Goal: Task Accomplishment & Management: Manage account settings

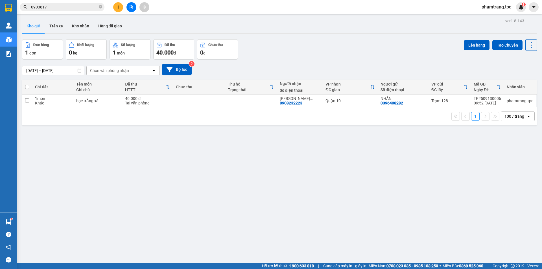
click at [119, 5] on button at bounding box center [118, 7] width 10 height 10
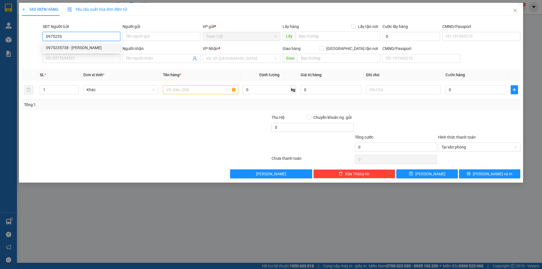
click at [98, 45] on div "0975235738 - ĐẶNG MINH THÔNG" at bounding box center [81, 48] width 71 height 6
type input "0975235738"
type input "ĐẶNG MINH THÔNG"
type input "0942771731"
type input "LƯƠNG CHÍ THÀNH (GỌI GẤP)"
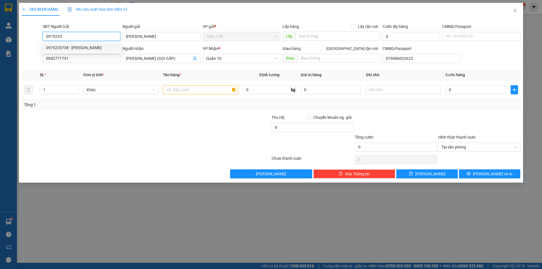
type input "079086032623"
type input "0975235738"
click at [178, 89] on input "text" at bounding box center [200, 89] width 75 height 9
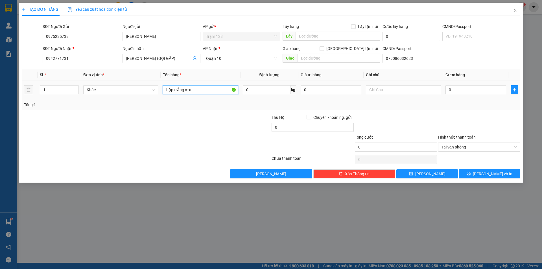
type input "hộp trắng mxn"
type input "50.000"
type input "4"
type input "40"
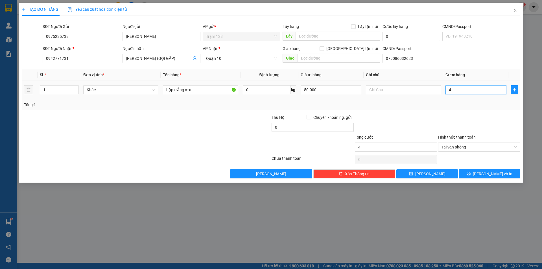
type input "40"
type input "40.000"
click at [332, 92] on input "50.000" at bounding box center [330, 89] width 61 height 9
type input "0"
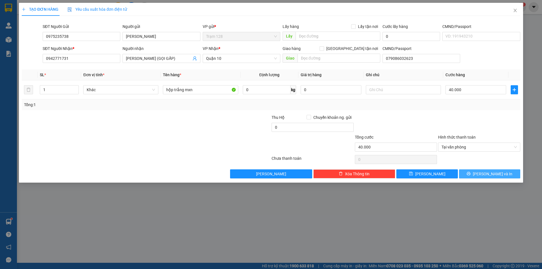
click at [474, 171] on button "[PERSON_NAME] và In" at bounding box center [489, 173] width 61 height 9
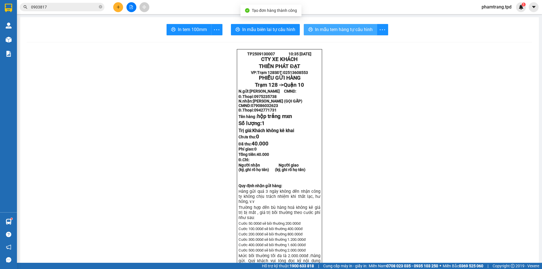
click at [322, 32] on span "In mẫu tem hàng tự cấu hình" at bounding box center [344, 29] width 58 height 7
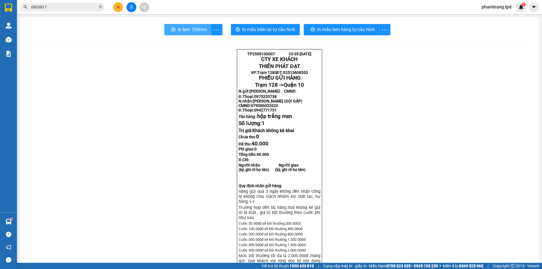
click at [178, 34] on button "In tem 100mm" at bounding box center [187, 29] width 47 height 11
click at [99, 6] on icon "close-circle" at bounding box center [100, 6] width 3 height 3
click at [90, 6] on input "text" at bounding box center [64, 7] width 67 height 6
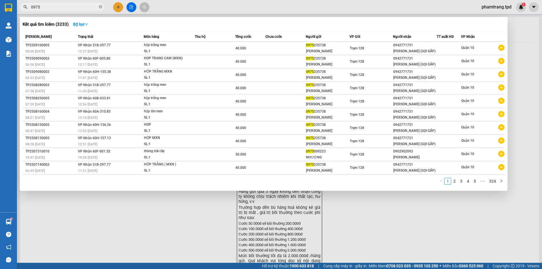
type input "0975"
click at [355, 235] on div at bounding box center [271, 134] width 542 height 269
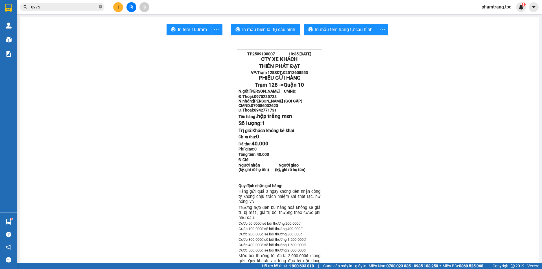
click at [100, 7] on icon "close-circle" at bounding box center [100, 6] width 3 height 3
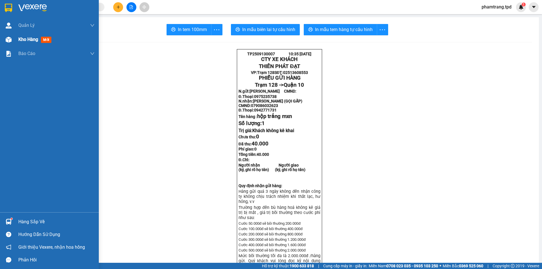
click at [24, 40] on span "Kho hàng" at bounding box center [28, 39] width 20 height 5
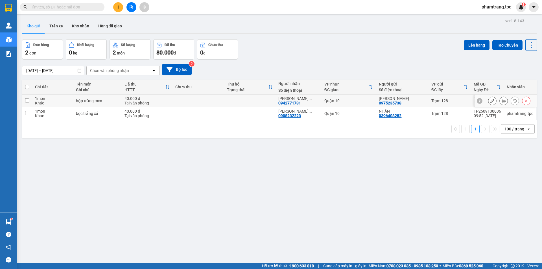
click at [88, 100] on div "hộp trắng mxn" at bounding box center [97, 100] width 43 height 5
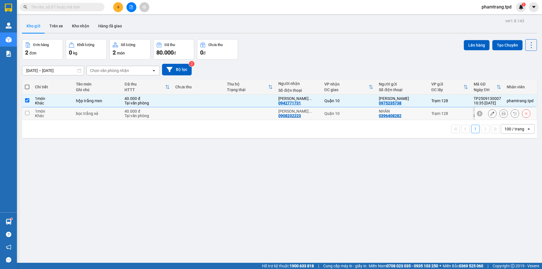
click at [79, 113] on div "bọc trắng xả" at bounding box center [97, 113] width 43 height 5
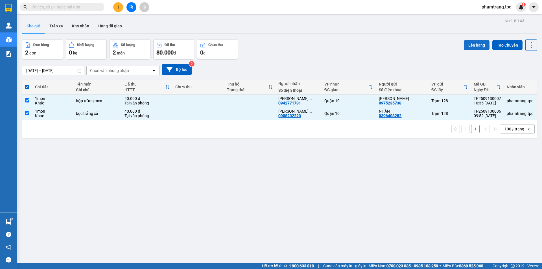
click at [475, 42] on button "Lên hàng" at bounding box center [476, 45] width 26 height 10
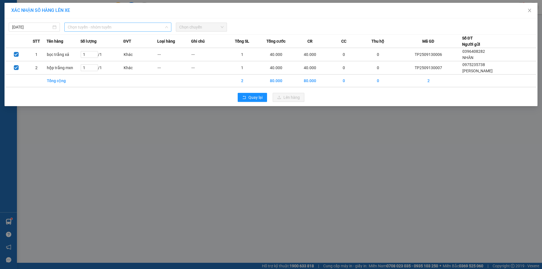
click at [123, 27] on span "Chọn tuyến - nhóm tuyến" at bounding box center [118, 27] width 100 height 8
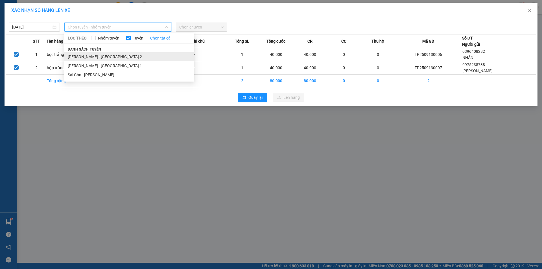
click at [95, 60] on li "Phương Lâm - Sài Gòn 2" at bounding box center [129, 56] width 130 height 9
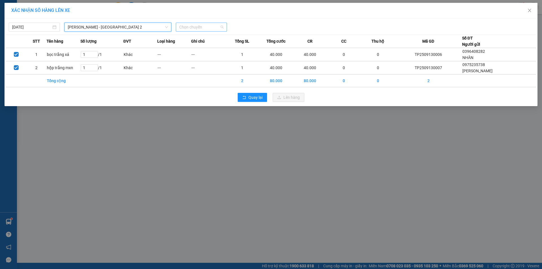
click at [191, 26] on span "Chọn chuyến" at bounding box center [201, 27] width 44 height 8
type input "11"
click at [220, 49] on div "Thêm chuyến " 11:00 "" at bounding box center [206, 48] width 60 height 10
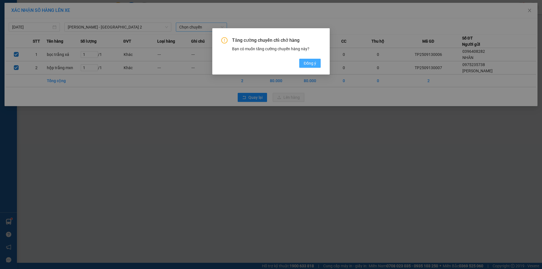
click at [303, 65] on button "Đồng ý" at bounding box center [309, 63] width 21 height 9
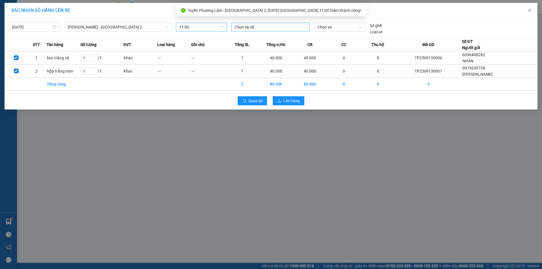
click at [244, 26] on div at bounding box center [270, 27] width 76 height 7
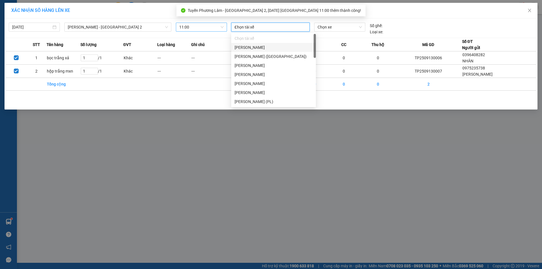
type input "sa"
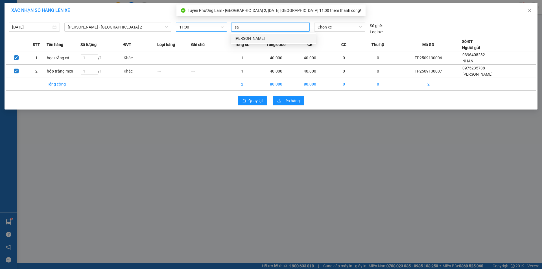
click at [257, 38] on div "Phi Nguyên Sa" at bounding box center [273, 38] width 78 height 6
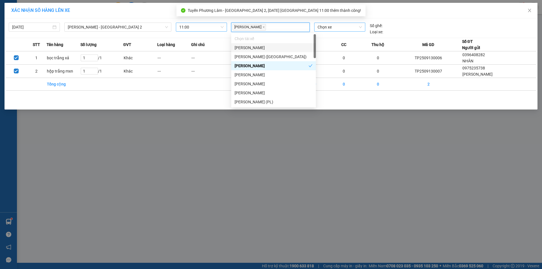
click at [324, 27] on span "Chọn xe" at bounding box center [339, 27] width 44 height 8
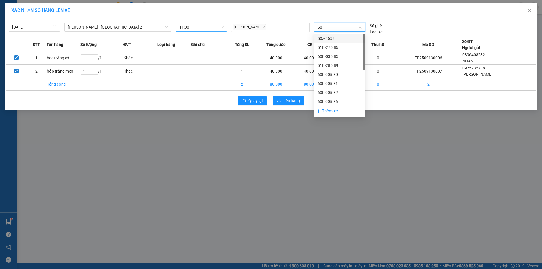
type input "586"
click at [339, 40] on div "51B-275.86" at bounding box center [339, 38] width 44 height 6
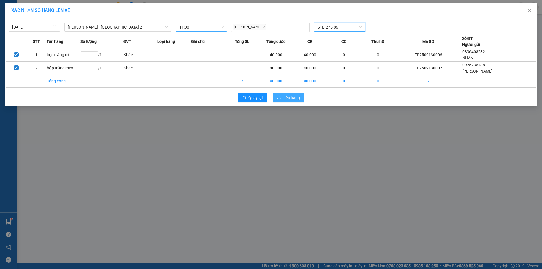
click at [299, 97] on span "Lên hàng" at bounding box center [291, 97] width 16 height 6
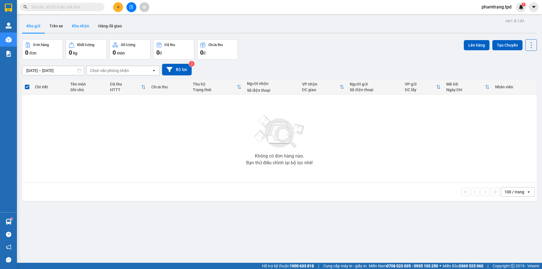
click at [76, 32] on button "Kho nhận" at bounding box center [80, 26] width 26 height 14
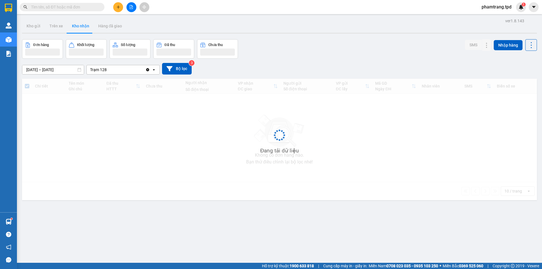
click at [78, 26] on button "Kho nhận" at bounding box center [80, 26] width 26 height 14
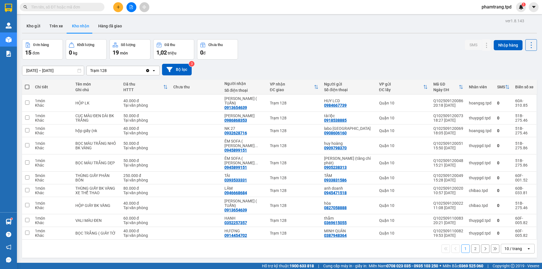
click at [518, 244] on div "10 / trang" at bounding box center [513, 248] width 25 height 9
click at [518, 222] on div "100 / trang" at bounding box center [513, 218] width 34 height 10
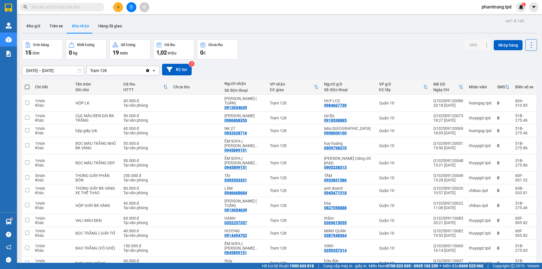
click at [124, 6] on div at bounding box center [131, 7] width 42 height 10
click at [116, 7] on icon "plus" at bounding box center [118, 7] width 4 height 4
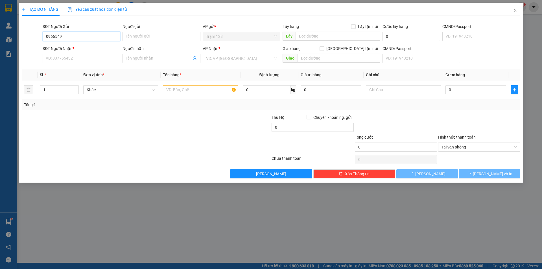
click at [91, 36] on input "0966549" at bounding box center [82, 36] width 78 height 9
click at [76, 50] on div "0966549219 - trang" at bounding box center [81, 48] width 71 height 6
type input "0966549219"
type input "trang"
type input "0938318105"
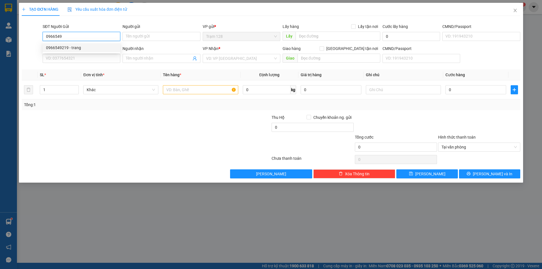
type input "LÊ TRẦN THANH HUY"
click at [176, 93] on input "text" at bounding box center [200, 89] width 75 height 9
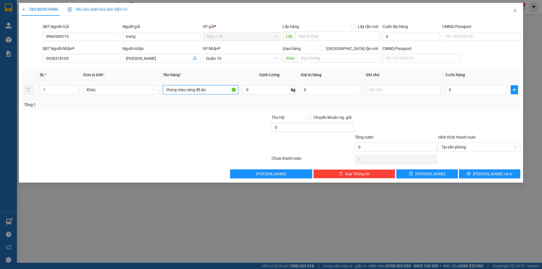
type input "thùng màu vàng đồ ăn"
type input "200.000"
type input "4"
type input "40"
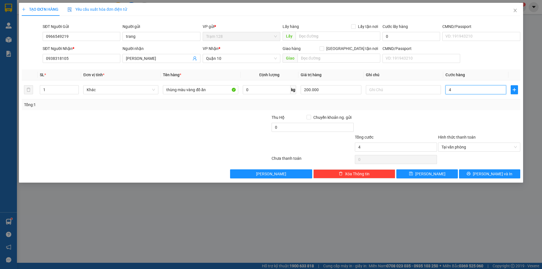
type input "40"
type input "40.000"
click at [328, 88] on input "200.000" at bounding box center [330, 89] width 61 height 9
click at [506, 173] on button "Lưu và In" at bounding box center [489, 173] width 61 height 9
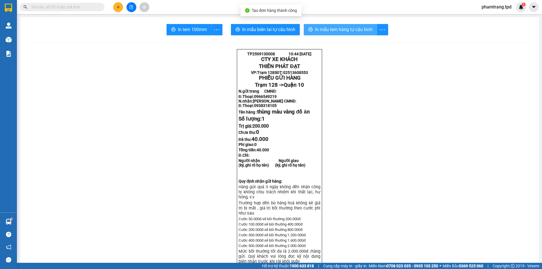
click at [333, 30] on span "In mẫu tem hàng tự cấu hình" at bounding box center [344, 29] width 58 height 7
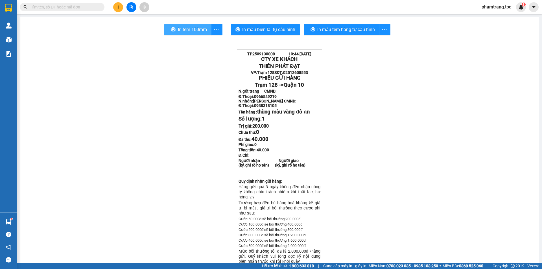
click at [178, 28] on span "In tem 100mm" at bounding box center [192, 29] width 29 height 7
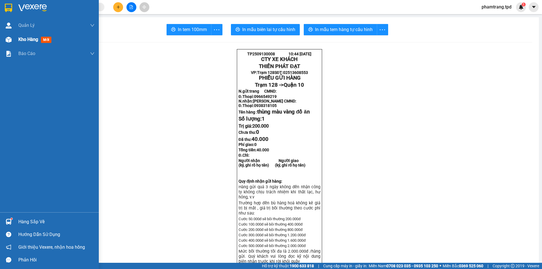
click at [24, 38] on span "Kho hàng" at bounding box center [28, 39] width 20 height 5
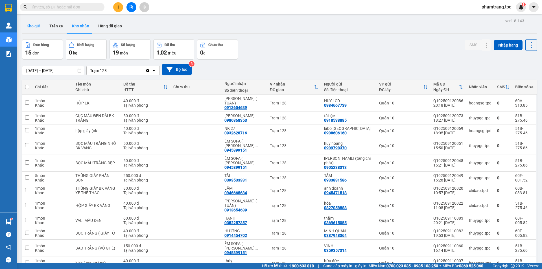
click at [37, 27] on button "Kho gửi" at bounding box center [33, 26] width 23 height 14
click at [32, 25] on button "Kho gửi" at bounding box center [33, 26] width 23 height 14
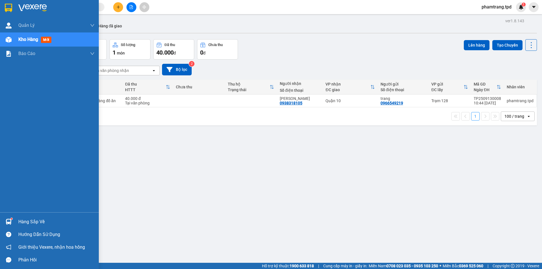
click at [23, 223] on div "Hàng sắp về" at bounding box center [56, 221] width 76 height 8
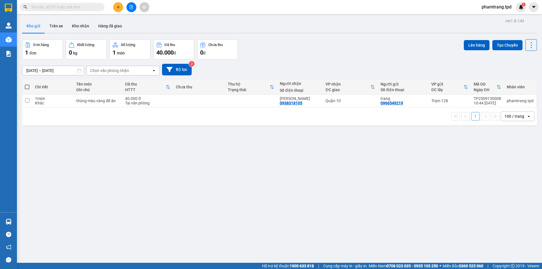
click at [327, 208] on section "Kết quả tìm kiếm ( 3233 ) Bộ lọc Mã ĐH Trạng thái Món hàng Thu hộ Tổng cước Chư…" at bounding box center [271, 134] width 542 height 269
click at [87, 6] on input "text" at bounding box center [64, 7] width 67 height 6
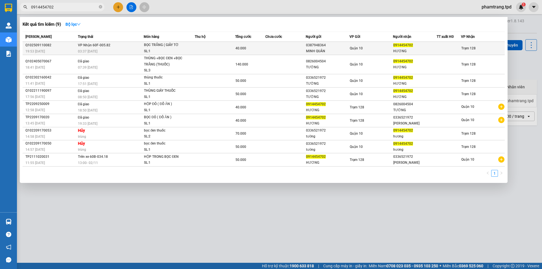
type input "0914454702"
click at [290, 49] on td at bounding box center [285, 48] width 40 height 13
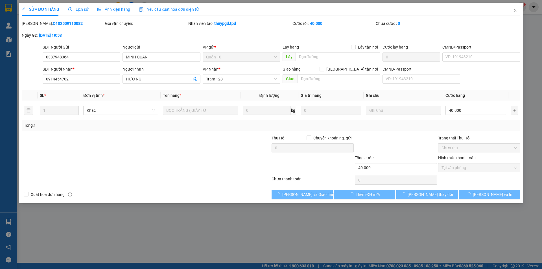
type input "0387948364"
type input "MINH QUÂN"
type input "0914454702"
type input "HƯƠNG"
type input "40.000"
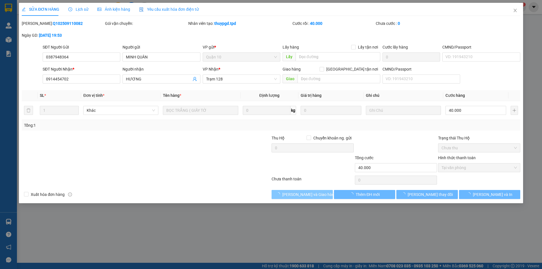
click at [312, 192] on span "Lưu và Giao hàng" at bounding box center [309, 194] width 54 height 6
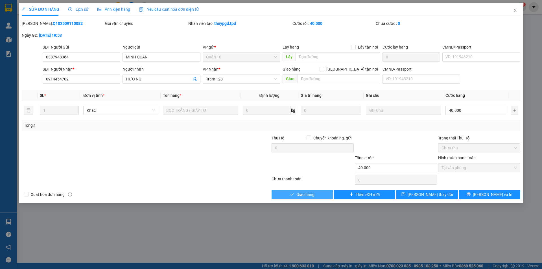
click at [316, 194] on button "Giao hàng" at bounding box center [301, 194] width 61 height 9
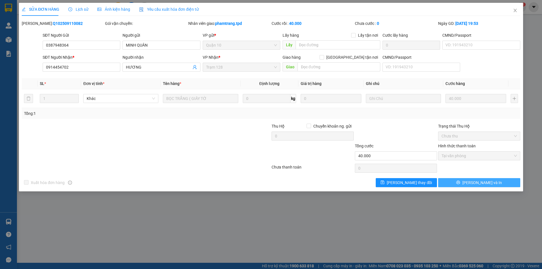
click at [460, 183] on icon "printer" at bounding box center [458, 182] width 4 height 4
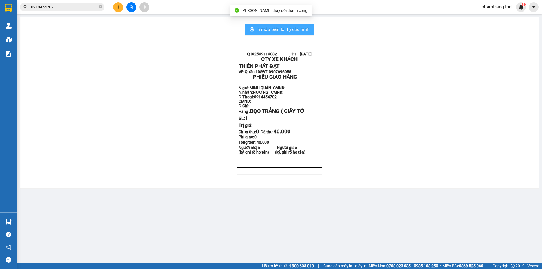
click at [295, 27] on span "In mẫu biên lai tự cấu hình" at bounding box center [282, 29] width 53 height 7
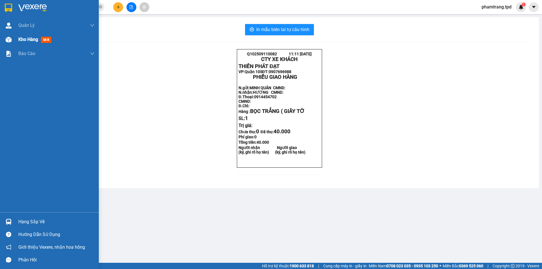
click at [26, 41] on span "Kho hàng" at bounding box center [28, 39] width 20 height 5
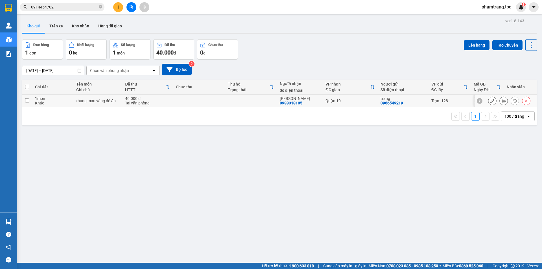
click at [26, 99] on input "checkbox" at bounding box center [27, 100] width 4 height 4
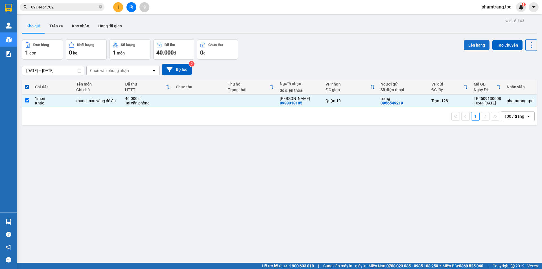
click at [470, 50] on button "Lên hàng" at bounding box center [476, 45] width 26 height 10
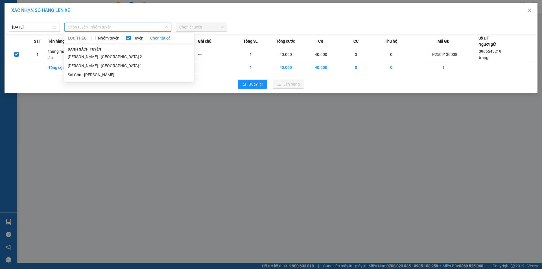
click at [129, 27] on span "Chọn tuyến - nhóm tuyến" at bounding box center [118, 27] width 100 height 8
click at [104, 56] on li "Phương Lâm - Sài Gòn 2" at bounding box center [129, 56] width 130 height 9
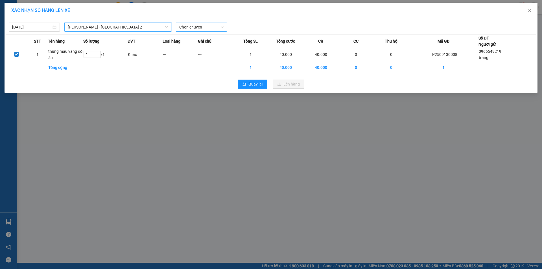
click at [211, 29] on span "Chọn chuyến" at bounding box center [201, 27] width 44 height 8
type input "12"
click at [223, 46] on div "Thêm chuyến " 12:00 "" at bounding box center [206, 48] width 60 height 10
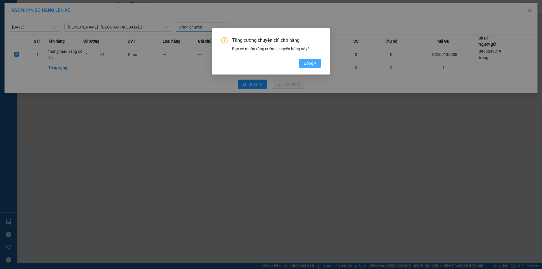
click at [312, 64] on span "Đồng ý" at bounding box center [309, 63] width 12 height 6
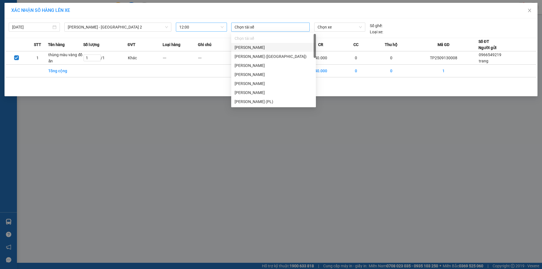
click at [259, 29] on div at bounding box center [270, 27] width 76 height 7
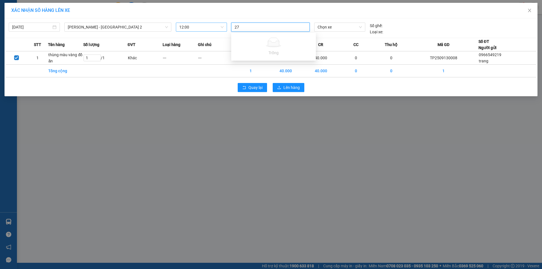
type input "274"
drag, startPoint x: 264, startPoint y: 26, endPoint x: 170, endPoint y: 18, distance: 93.7
click at [170, 18] on div "XÁC NHẬN SỐ HÀNG LÊN XE 13/09/2025 Phương Lâm - Sài Gòn 2 LỌC THEO Nhóm tuyến T…" at bounding box center [271, 49] width 532 height 93
type input "d"
type input "đie"
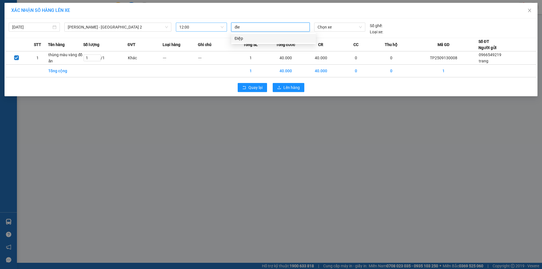
click at [310, 37] on div "Điệp" at bounding box center [273, 38] width 78 height 6
click at [340, 28] on span "Chọn xe" at bounding box center [339, 27] width 44 height 8
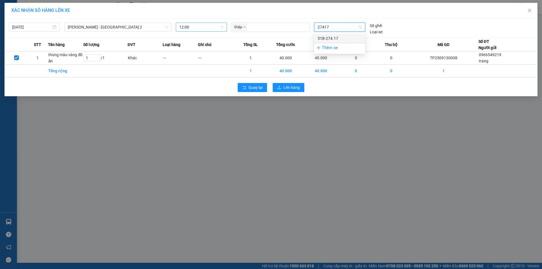
click at [344, 37] on div "51B-274.17" at bounding box center [339, 38] width 44 height 6
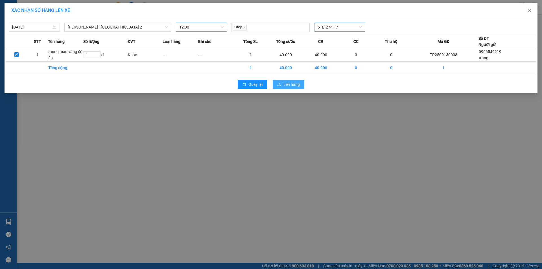
click at [293, 83] on span "Lên hàng" at bounding box center [291, 84] width 16 height 6
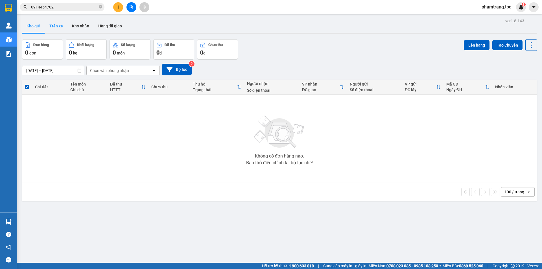
click at [58, 20] on button "Trên xe" at bounding box center [56, 26] width 23 height 14
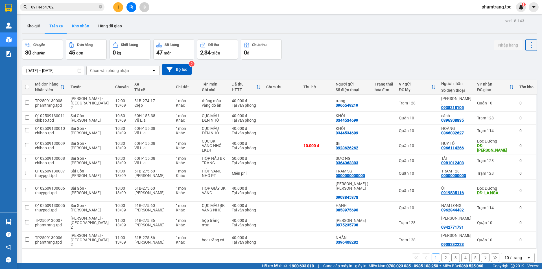
click at [83, 25] on button "Kho nhận" at bounding box center [80, 26] width 26 height 14
type input "[DATE] – [DATE]"
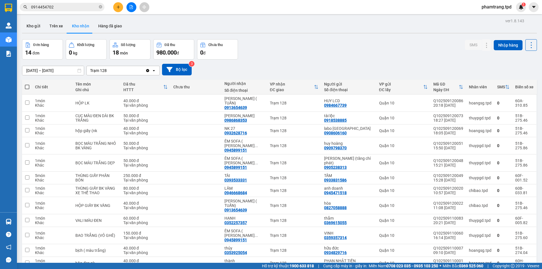
click at [121, 8] on button at bounding box center [118, 7] width 10 height 10
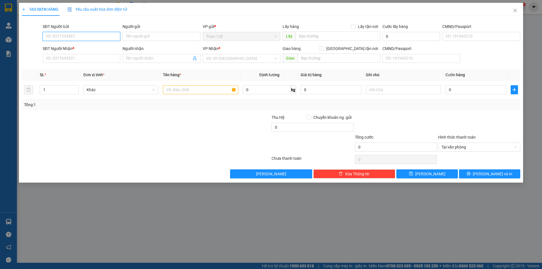
click at [93, 39] on input "SĐT Người Gửi" at bounding box center [82, 36] width 78 height 9
type input "000064164"
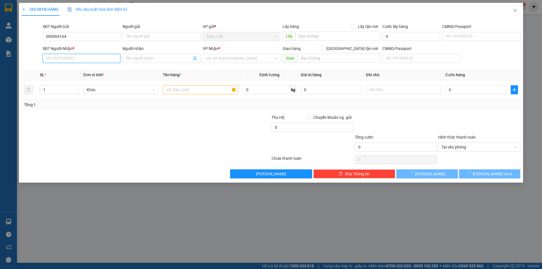
click at [83, 56] on input "SĐT Người Nhận *" at bounding box center [82, 58] width 78 height 9
type input "00002165"
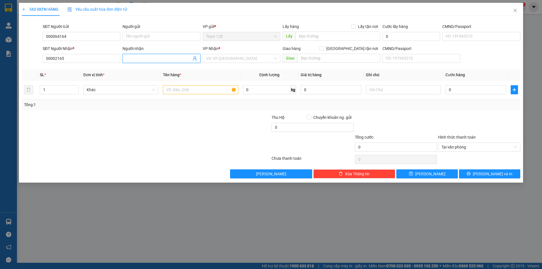
click at [162, 56] on input "Người nhận" at bounding box center [158, 58] width 65 height 6
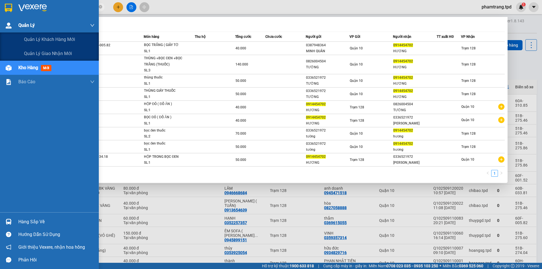
click at [0, 19] on section "Kết quả tìm kiếm ( 9 ) Bộ lọc Mã ĐH Trạng thái Món hàng Thu hộ Tổng cước Chưa c…" at bounding box center [271, 134] width 542 height 269
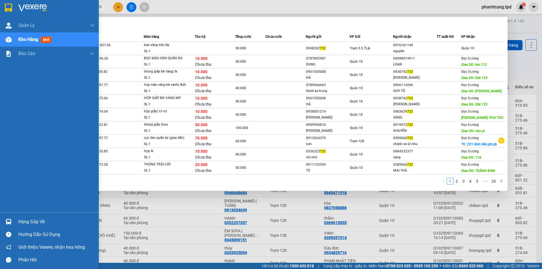
drag, startPoint x: 54, startPoint y: 8, endPoint x: 0, endPoint y: 8, distance: 53.6
click at [0, 8] on section "Kết quả tìm kiếm ( 260 ) Bộ lọc Mã ĐH Trạng thái Món hàng Thu hộ Tổng cước Chưa…" at bounding box center [271, 134] width 542 height 269
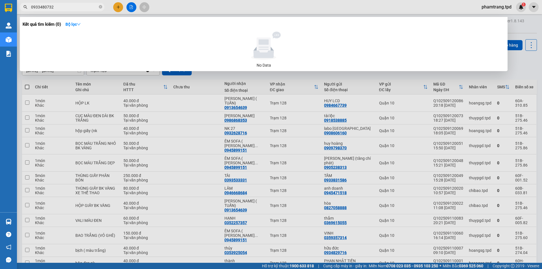
drag, startPoint x: 40, startPoint y: 7, endPoint x: 34, endPoint y: 7, distance: 6.2
click at [34, 7] on input "0933480732" at bounding box center [64, 7] width 67 height 6
drag, startPoint x: 71, startPoint y: 8, endPoint x: 32, endPoint y: 7, distance: 38.1
click at [33, 8] on input "0933480732" at bounding box center [64, 7] width 67 height 6
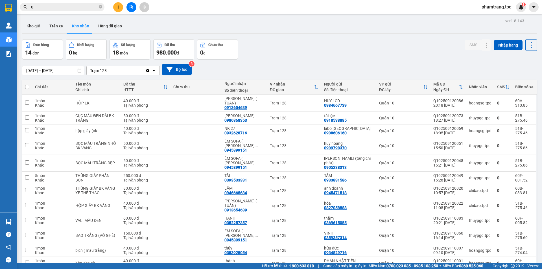
click at [81, 7] on input "0" at bounding box center [64, 7] width 67 height 6
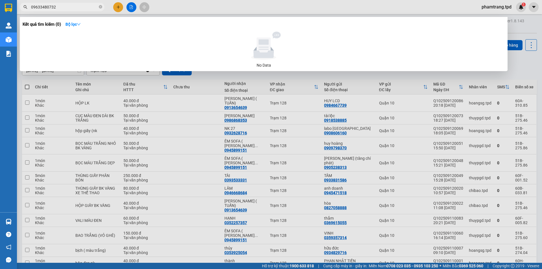
type input "09633480732"
click at [101, 6] on icon "close-circle" at bounding box center [100, 6] width 3 height 3
click at [102, 5] on span at bounding box center [100, 7] width 3 height 6
click at [100, 6] on span at bounding box center [100, 7] width 3 height 6
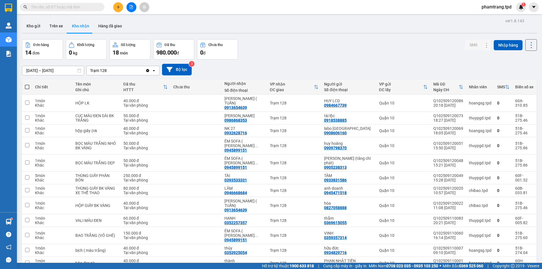
drag, startPoint x: 213, startPoint y: 144, endPoint x: 80, endPoint y: 5, distance: 192.5
click at [213, 143] on td at bounding box center [195, 145] width 51 height 17
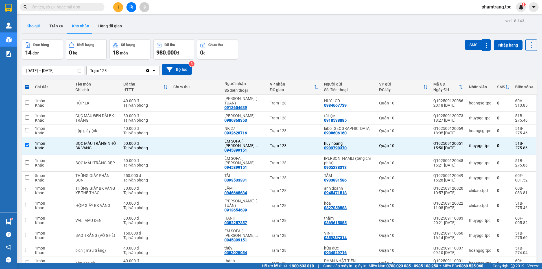
click at [32, 24] on button "Kho gửi" at bounding box center [33, 26] width 23 height 14
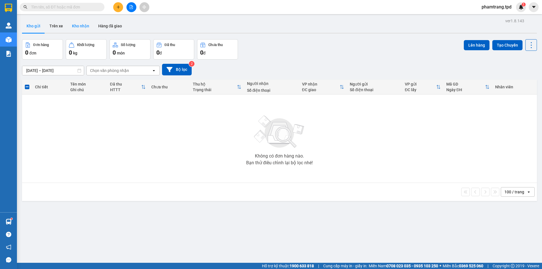
click at [90, 22] on button "Kho nhận" at bounding box center [80, 26] width 26 height 14
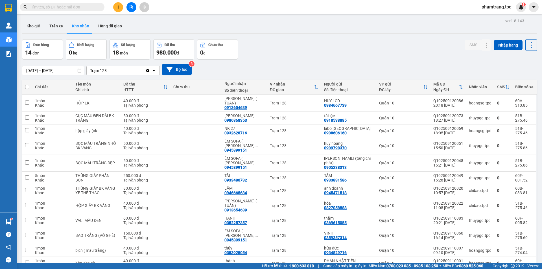
click at [331, 64] on div "11/09/2025 – 13/09/2025 Press the down arrow key to interact with the calendar …" at bounding box center [279, 70] width 514 height 12
click at [30, 27] on button "Kho gửi" at bounding box center [33, 26] width 23 height 14
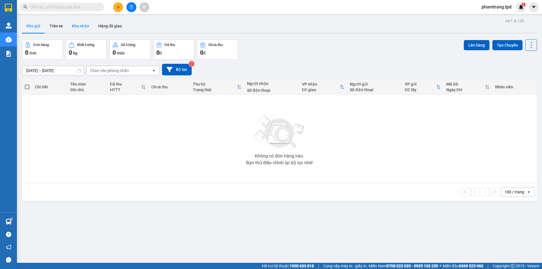
click at [69, 27] on button "Kho nhận" at bounding box center [80, 26] width 26 height 14
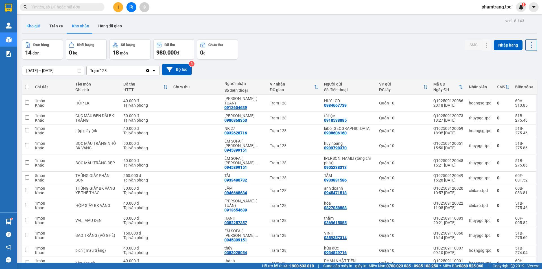
click at [37, 25] on button "Kho gửi" at bounding box center [33, 26] width 23 height 14
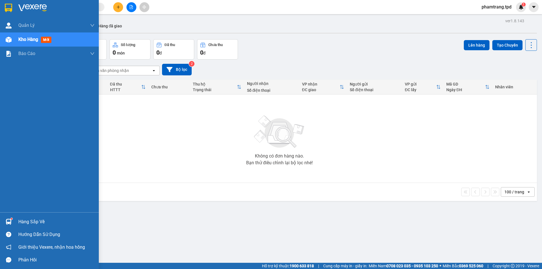
click at [23, 221] on div "Hàng sắp về" at bounding box center [56, 221] width 76 height 8
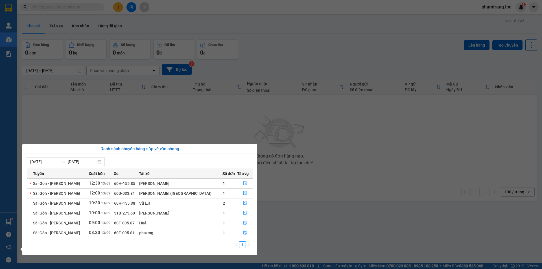
click at [273, 236] on section "Kết quả tìm kiếm ( 0 ) Bộ lọc No Data phamtrang.tpd 1 Quản Lý Quản lý khách hàn…" at bounding box center [271, 134] width 542 height 269
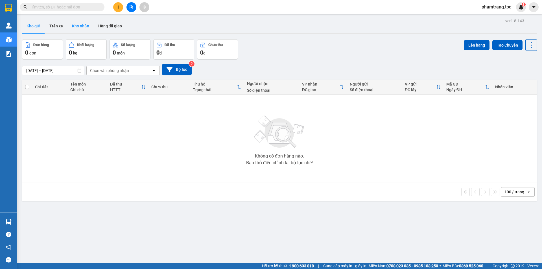
click at [77, 26] on button "Kho nhận" at bounding box center [80, 26] width 26 height 14
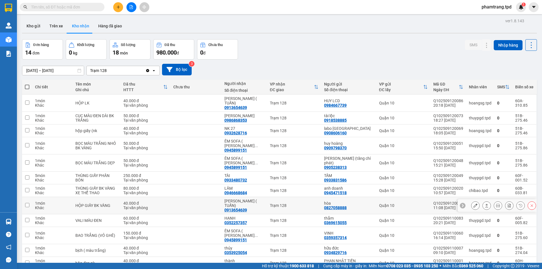
click at [239, 208] on div "0913654639" at bounding box center [235, 210] width 23 height 5
click at [278, 48] on div "Đơn hàng 14 đơn Khối lượng 0 kg Số lượng 18 món Đã thu 980.000 đ Chưa thu 0 đ S…" at bounding box center [279, 49] width 514 height 20
click at [37, 27] on button "Kho gửi" at bounding box center [33, 26] width 23 height 14
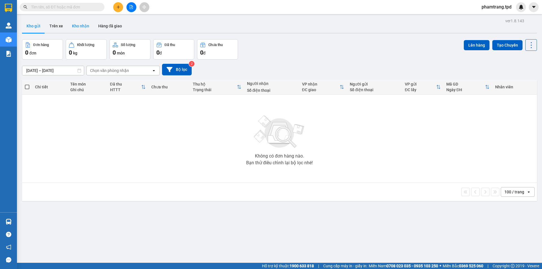
click at [83, 28] on button "Kho nhận" at bounding box center [80, 26] width 26 height 14
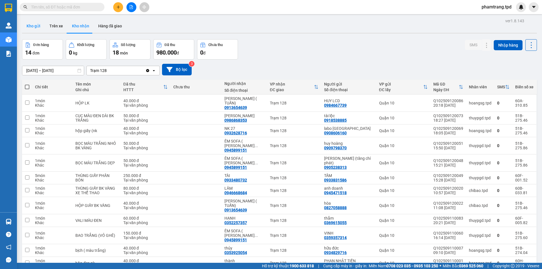
click at [41, 26] on button "Kho gửi" at bounding box center [33, 26] width 23 height 14
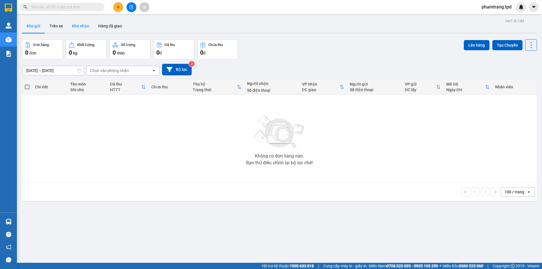
click at [77, 25] on button "Kho nhận" at bounding box center [80, 26] width 26 height 14
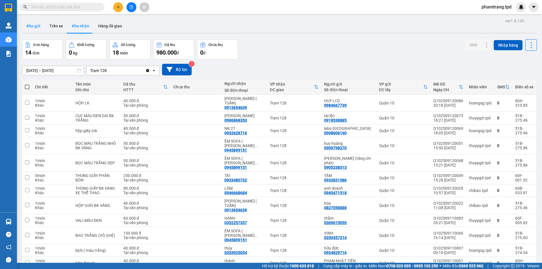
click at [39, 26] on button "Kho gửi" at bounding box center [33, 26] width 23 height 14
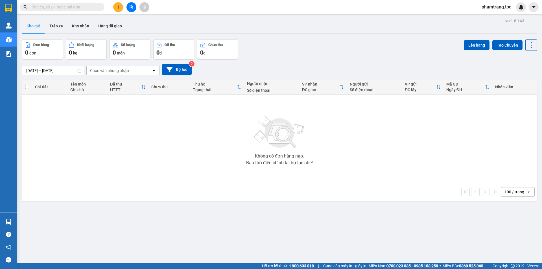
click at [118, 7] on icon "plus" at bounding box center [117, 7] width 3 height 0
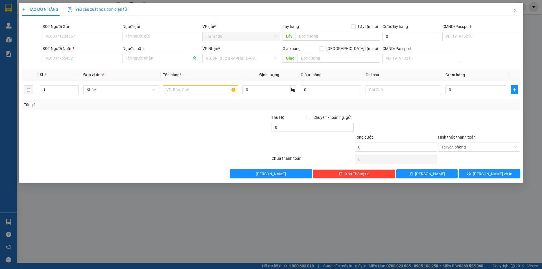
click at [118, 7] on span "Yêu cầu xuất hóa đơn điện tử" at bounding box center [97, 9] width 60 height 5
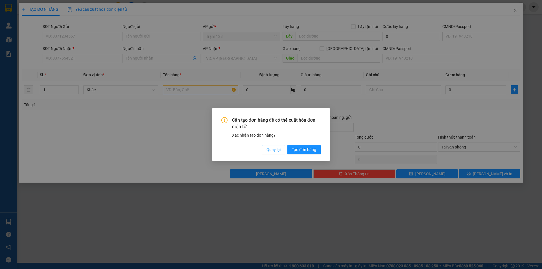
click at [269, 150] on span "Quay lại" at bounding box center [273, 149] width 14 height 6
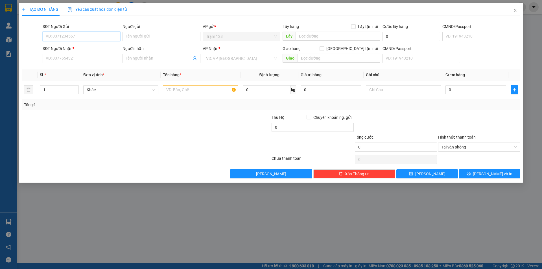
click at [86, 36] on input "SĐT Người Gửi" at bounding box center [82, 36] width 78 height 9
type input "0971023228"
click at [149, 36] on input "Người gửi" at bounding box center [161, 36] width 78 height 9
type input "long"
click at [97, 57] on input "SĐT Người Nhận *" at bounding box center [82, 58] width 78 height 9
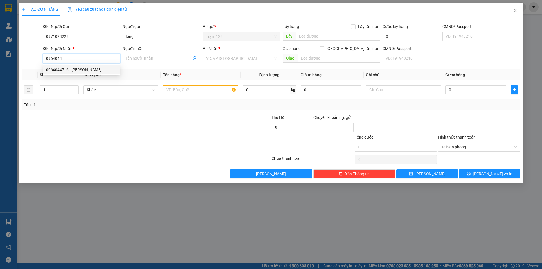
click at [68, 56] on input "0964044" at bounding box center [82, 58] width 78 height 9
click at [75, 70] on div "0964044716 - KIM TUYỀN" at bounding box center [81, 70] width 71 height 6
type input "0964044716"
type input "KIM TUYỀN"
checkbox input "true"
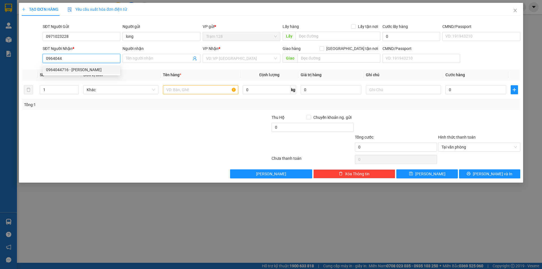
type input "218, NGUYỄN ĐÌNH CHIỂU, Q3"
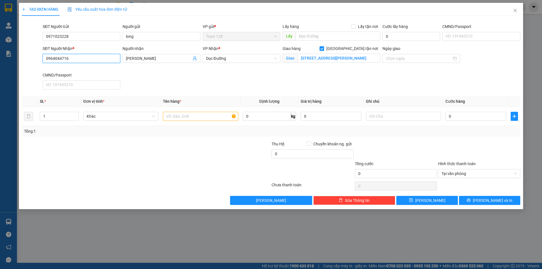
type input "0964044716"
click at [323, 47] on input "[GEOGRAPHIC_DATA] tận nơi" at bounding box center [321, 48] width 4 height 4
checkbox input "false"
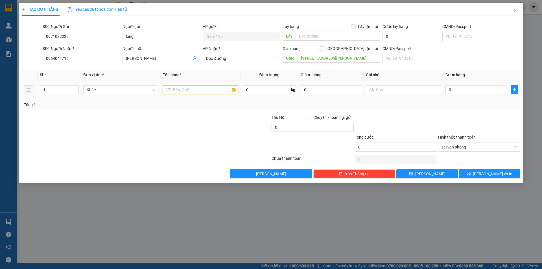
click at [190, 89] on input "text" at bounding box center [200, 89] width 75 height 9
type input "túi trắng"
click at [476, 91] on input "0" at bounding box center [475, 89] width 61 height 9
type input "10"
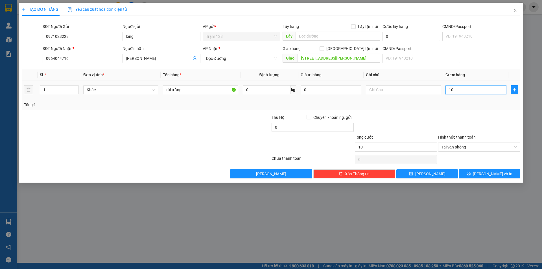
type input "1"
type input "0"
type input "04"
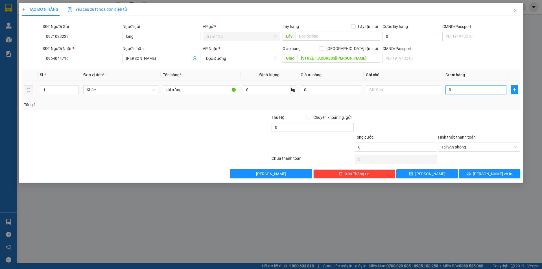
type input "4"
type input "040"
type input "40"
type input "40.000"
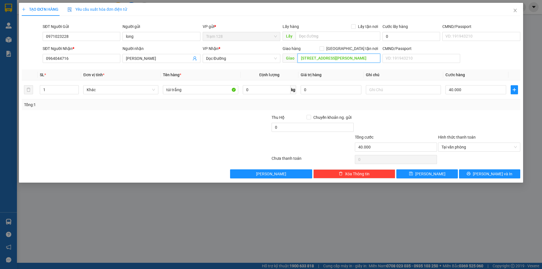
click at [350, 57] on input "218, NGUYỄN ĐÌNH CHIỂU, Q3" at bounding box center [338, 58] width 83 height 9
click at [199, 92] on input "túi trắng" at bounding box center [200, 89] width 75 height 9
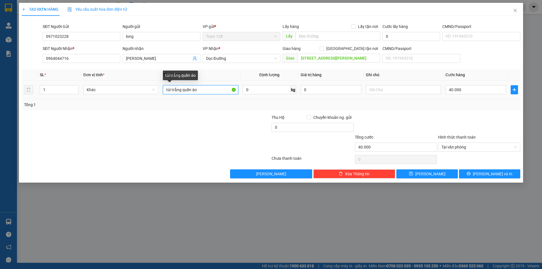
type input "túi trắng quần áo"
type input "200.000"
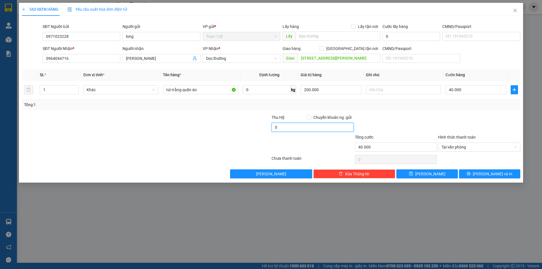
click at [292, 124] on input "0" at bounding box center [312, 127] width 82 height 9
click at [456, 110] on div "Tổng: 1" at bounding box center [271, 104] width 498 height 11
drag, startPoint x: 288, startPoint y: 129, endPoint x: 291, endPoint y: 126, distance: 4.2
click at [288, 128] on input "50.000" at bounding box center [312, 127] width 82 height 9
type input "40.000"
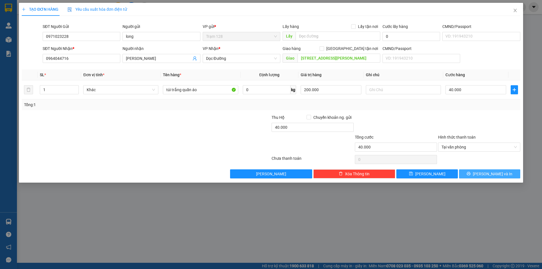
click at [468, 175] on button "[PERSON_NAME] và In" at bounding box center [489, 173] width 61 height 9
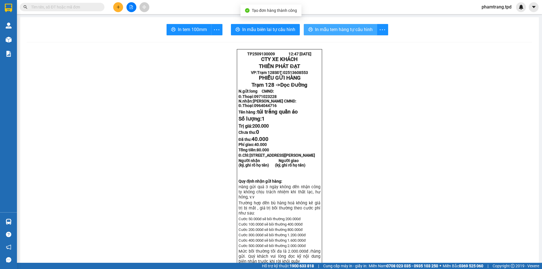
click at [325, 31] on span "In mẫu tem hàng tự cấu hình" at bounding box center [344, 29] width 58 height 7
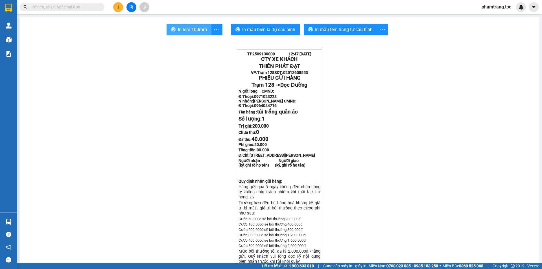
click at [190, 34] on button "In tem 100mm" at bounding box center [188, 29] width 45 height 11
click at [64, 8] on input "text" at bounding box center [64, 7] width 67 height 6
type input "0"
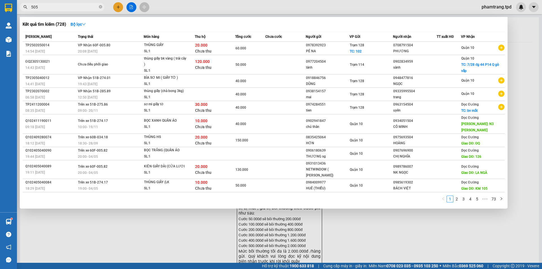
type input "5054"
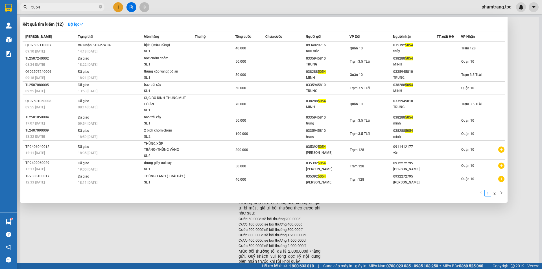
click at [361, 240] on div at bounding box center [271, 134] width 542 height 269
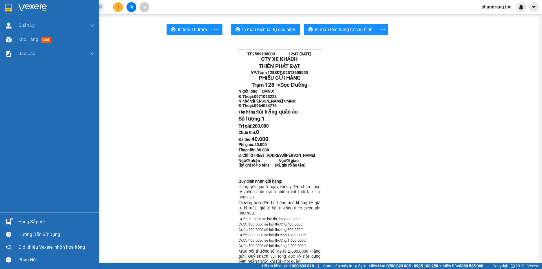
click at [21, 222] on div "Hàng sắp về" at bounding box center [56, 221] width 76 height 8
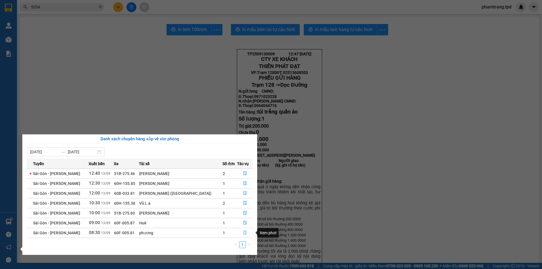
click at [243, 231] on icon "file-done" at bounding box center [245, 232] width 4 height 4
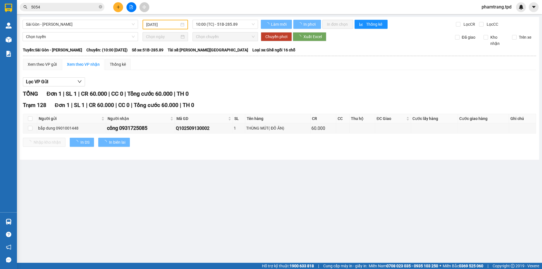
type input "[DATE]"
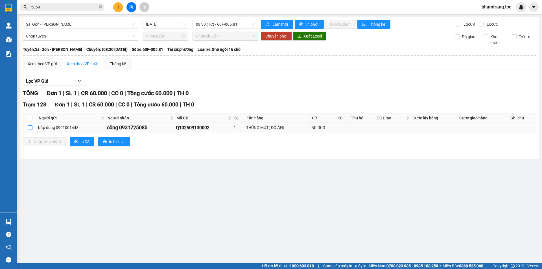
drag, startPoint x: 30, startPoint y: 127, endPoint x: 33, endPoint y: 126, distance: 2.9
click at [30, 127] on input "checkbox" at bounding box center [30, 127] width 5 height 5
checkbox input "true"
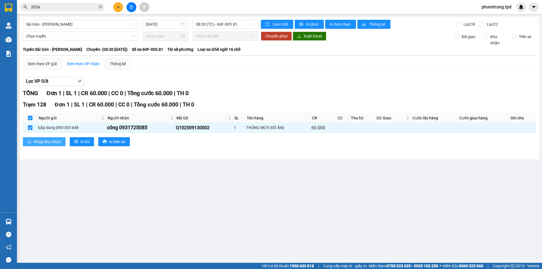
click at [40, 144] on span "Nhập kho nhận" at bounding box center [47, 141] width 27 height 6
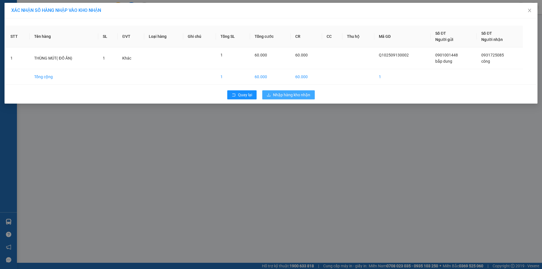
click at [295, 96] on span "Nhập hàng kho nhận" at bounding box center [291, 95] width 37 height 6
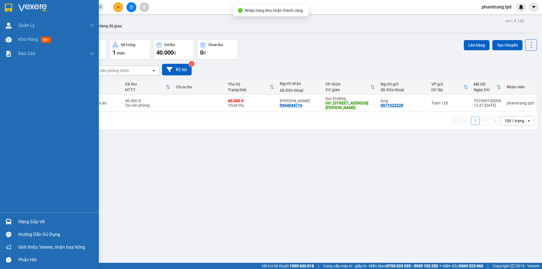
click at [32, 223] on div "Hàng sắp về" at bounding box center [56, 221] width 76 height 8
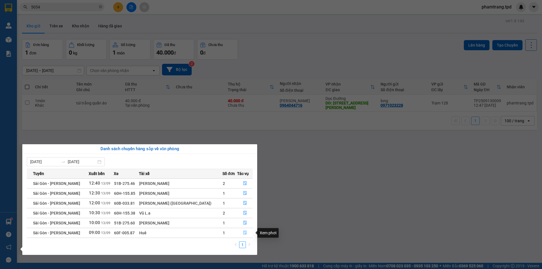
click at [243, 232] on icon "file-done" at bounding box center [244, 233] width 3 height 4
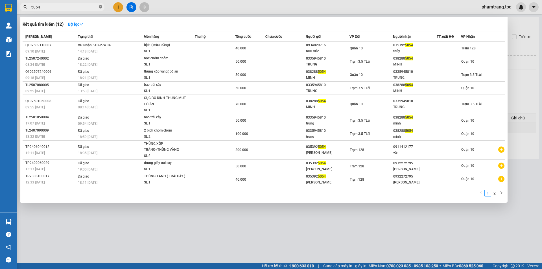
click at [99, 6] on icon "close-circle" at bounding box center [100, 6] width 3 height 3
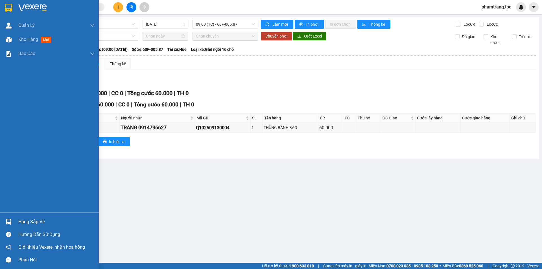
click at [26, 221] on div "Hàng sắp về" at bounding box center [56, 221] width 76 height 8
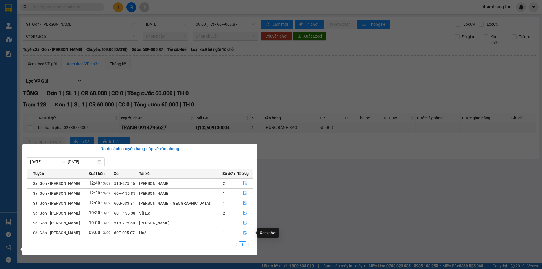
click at [243, 231] on icon "file-done" at bounding box center [244, 233] width 3 height 4
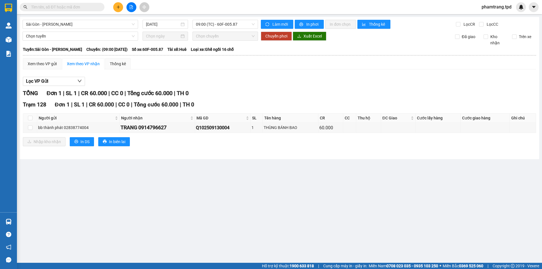
click at [221, 249] on main "Sài Gòn - Phương Lâm 13/09/2025 09:00 (TC) - 60F-005.87 Làm mới In phơi In đơn …" at bounding box center [271, 131] width 542 height 263
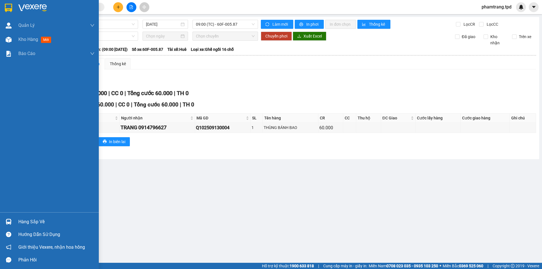
click at [26, 222] on div "Hàng sắp về" at bounding box center [56, 221] width 76 height 8
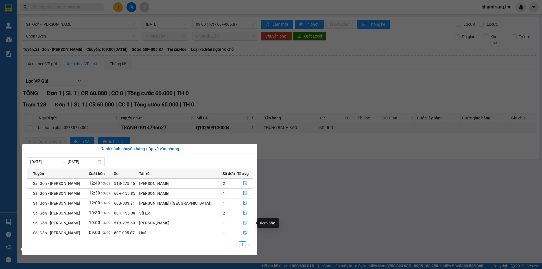
click at [243, 222] on icon "file-done" at bounding box center [245, 223] width 4 height 4
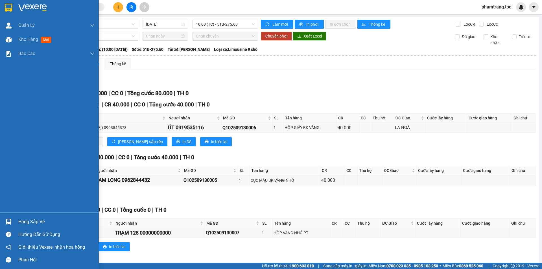
click at [28, 224] on div "Hàng sắp về" at bounding box center [56, 221] width 76 height 8
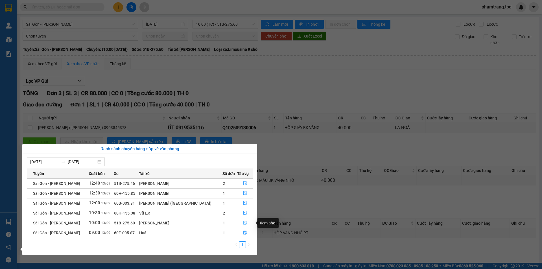
click at [243, 221] on icon "file-done" at bounding box center [245, 223] width 4 height 4
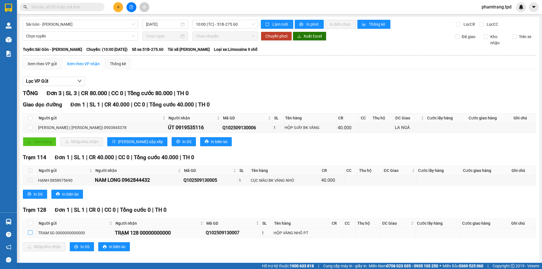
drag, startPoint x: 29, startPoint y: 230, endPoint x: 38, endPoint y: 237, distance: 11.9
click at [29, 231] on input "checkbox" at bounding box center [30, 232] width 5 height 5
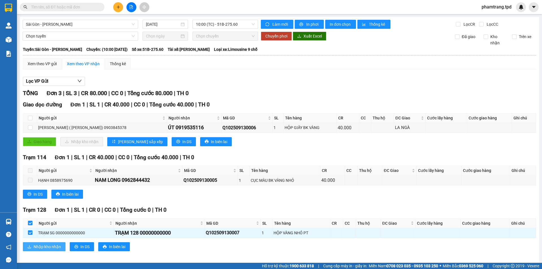
click at [41, 245] on span "Nhập kho nhận" at bounding box center [47, 246] width 27 height 6
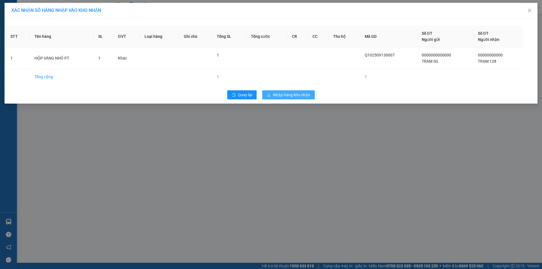
click at [290, 93] on span "Nhập hàng kho nhận" at bounding box center [291, 95] width 37 height 6
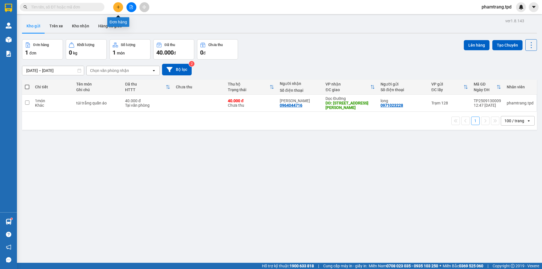
click at [119, 7] on icon "plus" at bounding box center [117, 7] width 3 height 0
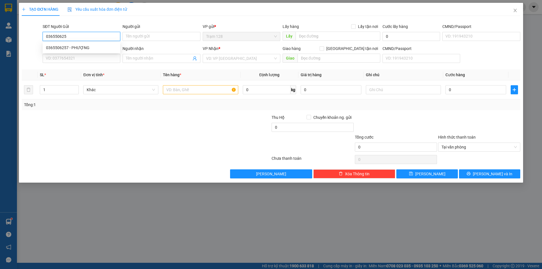
type input "0365506257"
click at [84, 50] on div "0365506257 - PHƯỢNG" at bounding box center [81, 48] width 71 height 6
type input "PHƯỢNG"
type input "0911118062"
type input "phường"
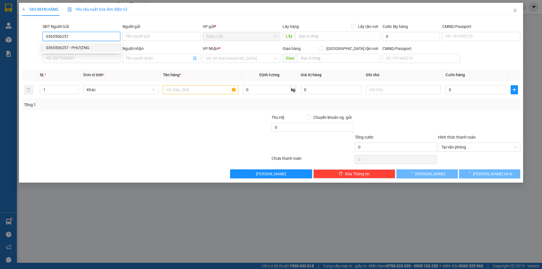
type input "cầu sắt đỗ xuân hợp"
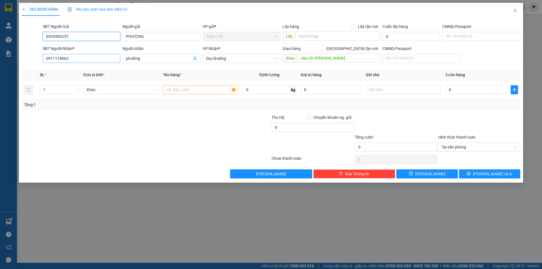
type input "0365506257"
click at [116, 60] on input "0911118062" at bounding box center [82, 58] width 78 height 9
type input "0"
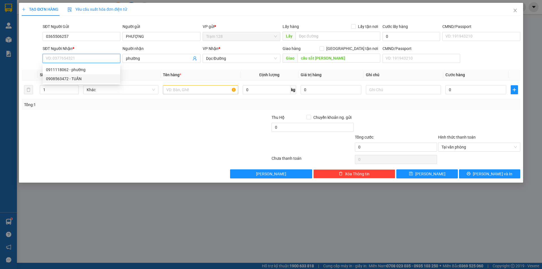
click at [100, 81] on div "0908563472 - TUẤN" at bounding box center [81, 79] width 71 height 6
type input "0908563472"
type input "TUẤN"
checkbox input "true"
type input "an dương vương,quận 5"
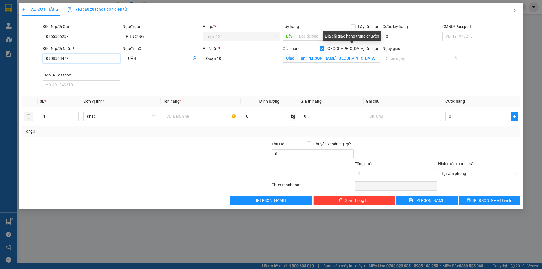
type input "0908563472"
click at [323, 49] on input "[GEOGRAPHIC_DATA] tận nơi" at bounding box center [321, 48] width 4 height 4
checkbox input "false"
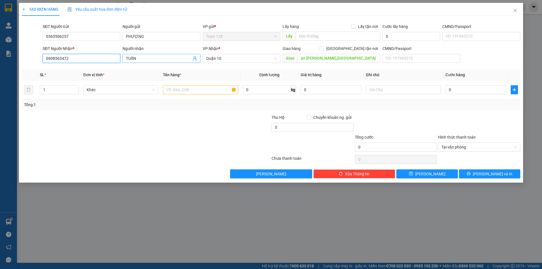
drag, startPoint x: 54, startPoint y: 59, endPoint x: 127, endPoint y: 55, distance: 72.6
click at [117, 59] on input "0908563472" at bounding box center [82, 58] width 78 height 9
type input "0908757135"
click at [170, 93] on input "text" at bounding box center [200, 89] width 75 height 9
type input "thùng mút trắng (ổi"
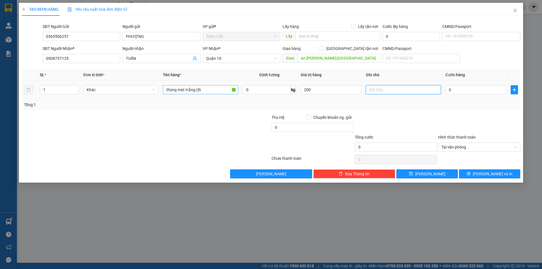
type input "200.000"
type input "5"
type input "50"
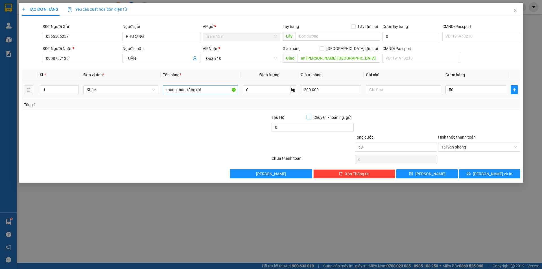
type input "50.000"
click at [334, 55] on input "an dương vương,quận 5" at bounding box center [338, 58] width 83 height 9
click at [412, 105] on div "Tổng: 1" at bounding box center [271, 105] width 494 height 6
click at [493, 172] on span "[PERSON_NAME] và In" at bounding box center [491, 174] width 39 height 6
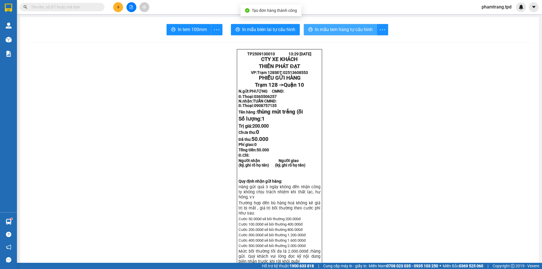
drag, startPoint x: 319, startPoint y: 28, endPoint x: 426, endPoint y: 41, distance: 107.3
click at [321, 30] on span "In mẫu tem hàng tự cấu hình" at bounding box center [344, 29] width 58 height 7
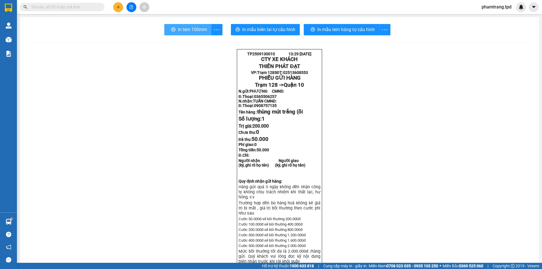
click at [201, 30] on span "In tem 100mm" at bounding box center [192, 29] width 29 height 7
click at [55, 6] on input "text" at bounding box center [64, 7] width 67 height 6
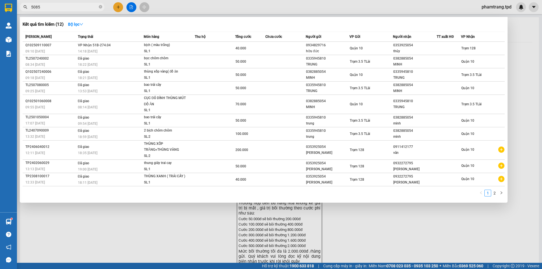
type input "5085"
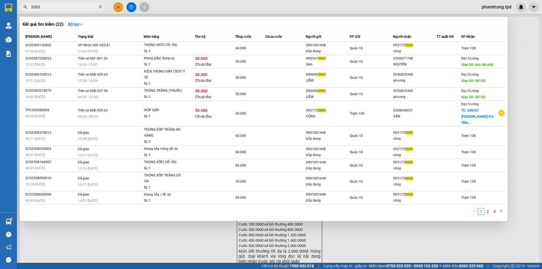
click at [423, 44] on div "093172 5085" at bounding box center [414, 45] width 43 height 6
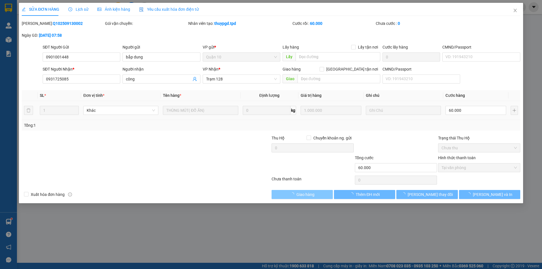
click at [318, 192] on button "Giao hàng" at bounding box center [301, 194] width 61 height 9
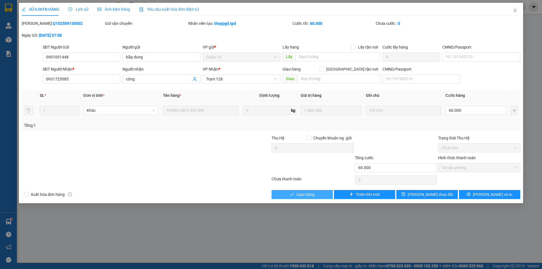
click at [310, 193] on span "Giao hàng" at bounding box center [305, 194] width 18 height 6
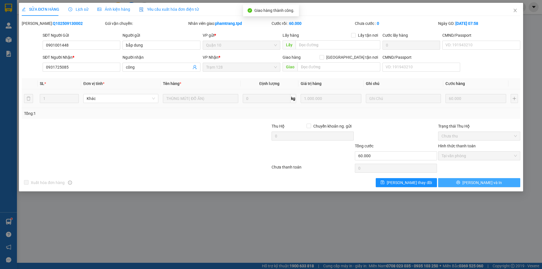
click at [483, 181] on span "[PERSON_NAME] và In" at bounding box center [481, 182] width 39 height 6
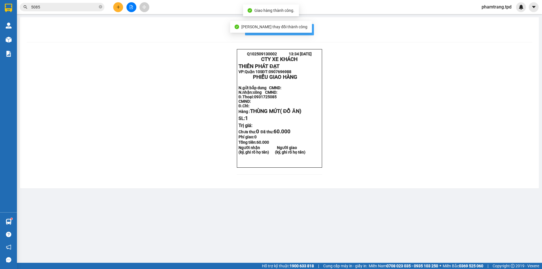
click at [313, 27] on button "In mẫu biên lai tự cấu hình" at bounding box center [279, 29] width 69 height 11
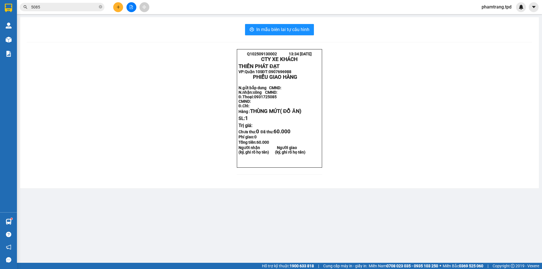
drag, startPoint x: 123, startPoint y: 6, endPoint x: 125, endPoint y: 13, distance: 6.8
click at [123, 6] on div at bounding box center [131, 7] width 42 height 10
click at [121, 10] on button at bounding box center [118, 7] width 10 height 10
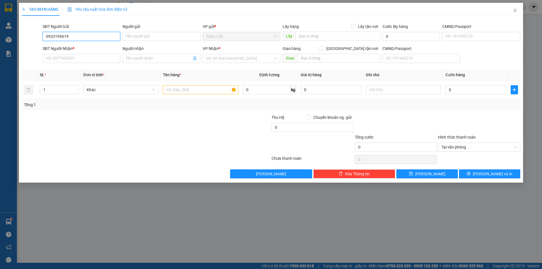
click at [74, 34] on input "0933199619" at bounding box center [82, 36] width 78 height 9
type input "0933199619"
drag, startPoint x: 121, startPoint y: 39, endPoint x: 150, endPoint y: 34, distance: 29.2
click at [124, 40] on div "Người gửi Tên người gửi" at bounding box center [161, 33] width 80 height 20
click at [145, 36] on input "Người gửi" at bounding box center [161, 36] width 78 height 9
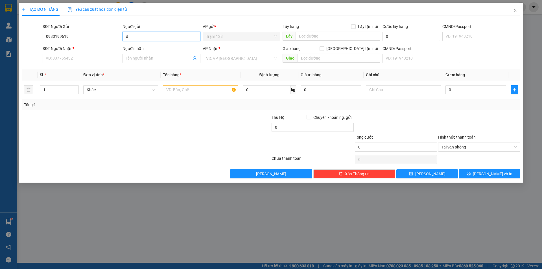
type input "d"
type input "đôn"
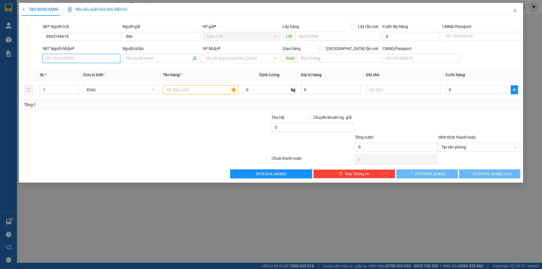
drag, startPoint x: 65, startPoint y: 54, endPoint x: 64, endPoint y: 57, distance: 2.8
click at [64, 56] on input "SĐT Người Nhận *" at bounding box center [82, 58] width 78 height 9
click at [64, 57] on input "SĐT Người Nhận *" at bounding box center [82, 58] width 78 height 9
type input "096266978712"
click at [116, 100] on div "Tổng: 1" at bounding box center [271, 104] width 498 height 11
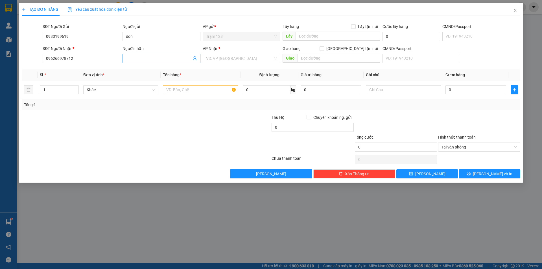
click at [142, 57] on input "Người nhận" at bounding box center [158, 58] width 65 height 6
type input "thủy"
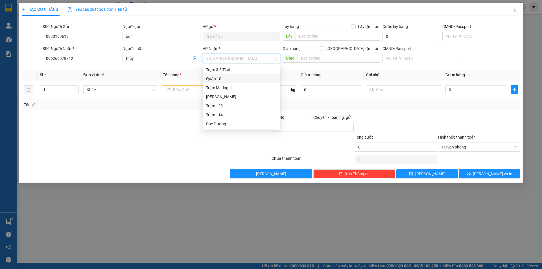
click at [107, 146] on div at bounding box center [104, 144] width 166 height 20
click at [212, 58] on input "search" at bounding box center [239, 58] width 67 height 8
click at [220, 76] on div "Quận 10" at bounding box center [241, 79] width 71 height 6
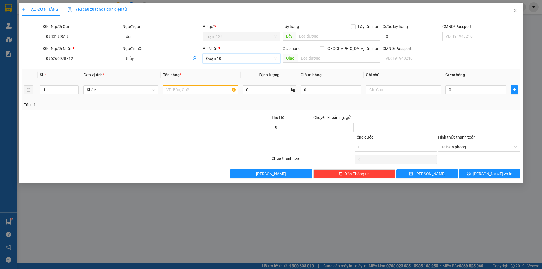
click at [189, 94] on div at bounding box center [200, 89] width 75 height 11
click at [189, 90] on input "text" at bounding box center [200, 89] width 75 height 9
type input "hộp bk vàng"
click at [450, 88] on input "0" at bounding box center [475, 89] width 61 height 9
type input "4"
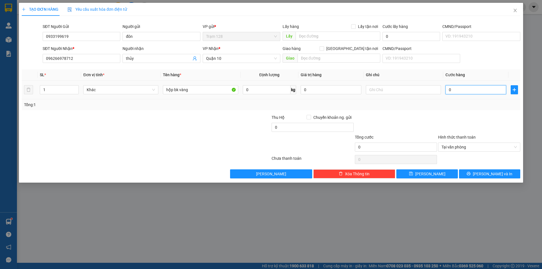
type input "4"
type input "40"
type input "40.000"
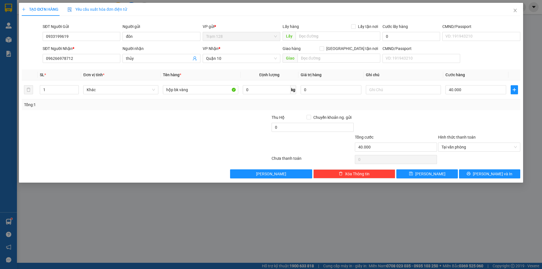
click at [443, 118] on div at bounding box center [478, 124] width 83 height 20
click at [328, 93] on input "0" at bounding box center [330, 89] width 61 height 9
click at [210, 91] on input "hộp bk vàng" at bounding box center [200, 89] width 75 height 9
type input "hộp bk vàng đt k kiểm"
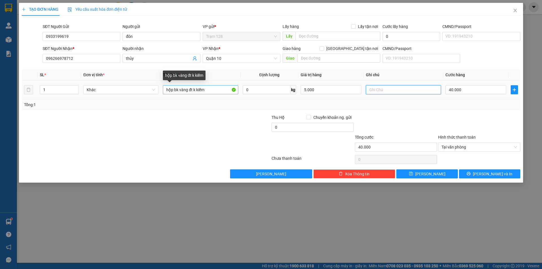
type input "5.000.000"
type input "4"
type input "40"
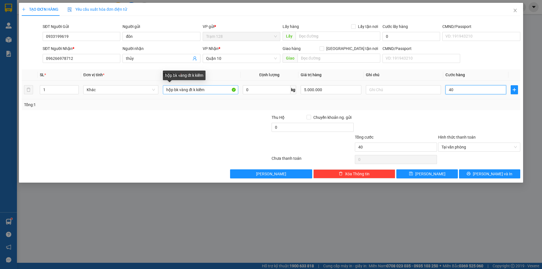
type input "4"
type input "0"
type input "05"
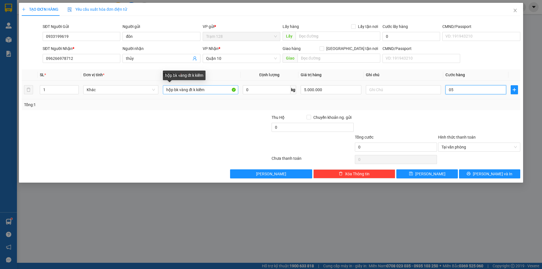
type input "5"
type input "050"
type input "50"
type input "50.000"
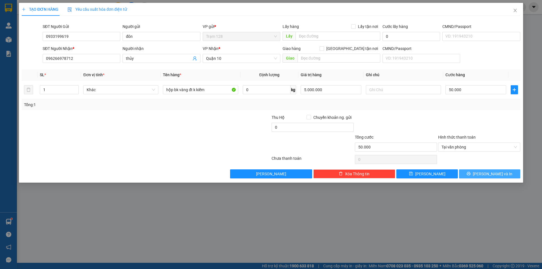
click at [483, 172] on button "Lưu và In" at bounding box center [489, 173] width 61 height 9
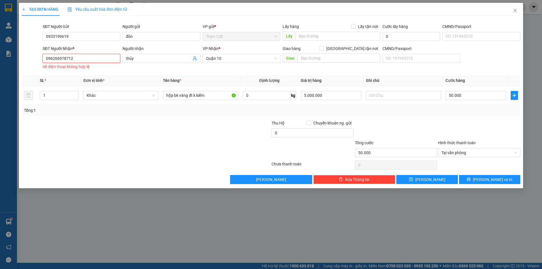
click at [56, 57] on input "096266978712" at bounding box center [82, 58] width 78 height 9
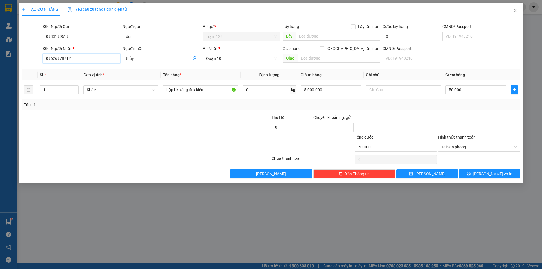
click at [62, 57] on input "09626978712" at bounding box center [82, 58] width 78 height 9
click at [54, 58] on input "09626978712" at bounding box center [82, 58] width 78 height 9
click at [61, 58] on input "096266978712" at bounding box center [82, 58] width 78 height 9
click at [65, 56] on input "096266978712" at bounding box center [82, 58] width 78 height 9
type input "0962669712"
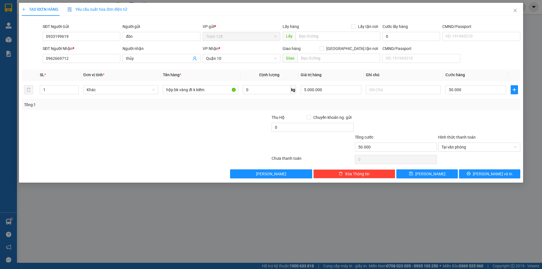
click at [101, 133] on div at bounding box center [104, 124] width 166 height 20
click at [507, 171] on button "Lưu và In" at bounding box center [489, 173] width 61 height 9
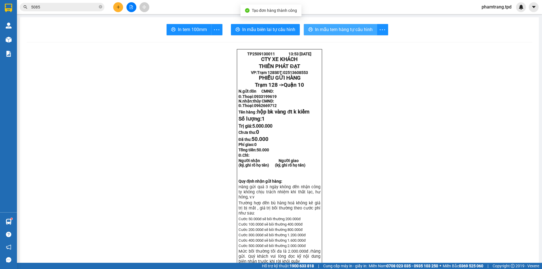
click at [332, 28] on span "In mẫu tem hàng tự cấu hình" at bounding box center [344, 29] width 58 height 7
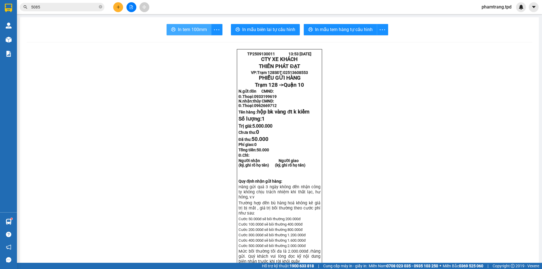
click at [181, 30] on span "In tem 100mm" at bounding box center [192, 29] width 29 height 7
click at [99, 8] on icon "close-circle" at bounding box center [100, 6] width 3 height 3
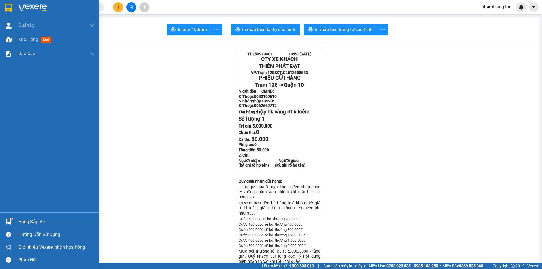
click at [27, 221] on div "Hàng sắp về" at bounding box center [56, 221] width 76 height 8
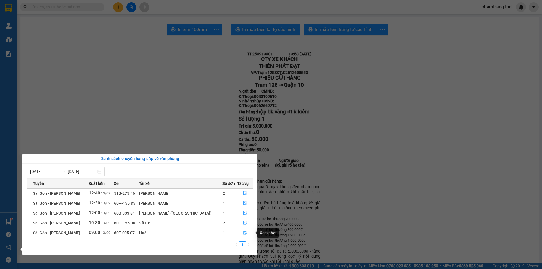
click at [243, 232] on icon "file-done" at bounding box center [245, 232] width 4 height 4
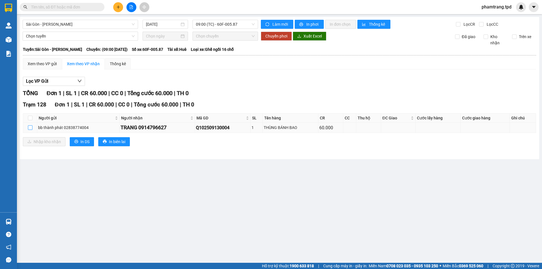
drag, startPoint x: 29, startPoint y: 126, endPoint x: 38, endPoint y: 148, distance: 23.4
click at [29, 126] on input "checkbox" at bounding box center [30, 127] width 5 height 5
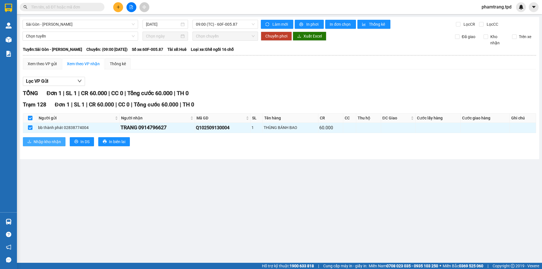
click at [39, 140] on span "Nhập kho nhận" at bounding box center [47, 141] width 27 height 6
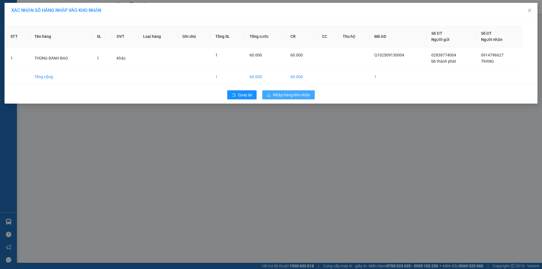
click at [290, 97] on span "Nhập hàng kho nhận" at bounding box center [291, 95] width 37 height 6
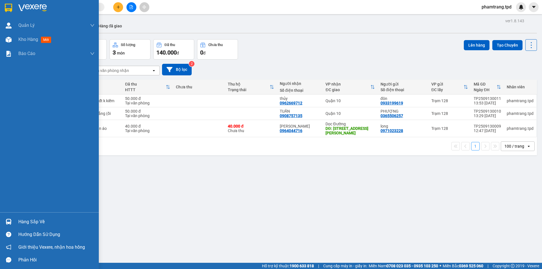
click at [18, 220] on div "Hàng sắp về" at bounding box center [56, 221] width 76 height 8
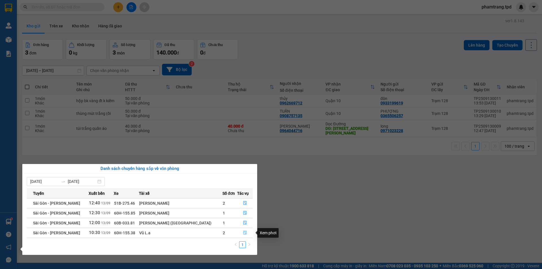
click at [243, 233] on icon "file-done" at bounding box center [244, 233] width 3 height 4
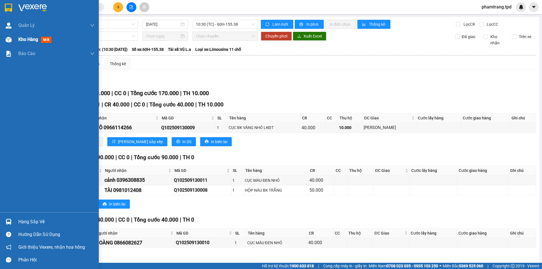
click at [31, 41] on span "Kho hàng" at bounding box center [28, 39] width 20 height 5
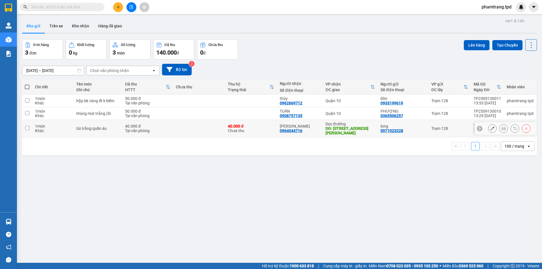
click at [191, 120] on td at bounding box center [199, 128] width 52 height 17
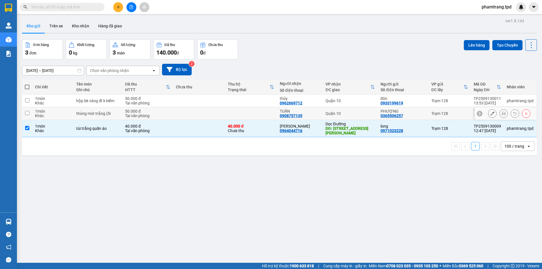
click at [179, 107] on td at bounding box center [199, 113] width 52 height 13
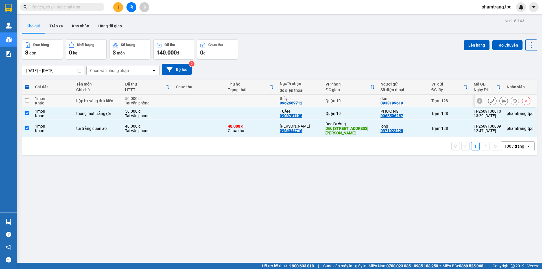
click at [175, 94] on td at bounding box center [199, 100] width 52 height 13
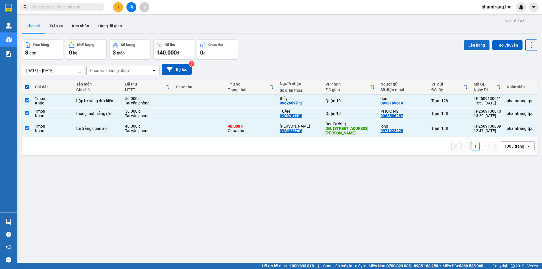
click at [479, 40] on button "Lên hàng" at bounding box center [476, 45] width 26 height 10
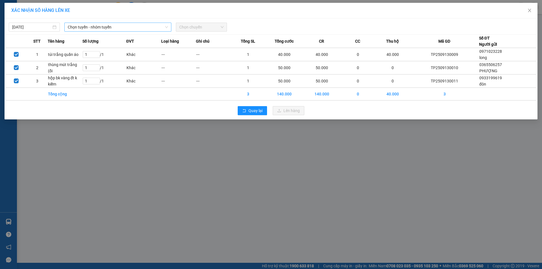
drag, startPoint x: 101, startPoint y: 24, endPoint x: 104, endPoint y: 31, distance: 7.6
click at [102, 25] on span "Chọn tuyến - nhóm tuyến" at bounding box center [118, 27] width 100 height 8
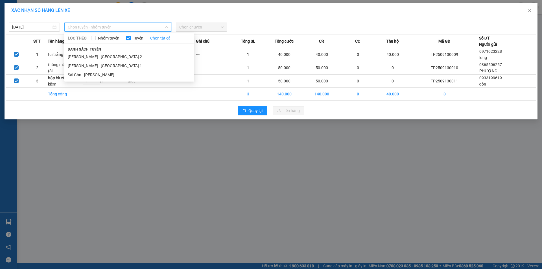
click at [96, 51] on span "Danh sách tuyến" at bounding box center [84, 49] width 40 height 5
click at [95, 54] on li "Phương Lâm - Sài Gòn 2" at bounding box center [129, 56] width 130 height 9
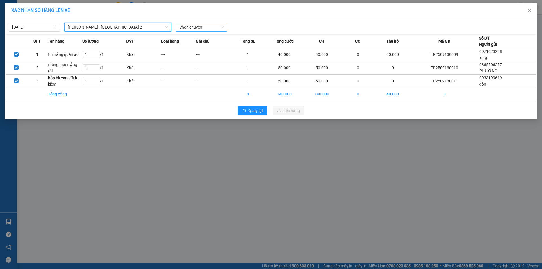
click at [195, 29] on span "Chọn chuyến" at bounding box center [201, 27] width 44 height 8
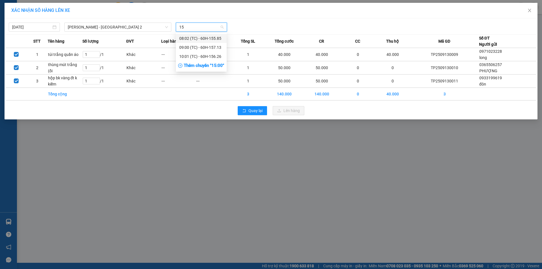
type input "15"
click at [210, 66] on div "Thêm chuyến " 15:00 "" at bounding box center [201, 66] width 51 height 10
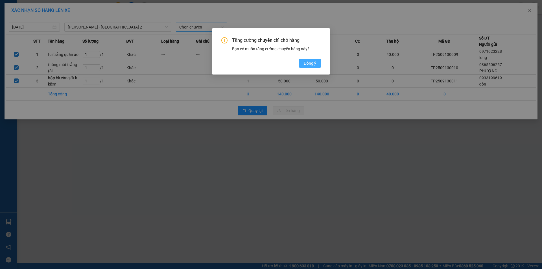
click at [305, 63] on span "Đồng ý" at bounding box center [309, 63] width 12 height 6
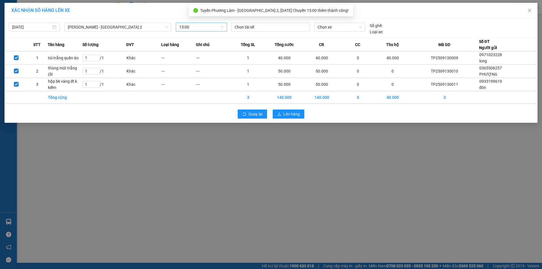
click at [259, 29] on div at bounding box center [270, 27] width 76 height 7
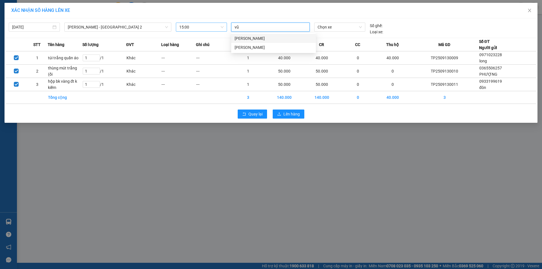
type input "vũ"
click at [254, 56] on div "Vũ L.a" at bounding box center [273, 56] width 78 height 6
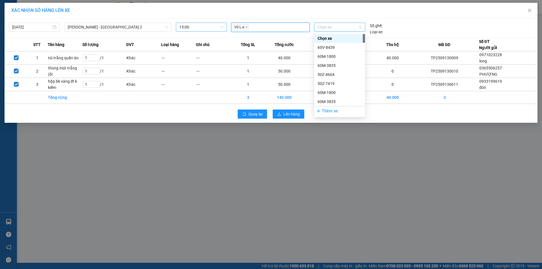
click at [334, 27] on span "Chọn xe" at bounding box center [339, 27] width 44 height 8
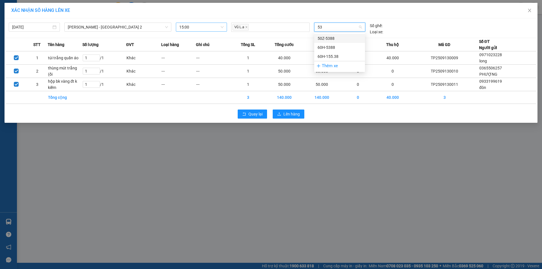
type input "538"
click at [332, 55] on div "60H-155.38" at bounding box center [339, 56] width 44 height 6
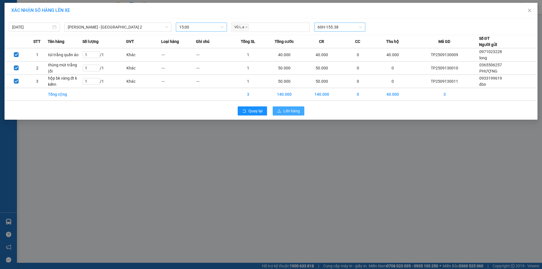
click at [293, 110] on span "Lên hàng" at bounding box center [291, 111] width 16 height 6
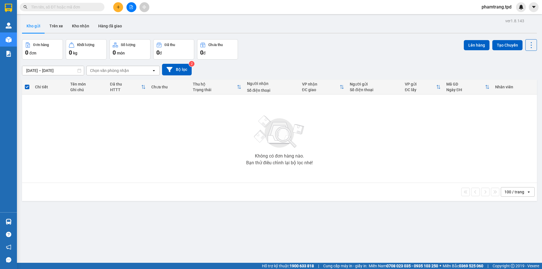
click at [134, 6] on button at bounding box center [131, 7] width 10 height 10
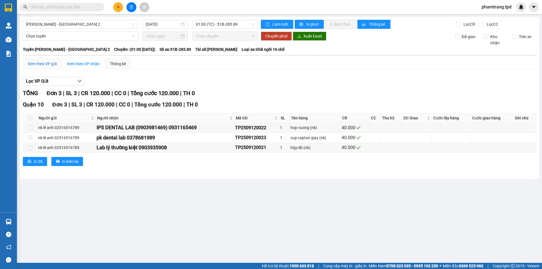
click at [43, 63] on div "Xem theo VP gửi" at bounding box center [42, 64] width 29 height 6
click at [211, 21] on span "01:00 (TC) - 51B-285.89" at bounding box center [225, 24] width 59 height 8
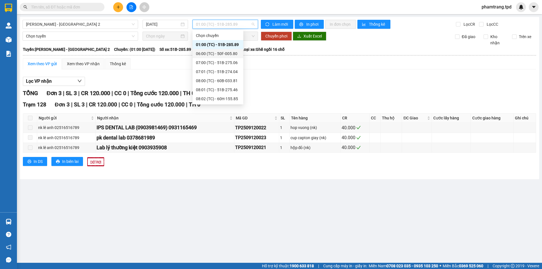
click at [219, 53] on div "06:00 (TC) - 50F-005.80" at bounding box center [218, 53] width 44 height 6
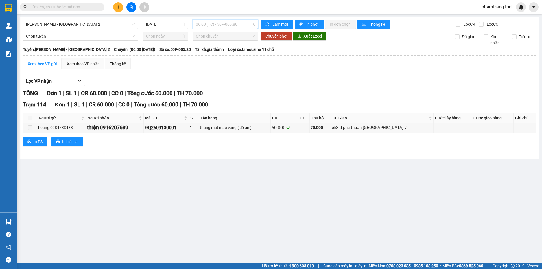
click at [231, 20] on span "06:00 (TC) - 50F-005.80" at bounding box center [225, 24] width 59 height 8
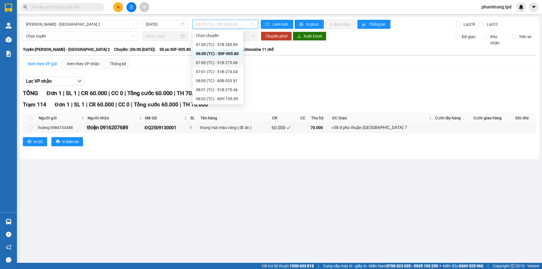
click at [223, 60] on div "07:00 (TC) - 51B-275.06" at bounding box center [218, 63] width 44 height 6
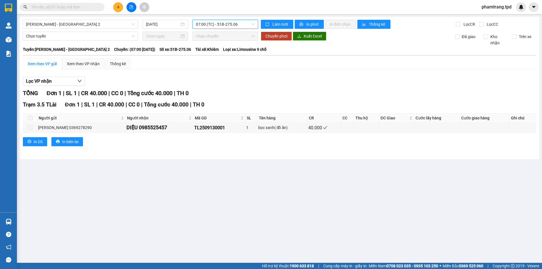
click at [223, 23] on span "07:00 (TC) - 51B-275.06" at bounding box center [225, 24] width 59 height 8
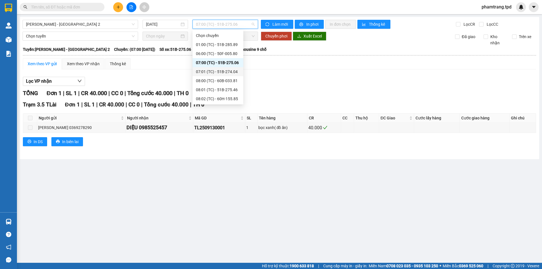
click at [221, 70] on div "07:01 (TC) - 51B-274.04" at bounding box center [218, 72] width 44 height 6
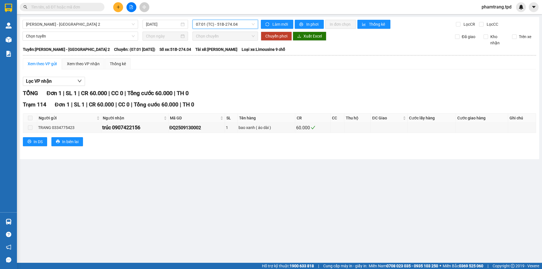
click at [237, 26] on span "07:01 (TC) - 51B-274.04" at bounding box center [225, 24] width 59 height 8
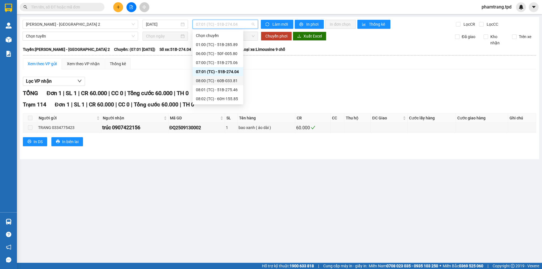
click at [226, 79] on div "08:00 (TC) - 60B-033.81" at bounding box center [218, 81] width 44 height 6
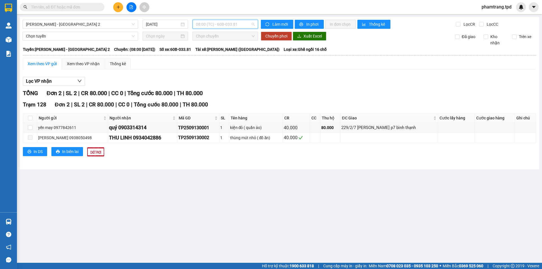
click at [227, 26] on span "08:00 (TC) - 60B-033.81" at bounding box center [225, 24] width 59 height 8
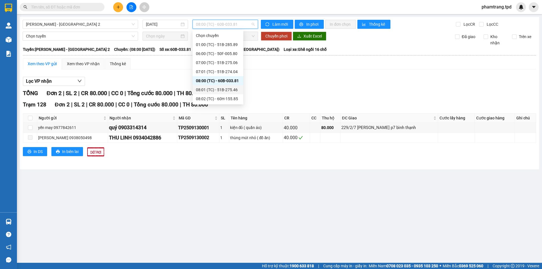
click at [210, 87] on div "08:01 (TC) - 51B-275.46" at bounding box center [218, 90] width 44 height 6
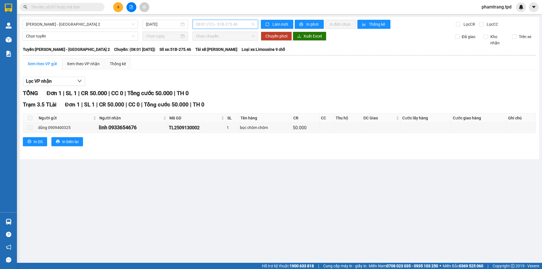
click at [237, 25] on span "08:01 (TC) - 51B-275.46" at bounding box center [225, 24] width 59 height 8
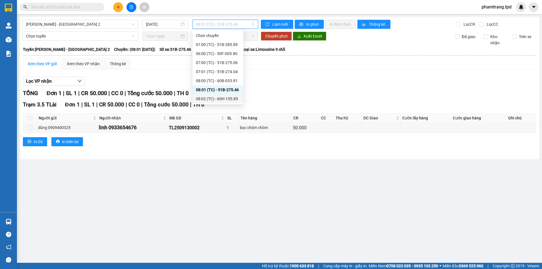
click at [223, 96] on div "08:02 (TC) - 60H-155.85" at bounding box center [218, 99] width 44 height 6
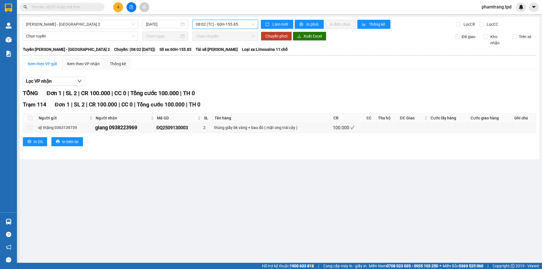
click at [219, 26] on span "08:02 (TC) - 60H-155.85" at bounding box center [225, 24] width 59 height 8
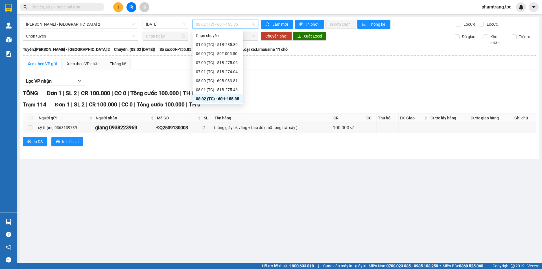
click at [214, 105] on div "09:00 (TC) - 60H-157.13" at bounding box center [218, 108] width 44 height 6
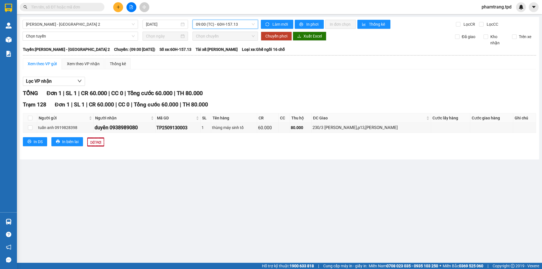
click at [236, 24] on span "09:00 (TC) - 60H-157.13" at bounding box center [225, 24] width 59 height 8
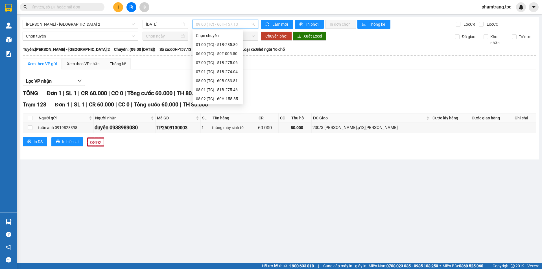
click at [217, 114] on div "10:00 (TC) - 51B-285.89" at bounding box center [218, 117] width 44 height 6
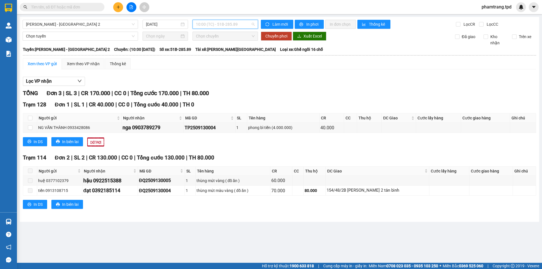
click at [216, 21] on span "10:00 (TC) - 51B-285.89" at bounding box center [225, 24] width 59 height 8
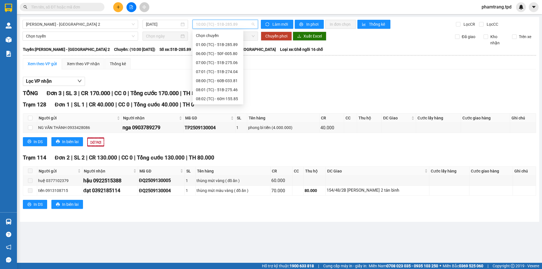
click at [224, 123] on div "10:01 (TC) - 60H-156.26" at bounding box center [218, 126] width 44 height 6
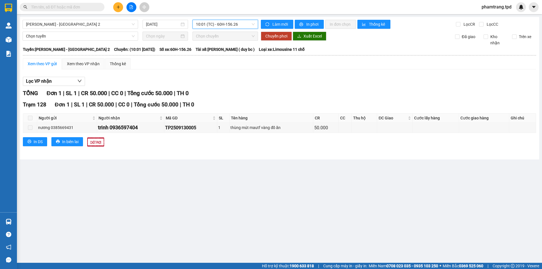
click at [237, 20] on span "10:01 (TC) - 60H-156.26" at bounding box center [225, 24] width 59 height 8
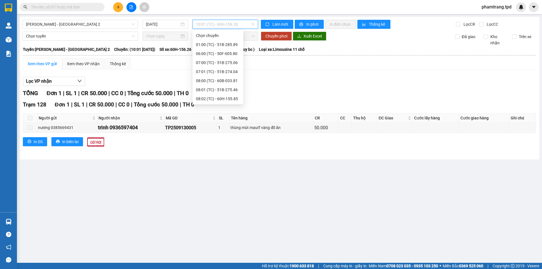
click at [217, 132] on div "11:00 (TC) - 51B-275.86" at bounding box center [218, 135] width 44 height 6
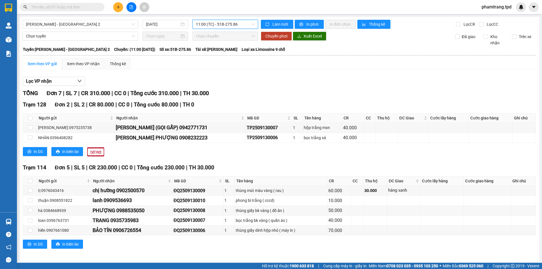
click at [234, 24] on span "11:00 (TC) - 51B-275.86" at bounding box center [225, 24] width 59 height 8
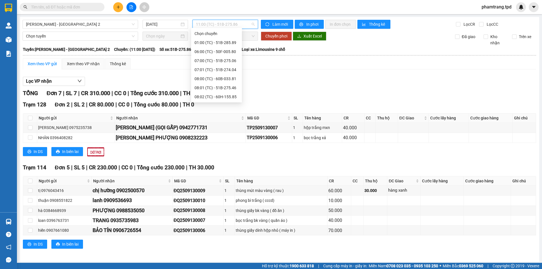
click at [214, 139] on div "12:00 (TC) - 51B-274.17" at bounding box center [216, 142] width 44 height 6
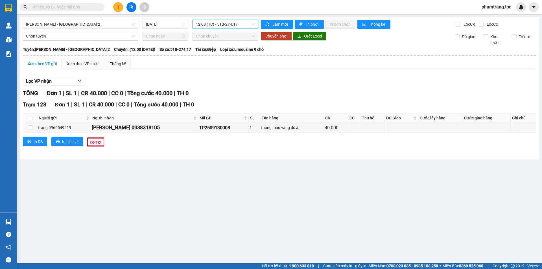
click at [238, 27] on span "12:00 (TC) - 51B-274.17" at bounding box center [225, 24] width 59 height 8
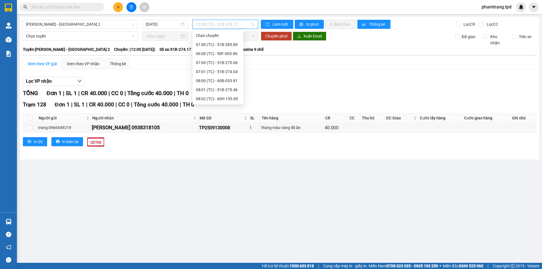
click at [232, 150] on div "13:00 (TC) - 51B-273.71" at bounding box center [218, 153] width 44 height 6
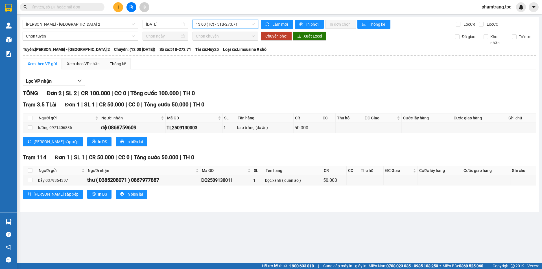
click at [225, 24] on span "13:00 (TC) - 51B-273.71" at bounding box center [225, 24] width 59 height 8
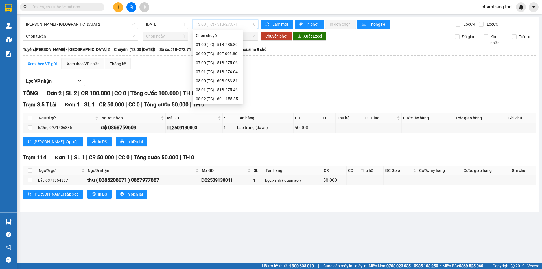
click at [221, 159] on div "15:00 (TC) - 60H-155.38" at bounding box center [218, 162] width 44 height 6
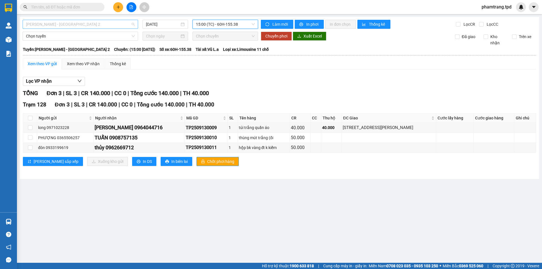
click at [102, 24] on span "Phương Lâm - Sài Gòn 2" at bounding box center [80, 24] width 109 height 8
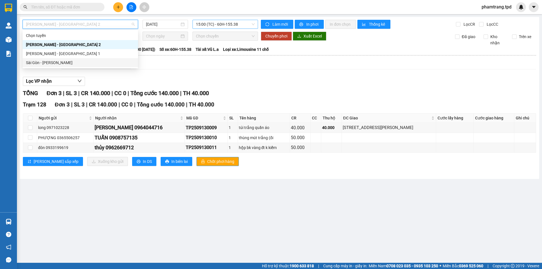
drag, startPoint x: 53, startPoint y: 64, endPoint x: 193, endPoint y: 25, distance: 145.4
click at [53, 63] on div "Sài Gòn - [PERSON_NAME]" at bounding box center [80, 63] width 109 height 6
type input "[DATE]"
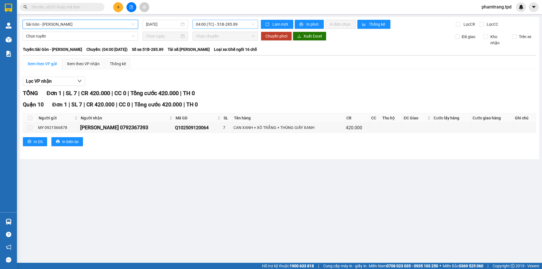
click at [230, 21] on span "04:00 (TC) - 51B-285.89" at bounding box center [225, 24] width 59 height 8
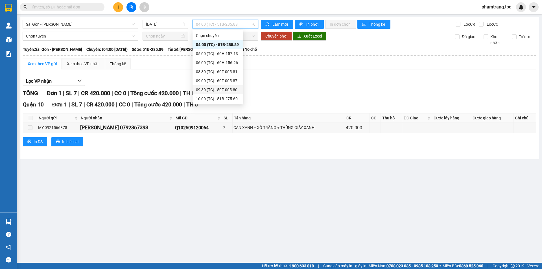
click at [175, 77] on div "Lọc VP nhận" at bounding box center [279, 81] width 513 height 9
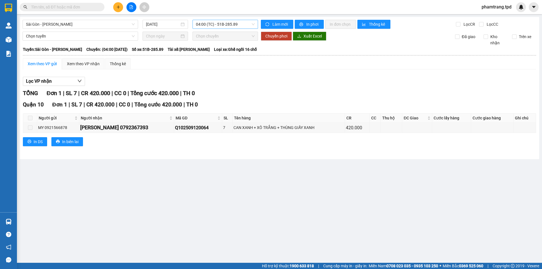
click at [234, 23] on span "04:00 (TC) - 51B-285.89" at bounding box center [225, 24] width 59 height 8
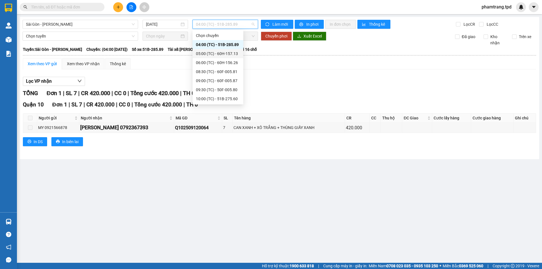
click at [227, 50] on div "05:00 (TC) - 60H-157.13" at bounding box center [218, 53] width 44 height 6
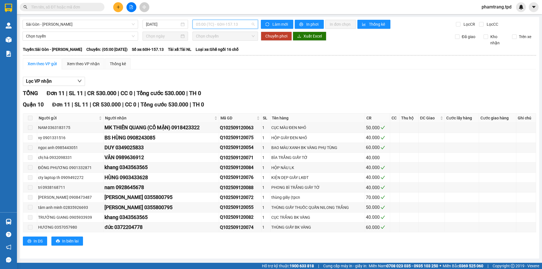
click at [229, 24] on span "05:00 (TC) - 60H-157.13" at bounding box center [225, 24] width 59 height 8
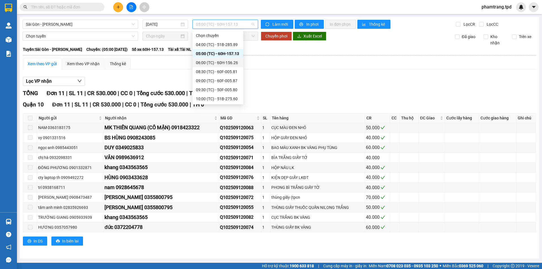
click at [231, 60] on div "06:00 (TC) - 60H-156.26" at bounding box center [218, 63] width 44 height 6
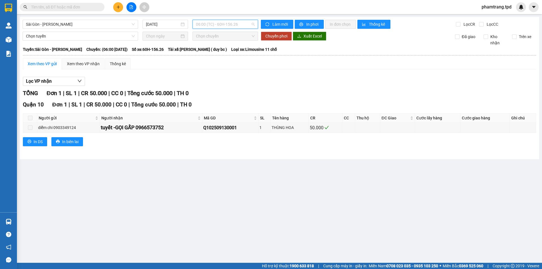
click at [222, 27] on span "06:00 (TC) - 60H-156.26" at bounding box center [225, 24] width 59 height 8
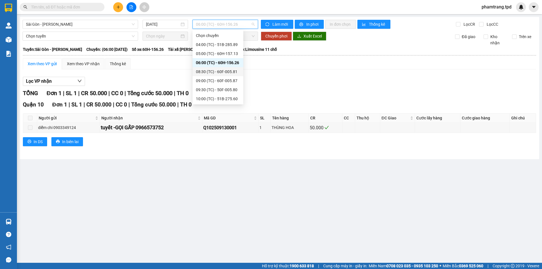
click at [232, 69] on div "08:30 (TC) - 60F-005.81" at bounding box center [218, 72] width 44 height 6
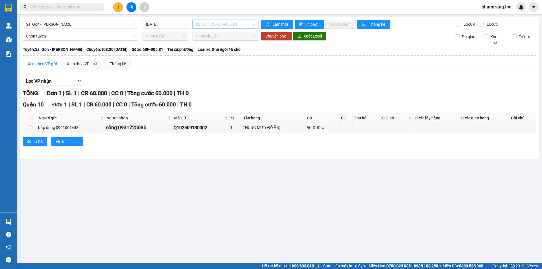
click at [224, 21] on span "08:30 (TC) - 60F-005.81" at bounding box center [225, 24] width 59 height 8
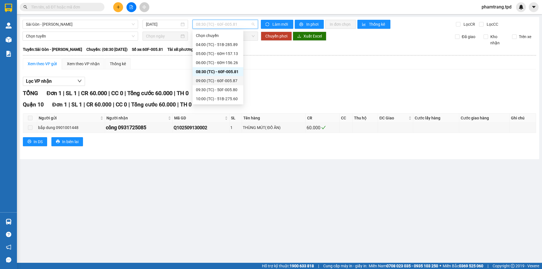
click at [217, 78] on div "09:00 (TC) - 60F-005.87" at bounding box center [218, 81] width 44 height 6
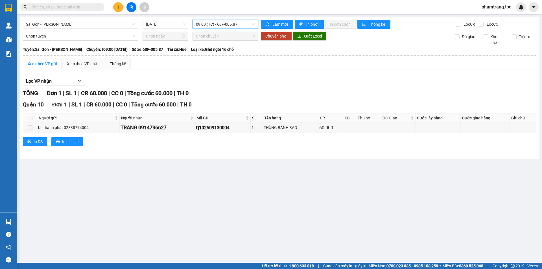
click at [236, 24] on span "09:00 (TC) - 60F-005.87" at bounding box center [225, 24] width 59 height 8
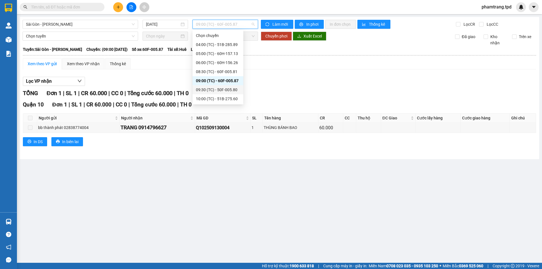
click at [228, 87] on div "09:30 (TC) - 50F-005.80" at bounding box center [218, 90] width 44 height 6
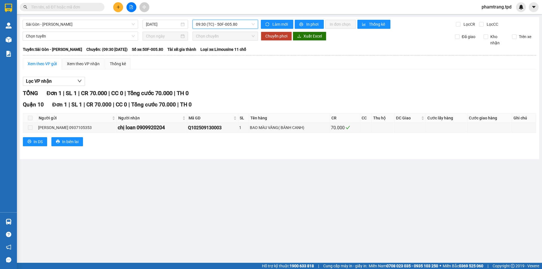
click at [240, 26] on span "09:30 (TC) - 50F-005.80" at bounding box center [225, 24] width 59 height 8
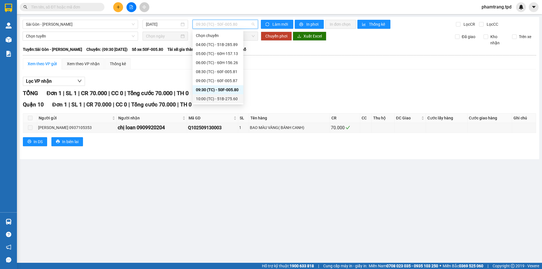
click at [222, 96] on div "10:00 (TC) - 51B-275.60" at bounding box center [218, 99] width 44 height 6
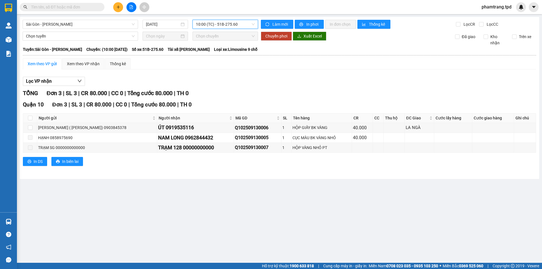
click at [235, 25] on span "10:00 (TC) - 51B-275.60" at bounding box center [225, 24] width 59 height 8
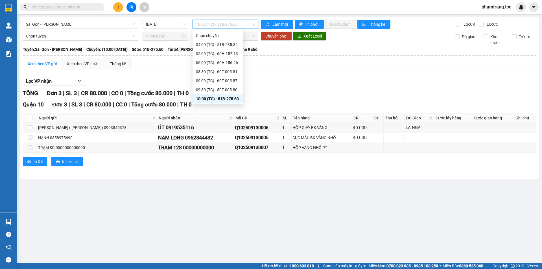
click at [230, 105] on div "10:30 (TC) - 60H-155.38" at bounding box center [218, 108] width 44 height 6
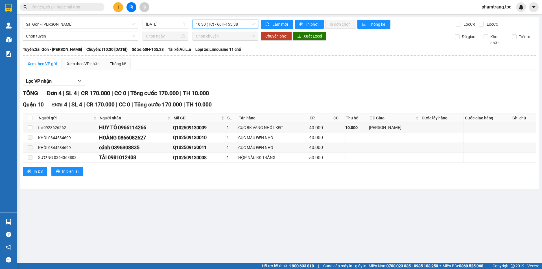
click at [239, 25] on span "10:30 (TC) - 60H-155.38" at bounding box center [225, 24] width 59 height 8
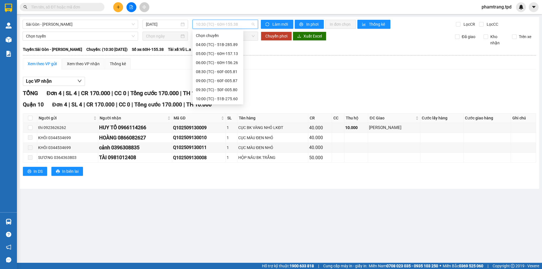
click at [233, 114] on div "11:00 (TC) - 51B-275.06" at bounding box center [218, 117] width 44 height 6
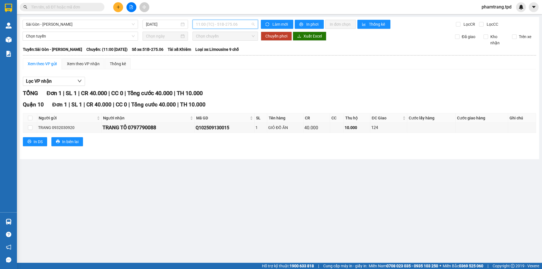
click at [212, 25] on span "11:00 (TC) - 51B-275.06" at bounding box center [225, 24] width 59 height 8
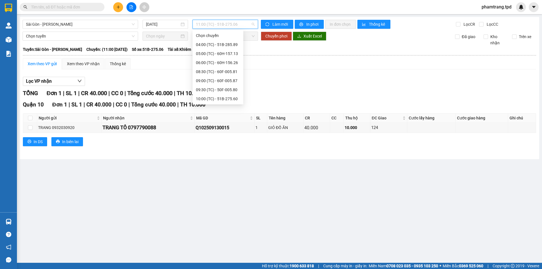
click at [219, 123] on div "12:00 (TC) - 60B-033.81" at bounding box center [218, 126] width 44 height 6
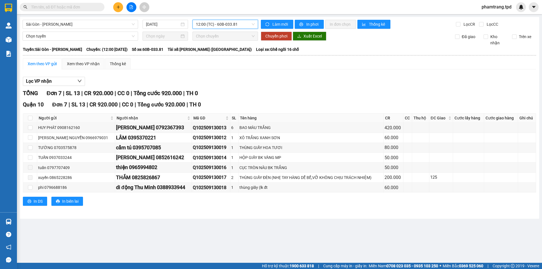
click at [225, 24] on span "12:00 (TC) - 60B-033.81" at bounding box center [225, 24] width 59 height 8
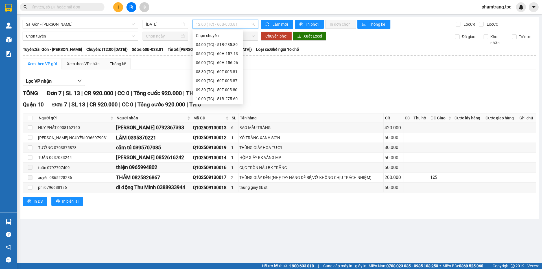
click at [224, 130] on div "12:30 (TC) - 60H-155.85" at bounding box center [217, 134] width 51 height 9
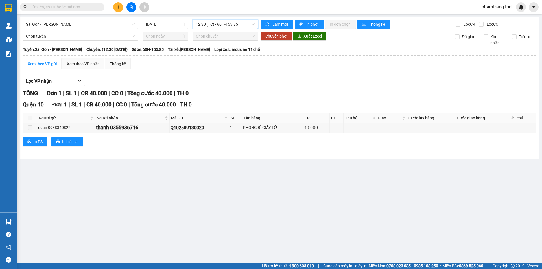
click at [219, 24] on span "12:30 (TC) - 60H-155.85" at bounding box center [225, 24] width 59 height 8
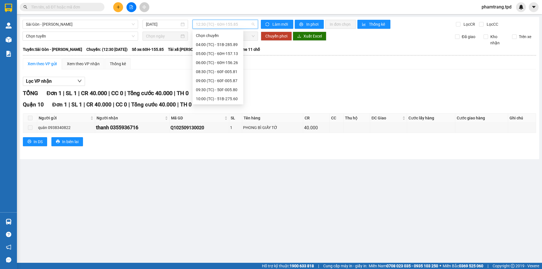
click at [222, 141] on div "12:40 (TC) - 51B-275.46" at bounding box center [218, 144] width 44 height 6
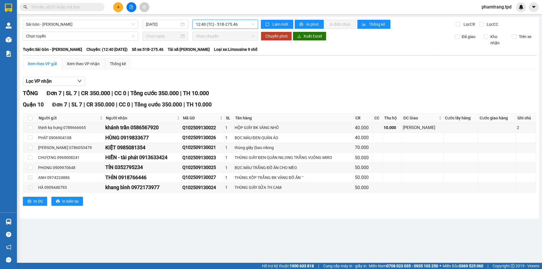
click at [223, 22] on span "12:40 (TC) - 51B-275.46" at bounding box center [225, 24] width 59 height 8
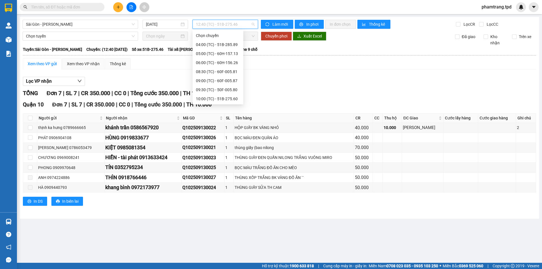
click at [219, 150] on div "13:30 (TC) - 51B-297.77" at bounding box center [218, 153] width 44 height 6
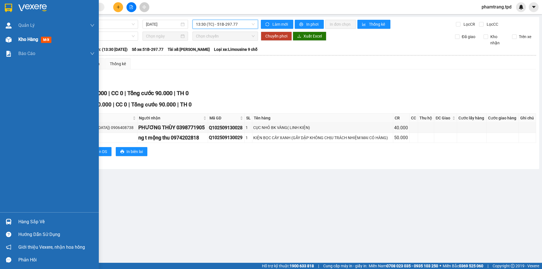
click at [15, 42] on div "Kho hàng mới" at bounding box center [49, 39] width 99 height 14
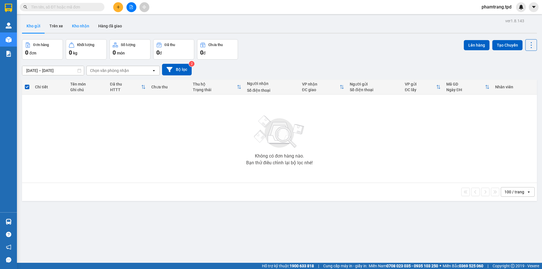
click at [83, 21] on button "Kho nhận" at bounding box center [80, 26] width 26 height 14
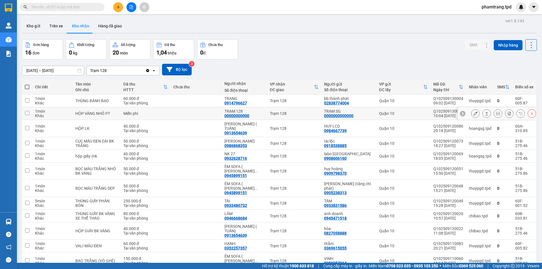
click at [473, 113] on button at bounding box center [475, 114] width 8 height 10
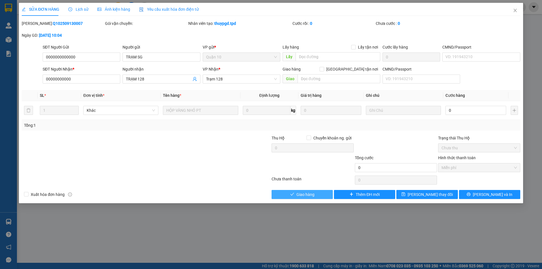
click at [308, 190] on button "Giao hàng" at bounding box center [301, 194] width 61 height 9
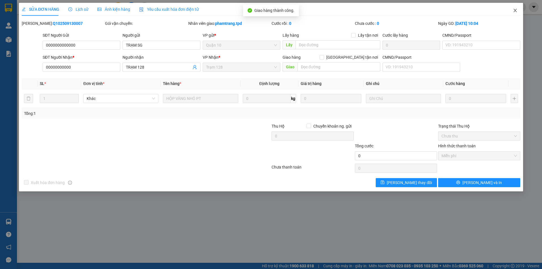
click at [514, 8] on icon "close" at bounding box center [514, 10] width 5 height 5
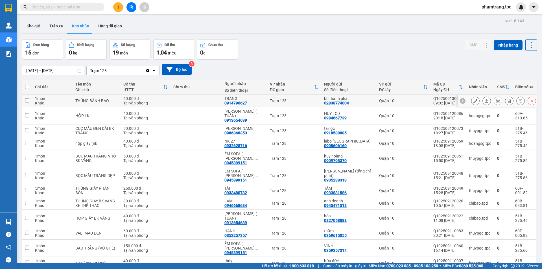
drag, startPoint x: 227, startPoint y: 102, endPoint x: 249, endPoint y: 103, distance: 22.3
click at [249, 103] on div "TRANG 0914796627" at bounding box center [244, 100] width 40 height 9
checkbox input "true"
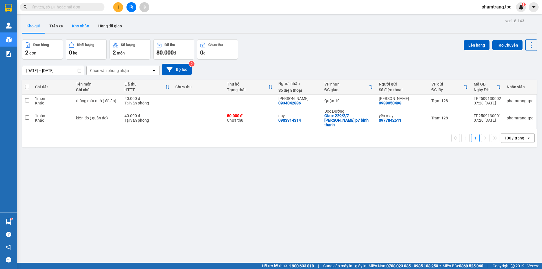
click at [75, 22] on button "Kho nhận" at bounding box center [80, 26] width 26 height 14
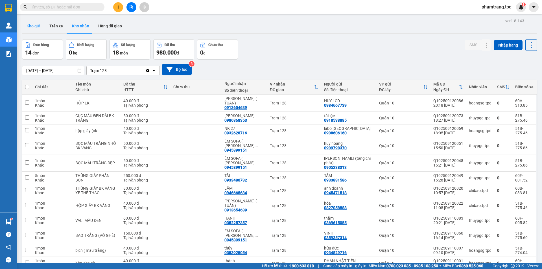
click at [35, 31] on button "Kho gửi" at bounding box center [33, 26] width 23 height 14
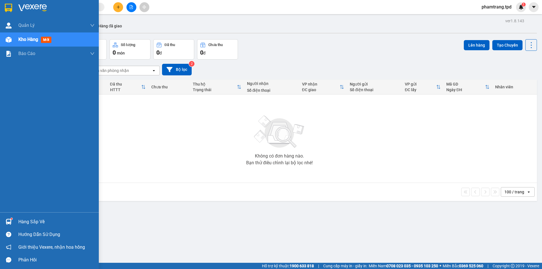
click at [34, 219] on div "Hàng sắp về" at bounding box center [56, 221] width 76 height 8
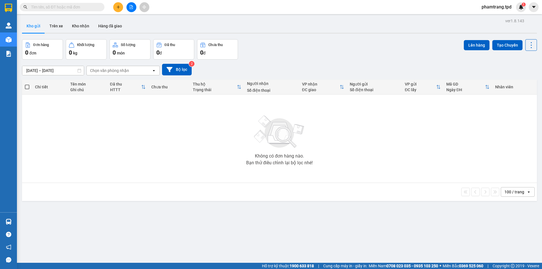
drag, startPoint x: 332, startPoint y: 210, endPoint x: 155, endPoint y: 157, distance: 184.9
click at [332, 210] on section "Kết quả tìm kiếm ( 0 ) Bộ lọc No Data phamtrang.tpd 1 Quản Lý Quản lý khách hàn…" at bounding box center [271, 134] width 542 height 269
click at [85, 28] on button "Kho nhận" at bounding box center [80, 26] width 26 height 14
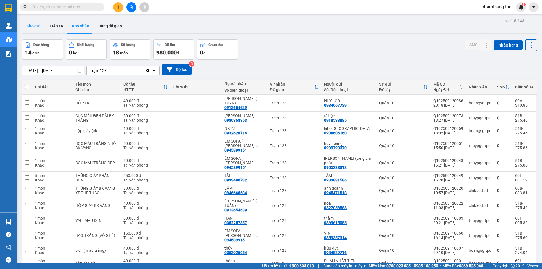
click at [34, 27] on button "Kho gửi" at bounding box center [33, 26] width 23 height 14
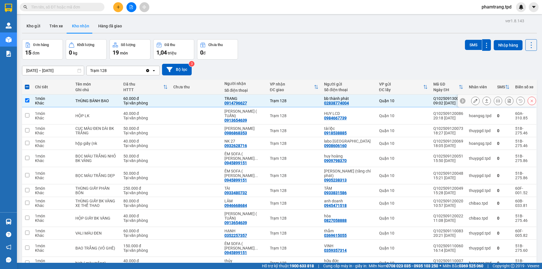
drag, startPoint x: 0, startPoint y: 0, endPoint x: 470, endPoint y: 101, distance: 480.6
click at [473, 101] on icon at bounding box center [475, 101] width 4 height 4
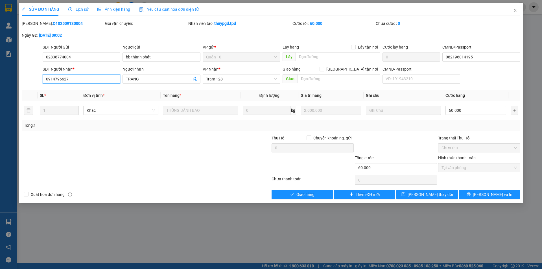
drag, startPoint x: 47, startPoint y: 79, endPoint x: 67, endPoint y: 80, distance: 20.6
click at [67, 80] on input "0914796627" at bounding box center [82, 78] width 78 height 9
click at [515, 11] on icon "close" at bounding box center [514, 10] width 3 height 3
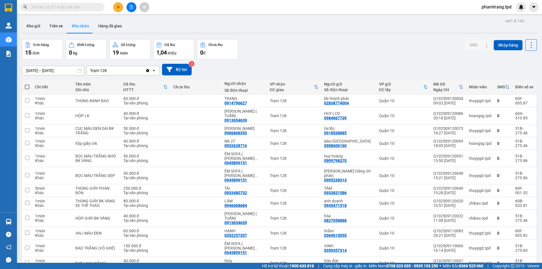
paste input "0914796627"
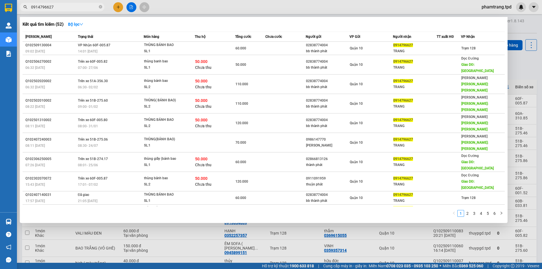
type input "0914796627"
click at [393, 201] on div at bounding box center [271, 134] width 542 height 269
click at [99, 8] on icon "close-circle" at bounding box center [100, 6] width 3 height 3
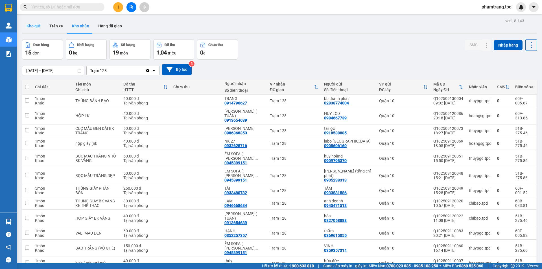
click at [37, 27] on button "Kho gửi" at bounding box center [33, 26] width 23 height 14
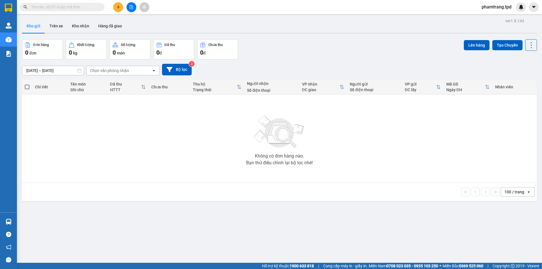
click at [272, 130] on img at bounding box center [279, 131] width 56 height 39
click at [94, 24] on button "Hàng đã giao" at bounding box center [110, 26] width 33 height 14
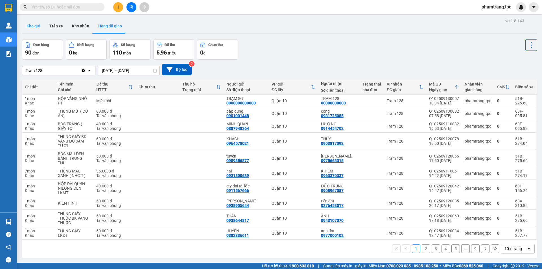
click at [30, 28] on button "Kho gửi" at bounding box center [33, 26] width 23 height 14
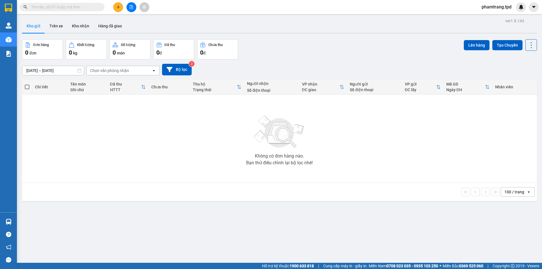
click at [72, 4] on input "text" at bounding box center [64, 7] width 67 height 6
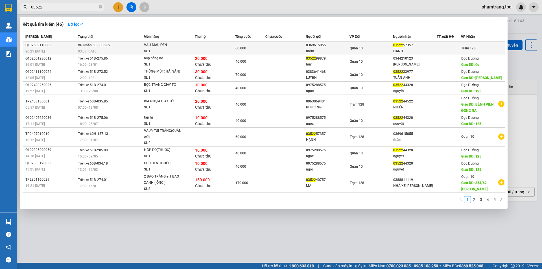
type input "03522"
click at [384, 54] on td "Quận 10" at bounding box center [371, 48] width 44 height 13
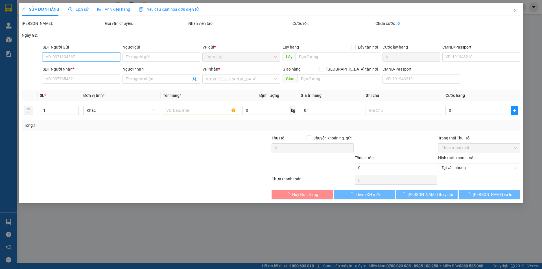
type input "0369615055"
type input "thắm"
type input "075199018004"
type input "0352257357"
type input "HẠNH"
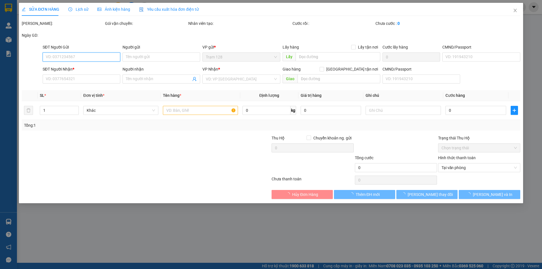
type input "60.000"
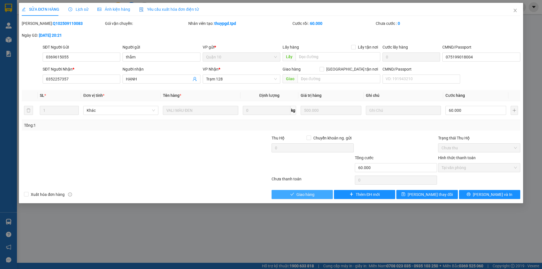
click at [305, 193] on span "Giao hàng" at bounding box center [305, 194] width 18 height 6
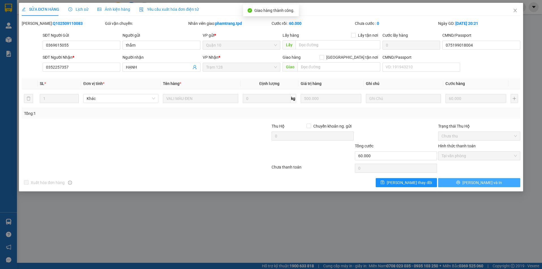
click at [499, 183] on button "Lưu và In" at bounding box center [479, 182] width 82 height 9
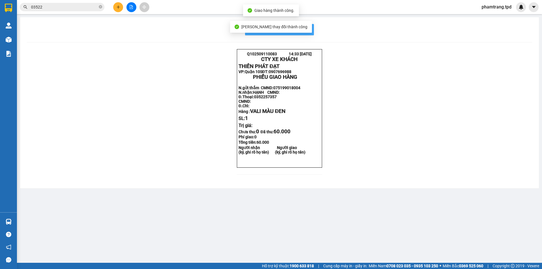
drag, startPoint x: 306, startPoint y: 28, endPoint x: 318, endPoint y: 51, distance: 25.9
click at [306, 28] on span "In mẫu biên lai tự cấu hình" at bounding box center [282, 29] width 53 height 7
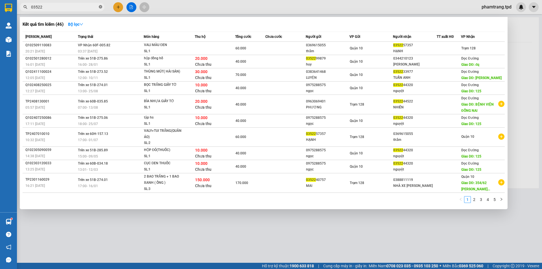
click at [101, 8] on icon "close-circle" at bounding box center [100, 6] width 3 height 3
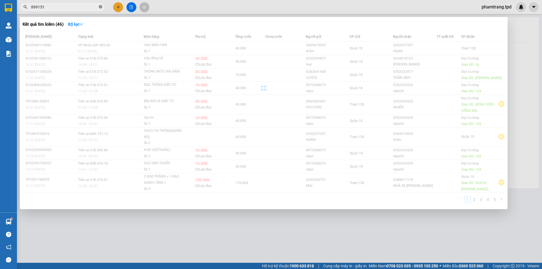
type input "899151"
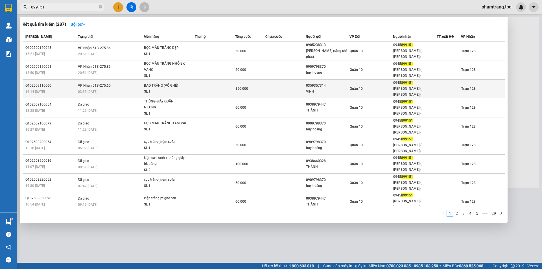
click at [402, 81] on span "899151" at bounding box center [407, 83] width 12 height 4
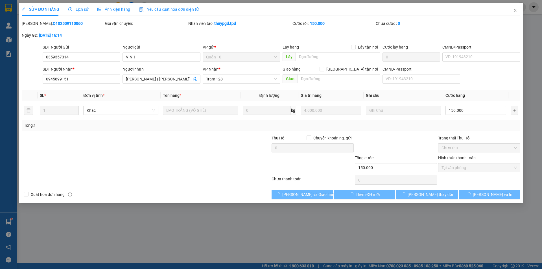
type input "0359357314"
type input "VINH"
type input "0945899151"
type input "ÊM SOFA ( VŨ MINH NHẬT)"
type input "150.000"
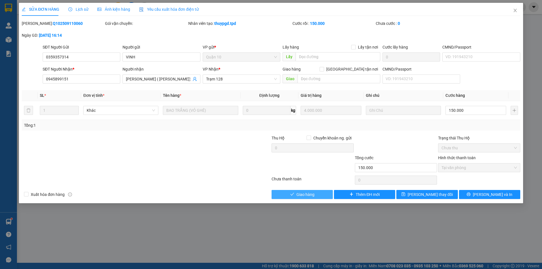
click at [324, 192] on button "Giao hàng" at bounding box center [301, 194] width 61 height 9
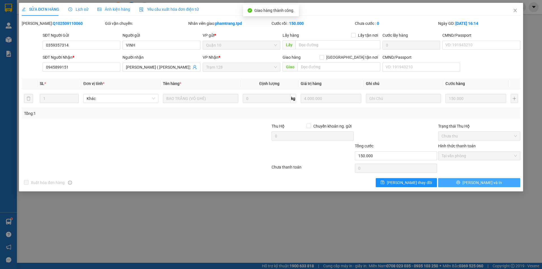
click at [485, 185] on span "Lưu và In" at bounding box center [481, 182] width 39 height 6
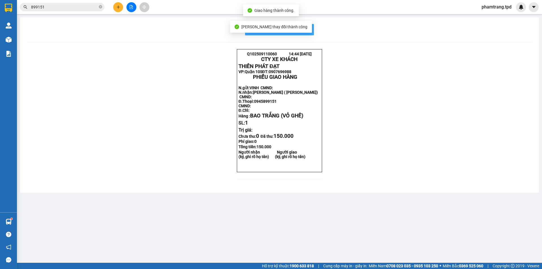
click at [312, 34] on button "In mẫu biên lai tự cấu hình" at bounding box center [279, 29] width 69 height 11
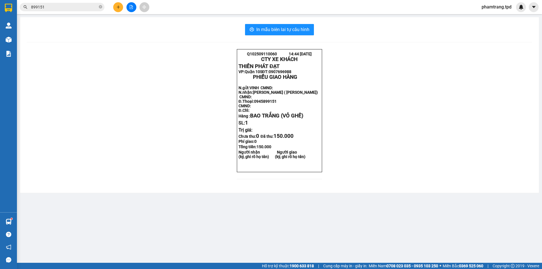
click at [79, 9] on input "899151" at bounding box center [64, 7] width 67 height 6
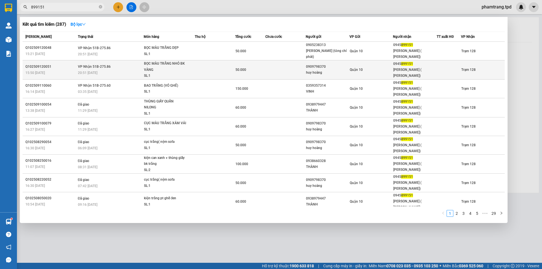
click at [372, 67] on div "Quận 10" at bounding box center [370, 70] width 43 height 6
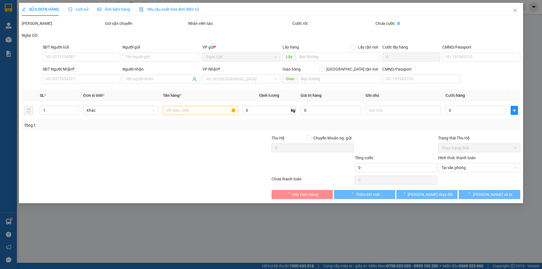
type input "0909798370"
type input "huy hoàng"
type input "094093015909"
type input "0945899151"
type input "ÊM SOFA ( VŨ MINH NHẬT)"
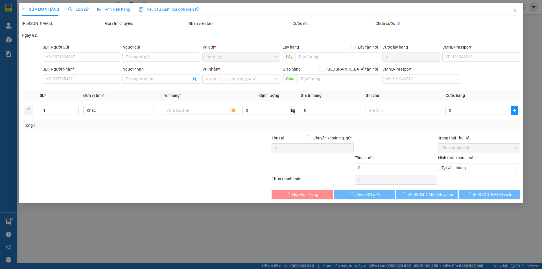
type input "50.000"
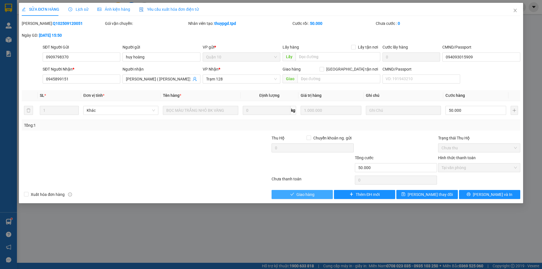
drag, startPoint x: 318, startPoint y: 197, endPoint x: 333, endPoint y: 190, distance: 16.3
click at [318, 196] on button "Giao hàng" at bounding box center [301, 194] width 61 height 9
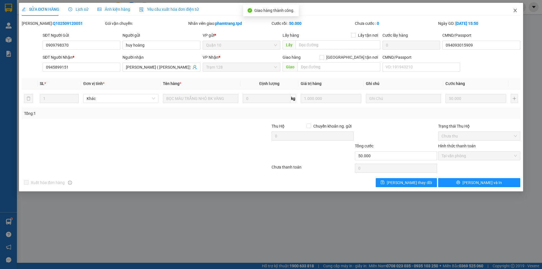
click at [514, 11] on icon "close" at bounding box center [514, 10] width 5 height 5
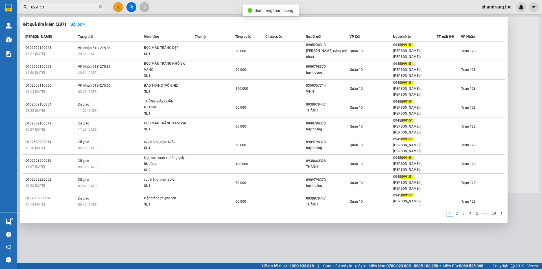
drag, startPoint x: 73, startPoint y: 5, endPoint x: 208, endPoint y: 29, distance: 136.7
click at [73, 5] on input "899151" at bounding box center [64, 7] width 67 height 6
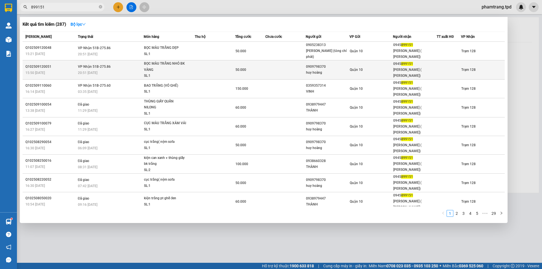
click at [343, 64] on div "0909798370" at bounding box center [327, 67] width 43 height 6
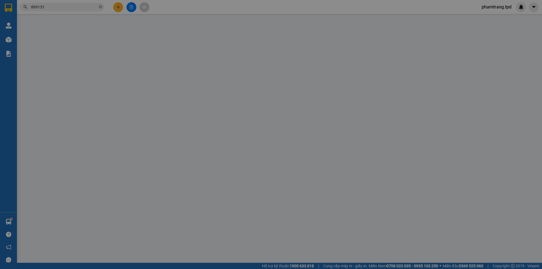
type input "0909798370"
type input "huy hoàng"
type input "094093015909"
type input "0945899151"
type input "ÊM SOFA ( VŨ MINH NHẬT)"
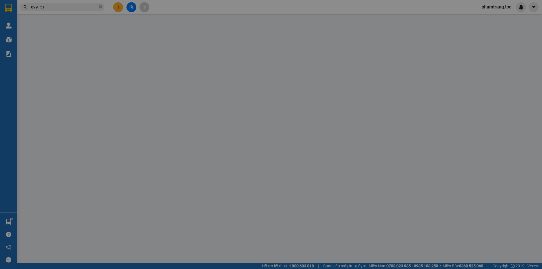
type input "50.000"
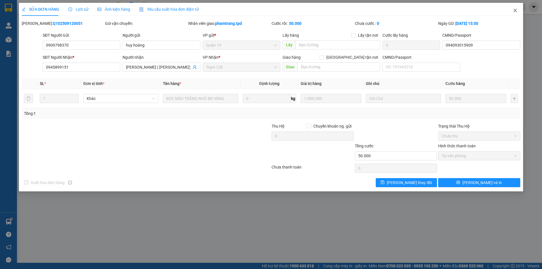
click at [516, 12] on icon "close" at bounding box center [514, 10] width 5 height 5
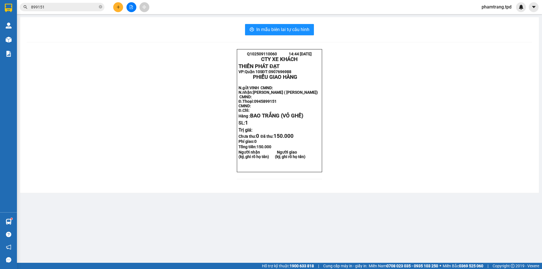
click at [62, 9] on input "899151" at bounding box center [64, 7] width 67 height 6
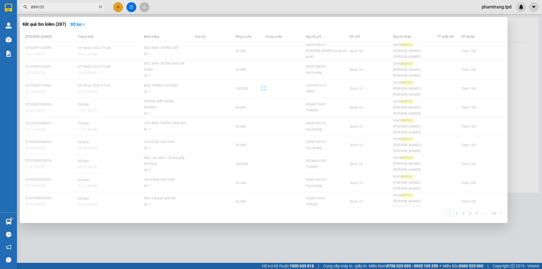
click at [63, 9] on input "899151" at bounding box center [64, 7] width 67 height 6
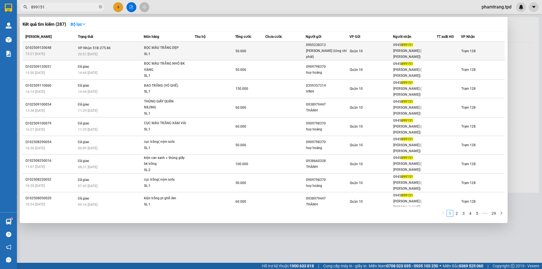
click at [340, 49] on div "GIA BỘI (tăng chí phát)" at bounding box center [327, 54] width 43 height 12
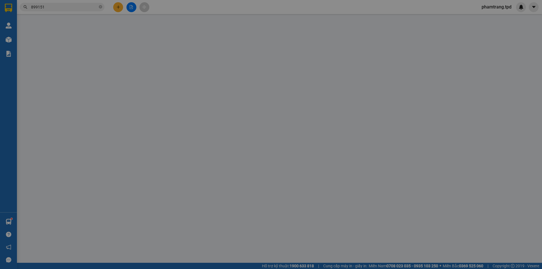
type input "0905238313"
type input "GIA BỘI (tăng chí phát)"
type input "079097011253"
type input "0945899151"
type input "ÊM SOFA ( VŨ MINH NHẬT)"
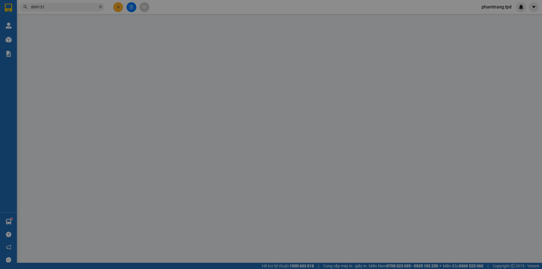
type input "075094014569"
type input "50.000"
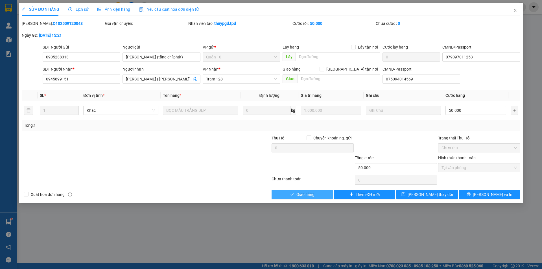
click at [320, 191] on button "Giao hàng" at bounding box center [301, 194] width 61 height 9
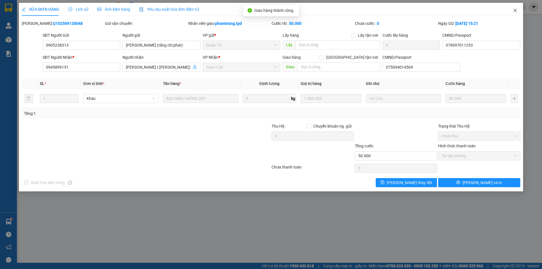
click at [512, 10] on span "Close" at bounding box center [515, 11] width 16 height 16
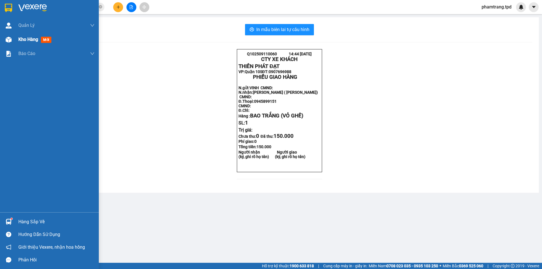
drag, startPoint x: 23, startPoint y: 38, endPoint x: 93, endPoint y: 34, distance: 69.5
click at [23, 38] on span "Kho hàng" at bounding box center [28, 39] width 20 height 5
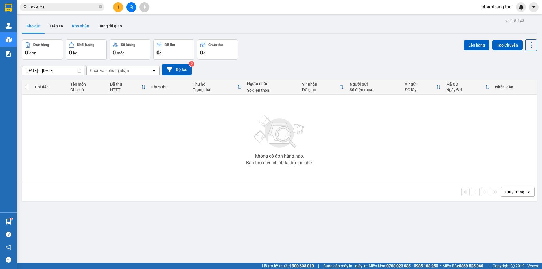
click at [83, 29] on button "Kho nhận" at bounding box center [80, 26] width 26 height 14
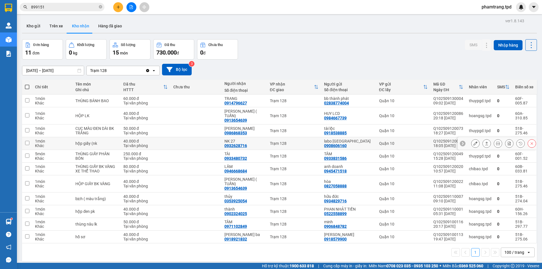
click at [472, 138] on button at bounding box center [475, 143] width 8 height 10
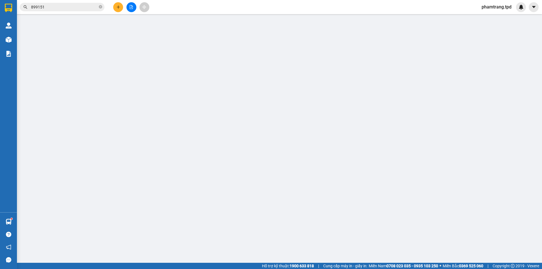
type input "0908606160"
type input "labo việt tiên"
type input "079069004586"
type input "0932628716"
type input "NK 27"
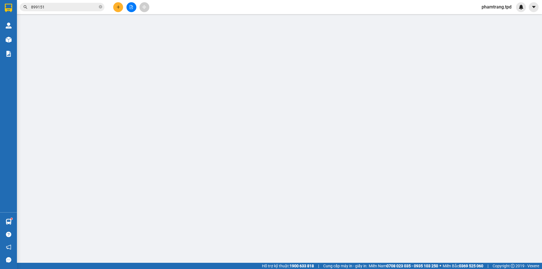
type input "40.000"
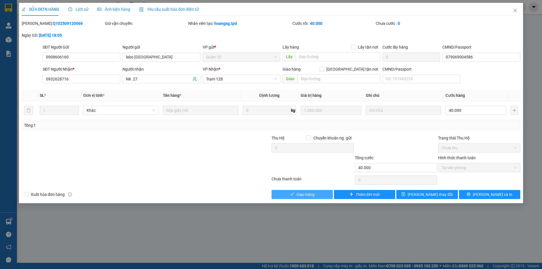
click at [314, 193] on button "Giao hàng" at bounding box center [301, 194] width 61 height 9
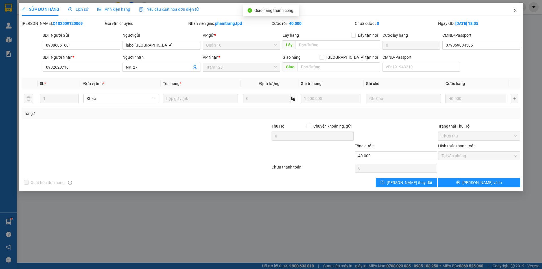
click at [512, 13] on span "Close" at bounding box center [515, 11] width 16 height 16
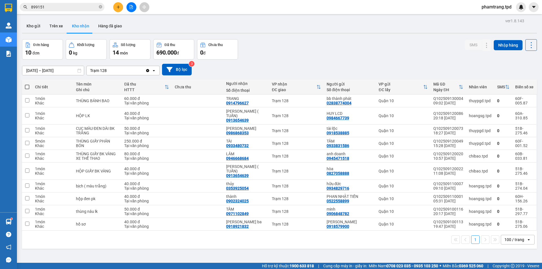
click at [34, 70] on input "[DATE] – [DATE]" at bounding box center [52, 70] width 61 height 9
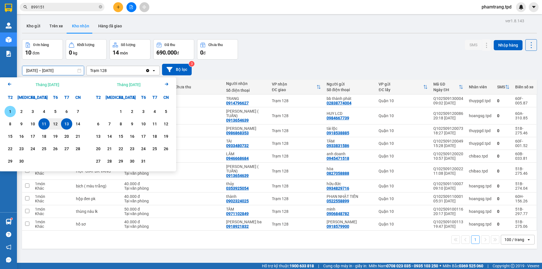
click at [9, 111] on div "1" at bounding box center [10, 111] width 8 height 7
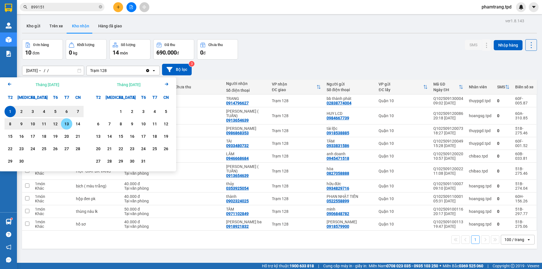
click at [69, 126] on div "13" at bounding box center [67, 123] width 8 height 7
type input "[DATE] – [DATE]"
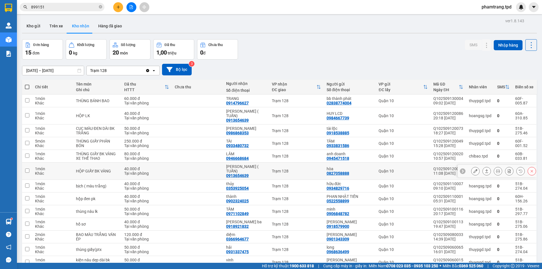
scroll to position [45, 0]
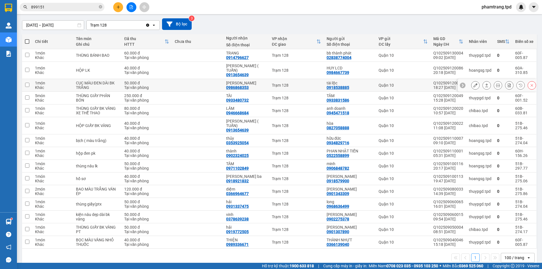
click at [273, 79] on td "Trạm 128" at bounding box center [296, 85] width 54 height 13
checkbox input "true"
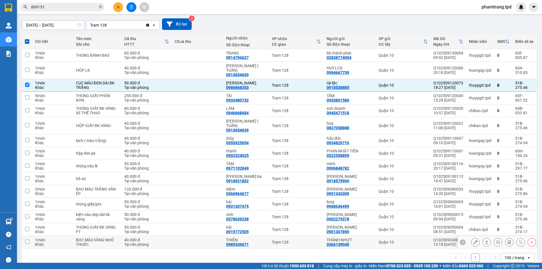
click at [263, 236] on td "THIỆN 0989336671" at bounding box center [246, 242] width 46 height 13
checkbox input "true"
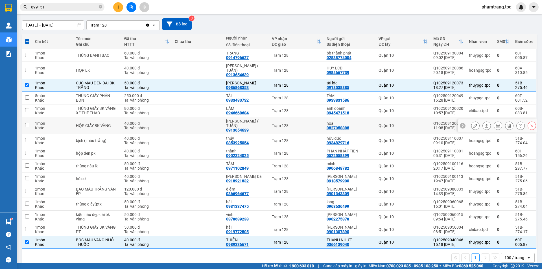
scroll to position [0, 0]
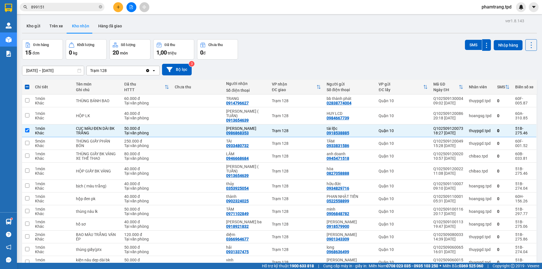
click at [292, 50] on div "Đơn hàng 15 đơn Khối lượng 0 kg Số lượng 20 món Đã thu 1,00 triệu Chưa thu 0 đ …" at bounding box center [279, 49] width 514 height 20
click at [98, 6] on span "899151" at bounding box center [62, 7] width 85 height 8
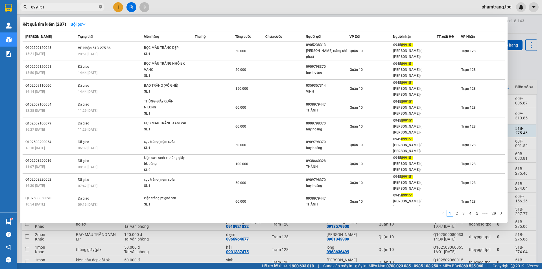
click at [101, 7] on icon "close-circle" at bounding box center [100, 6] width 3 height 3
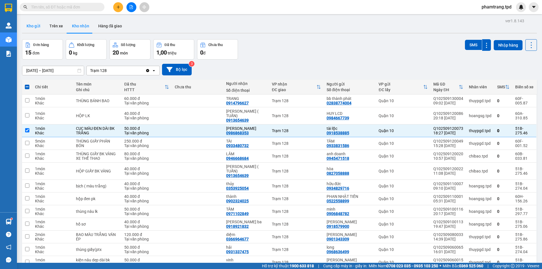
click at [35, 30] on button "Kho gửi" at bounding box center [33, 26] width 23 height 14
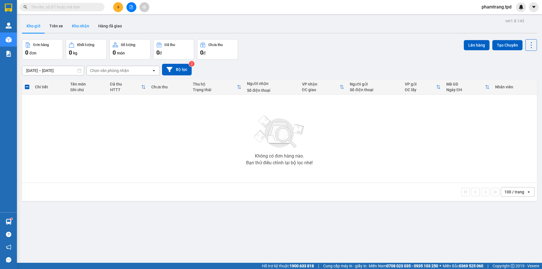
click at [81, 22] on button "Kho nhận" at bounding box center [80, 26] width 26 height 14
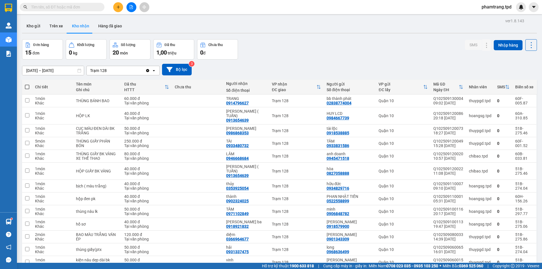
click at [127, 3] on div at bounding box center [131, 7] width 42 height 10
click at [119, 5] on button at bounding box center [118, 7] width 10 height 10
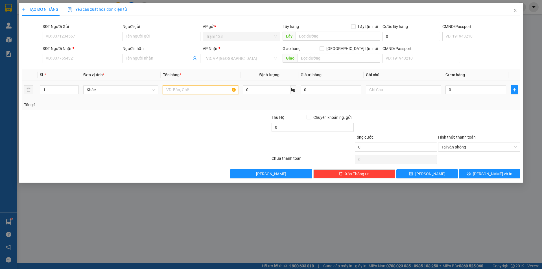
click at [195, 90] on input "text" at bounding box center [200, 89] width 75 height 9
type input "t"
type input "thùng"
click at [459, 90] on input "0" at bounding box center [475, 89] width 61 height 9
type input "6"
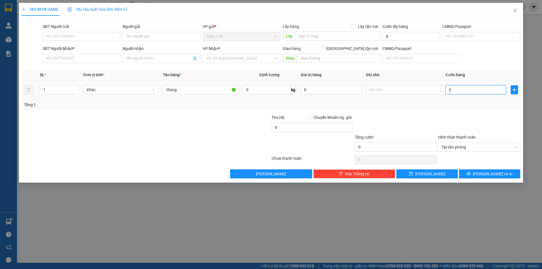
type input "6"
type input "60"
type input "60.000"
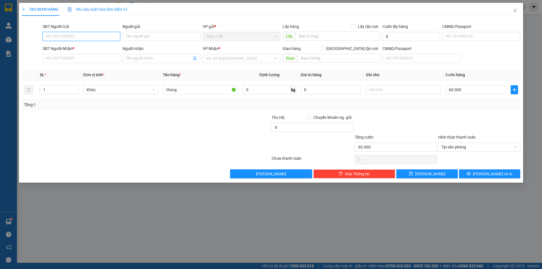
click at [89, 40] on input "SĐT Người Gửi" at bounding box center [82, 36] width 78 height 9
type input "0908813115"
click at [140, 39] on input "Người gửi" at bounding box center [161, 36] width 78 height 9
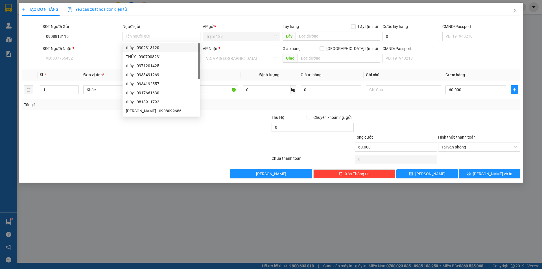
click at [243, 127] on div at bounding box center [229, 124] width 83 height 20
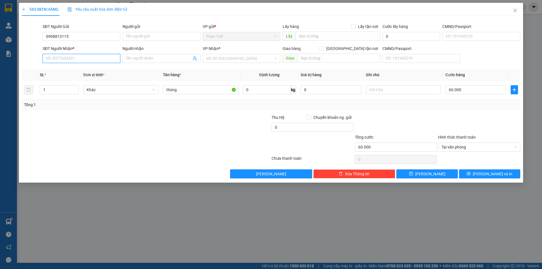
click at [47, 55] on input "SĐT Người Nhận *" at bounding box center [82, 58] width 78 height 9
type input "0908813115"
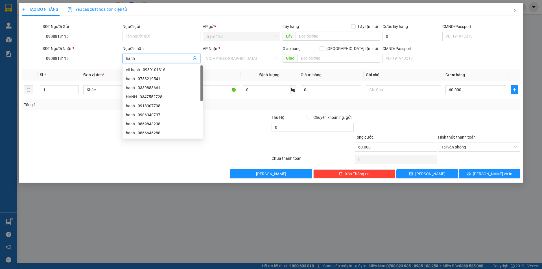
type input "hạnh"
drag, startPoint x: 45, startPoint y: 37, endPoint x: 143, endPoint y: 39, distance: 98.5
click at [143, 39] on div "SĐT Người Gửi 0908813115 0908813115 Người gửi Tên người gửi VP gửi * Trạm 128 L…" at bounding box center [280, 33] width 479 height 20
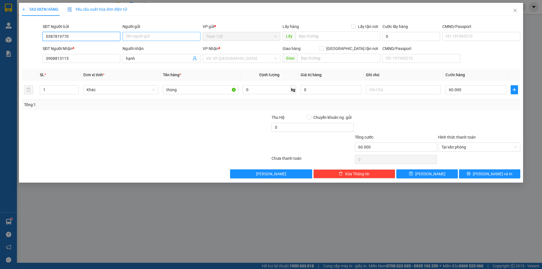
type input "0387819770"
click at [142, 38] on input "Người gửi" at bounding box center [161, 36] width 78 height 9
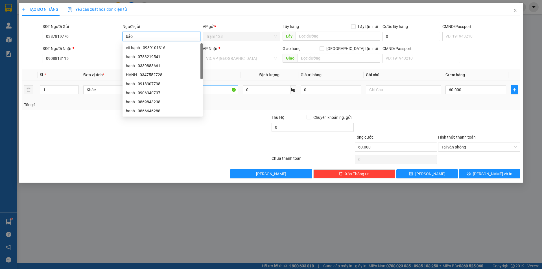
type input "bảo"
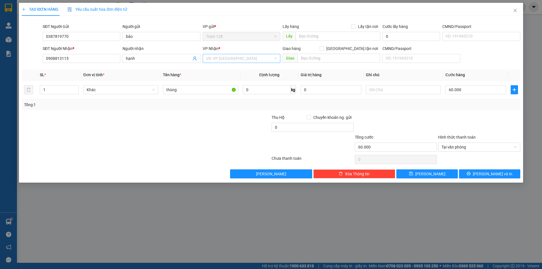
click at [259, 60] on input "search" at bounding box center [239, 58] width 67 height 8
click at [211, 80] on div "Quận 10" at bounding box center [241, 79] width 71 height 6
drag, startPoint x: 304, startPoint y: 57, endPoint x: 231, endPoint y: 87, distance: 78.8
click at [304, 58] on input "text" at bounding box center [338, 58] width 83 height 9
click at [225, 54] on div "Quận 10" at bounding box center [242, 58] width 78 height 9
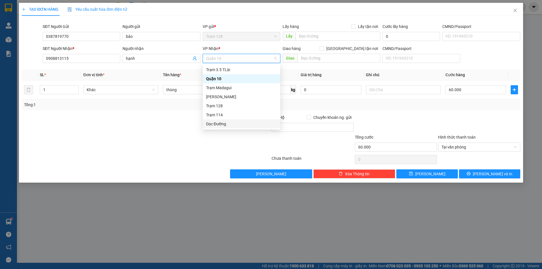
click at [221, 125] on div "Dọc Đường" at bounding box center [241, 124] width 71 height 6
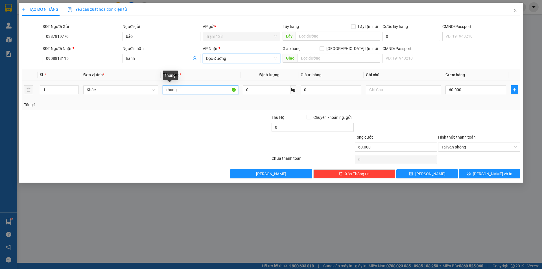
drag, startPoint x: 185, startPoint y: 90, endPoint x: 203, endPoint y: 98, distance: 18.9
click at [185, 91] on input "thùng" at bounding box center [200, 89] width 75 height 9
type input "thùng trái cây"
type input "2.500.000"
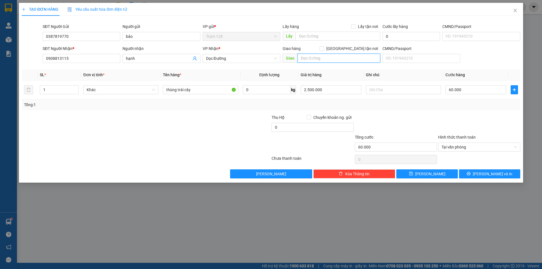
click at [320, 58] on input "text" at bounding box center [338, 58] width 83 height 9
drag, startPoint x: 494, startPoint y: 88, endPoint x: 497, endPoint y: 85, distance: 4.2
click at [495, 88] on input "60.000" at bounding box center [475, 89] width 61 height 9
type input "5"
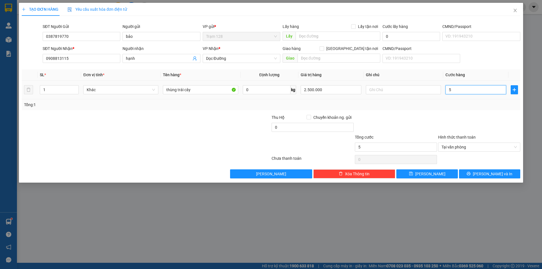
type input "50"
type input "50.000"
click at [278, 131] on input "0" at bounding box center [312, 127] width 82 height 9
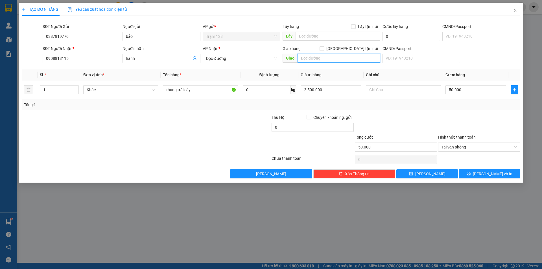
click at [338, 58] on input "text" at bounding box center [338, 58] width 83 height 9
type input "47 bạch vân p5 q5"
drag, startPoint x: 439, startPoint y: 112, endPoint x: 322, endPoint y: 113, distance: 117.0
click at [440, 112] on div "Transit Pickup Surcharge Ids Transit Deliver Surcharge Ids Transit Deliver Surc…" at bounding box center [271, 99] width 498 height 158
click at [281, 124] on input "0" at bounding box center [312, 127] width 82 height 9
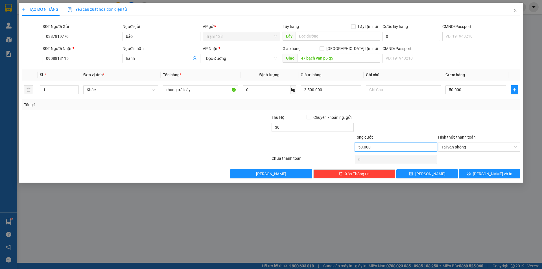
type input "30.000"
drag, startPoint x: 475, startPoint y: 113, endPoint x: 462, endPoint y: 109, distance: 13.2
click at [474, 113] on div "Transit Pickup Surcharge Ids Transit Deliver Surcharge Ids Transit Deliver Surc…" at bounding box center [271, 99] width 498 height 158
drag, startPoint x: 455, startPoint y: 95, endPoint x: 456, endPoint y: 89, distance: 6.0
click at [455, 94] on div "50.000" at bounding box center [475, 89] width 61 height 11
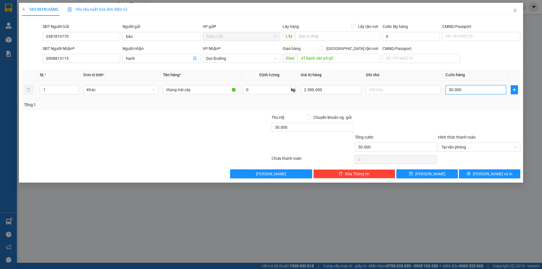
click at [456, 89] on input "50.000" at bounding box center [475, 89] width 61 height 9
type input "6"
type input "60"
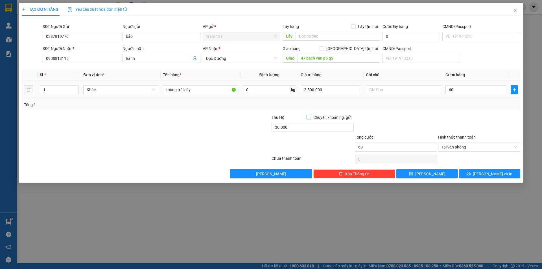
type input "60.000"
drag, startPoint x: 497, startPoint y: 175, endPoint x: 488, endPoint y: 126, distance: 50.1
click at [492, 139] on div "Transit Pickup Surcharge Ids Transit Deliver Surcharge Ids Transit Deliver Surc…" at bounding box center [271, 99] width 498 height 158
click at [484, 172] on button "Lưu và In" at bounding box center [489, 173] width 61 height 9
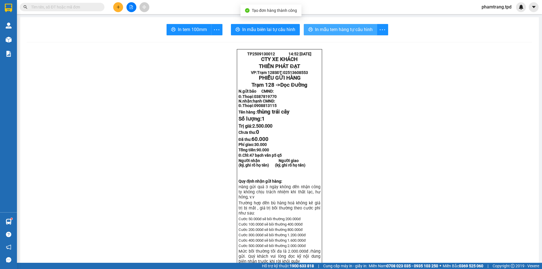
drag, startPoint x: 343, startPoint y: 28, endPoint x: 407, endPoint y: 48, distance: 67.1
click at [343, 29] on span "In mẫu tem hàng tự cấu hình" at bounding box center [344, 29] width 58 height 7
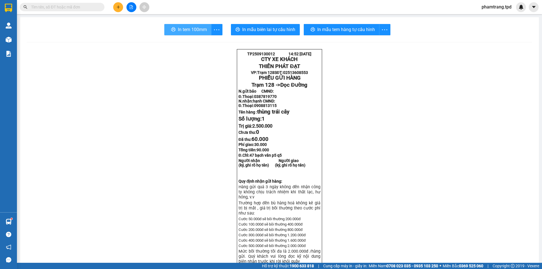
click at [181, 32] on span "In tem 100mm" at bounding box center [192, 29] width 29 height 7
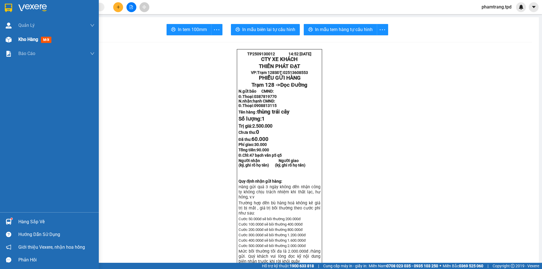
click at [29, 37] on span "Kho hàng" at bounding box center [28, 39] width 20 height 5
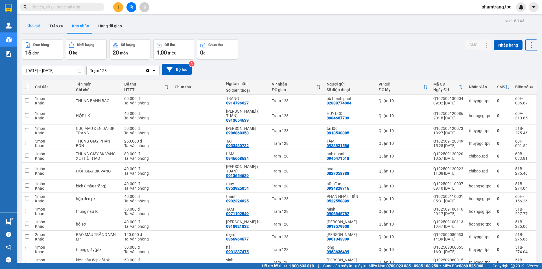
click at [27, 26] on button "Kho gửi" at bounding box center [33, 26] width 23 height 14
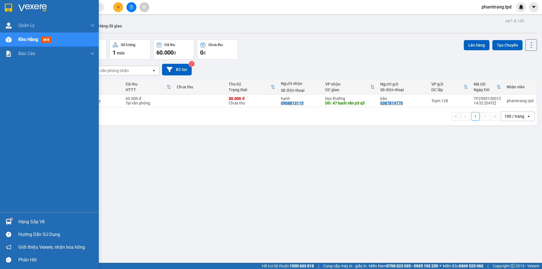
drag, startPoint x: 33, startPoint y: 220, endPoint x: 29, endPoint y: 213, distance: 8.1
click at [32, 220] on div "Hàng sắp về" at bounding box center [56, 221] width 76 height 8
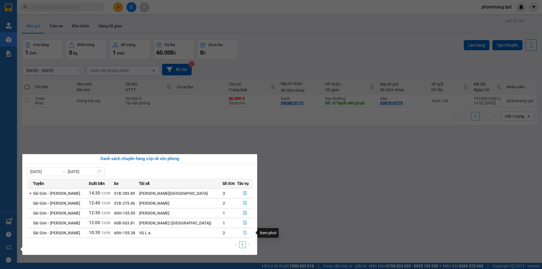
click at [240, 230] on button "button" at bounding box center [244, 232] width 15 height 9
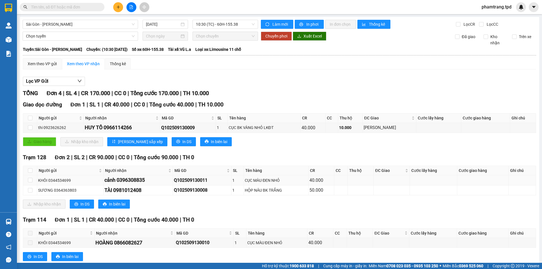
scroll to position [14, 0]
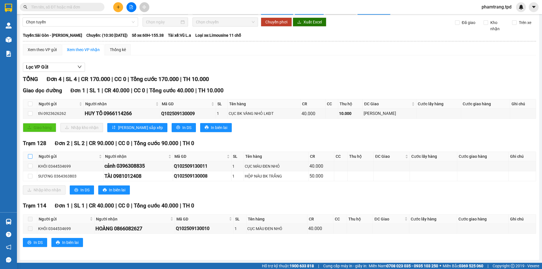
click at [29, 157] on input "checkbox" at bounding box center [30, 156] width 5 height 5
checkbox input "true"
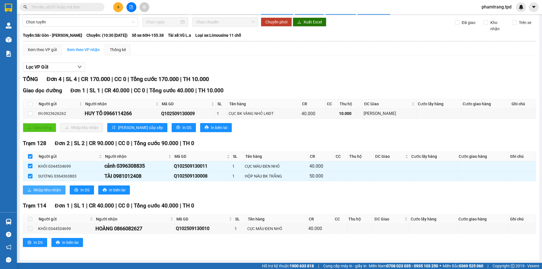
click at [56, 188] on span "Nhập kho nhận" at bounding box center [47, 190] width 27 height 6
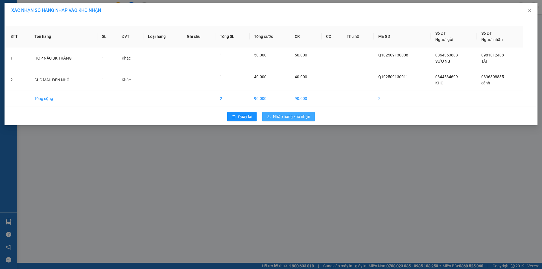
click at [300, 116] on span "Nhập hàng kho nhận" at bounding box center [291, 116] width 37 height 6
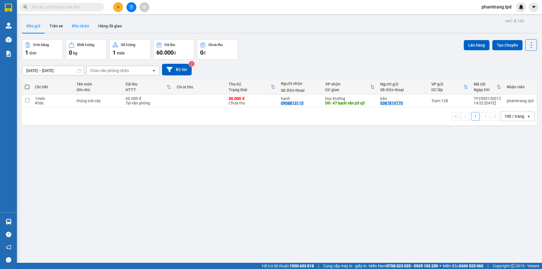
click at [72, 25] on button "Kho nhận" at bounding box center [80, 26] width 26 height 14
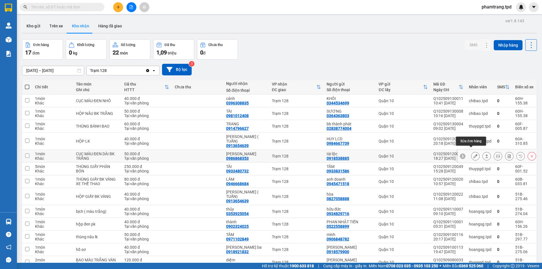
click at [473, 154] on icon at bounding box center [475, 156] width 4 height 4
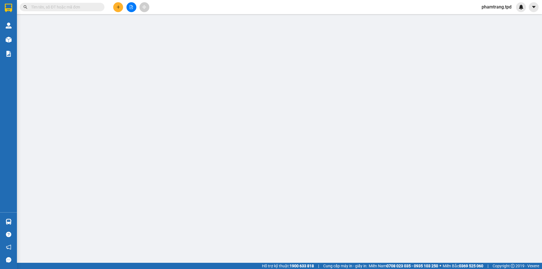
type input "0918538885"
type input "tài lộc"
type input "0986868353"
type input "THANH VŨ"
type input "50.000"
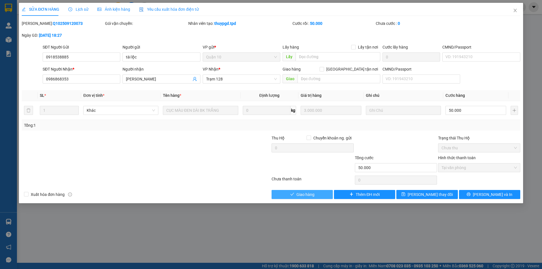
click at [299, 192] on span "Giao hàng" at bounding box center [305, 194] width 18 height 6
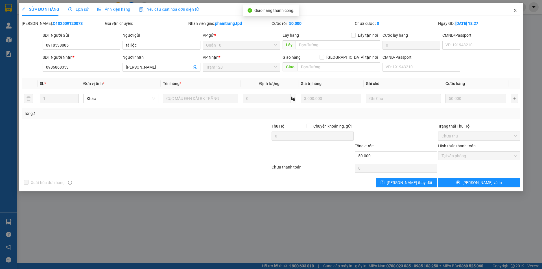
click at [512, 8] on span "Close" at bounding box center [515, 11] width 16 height 16
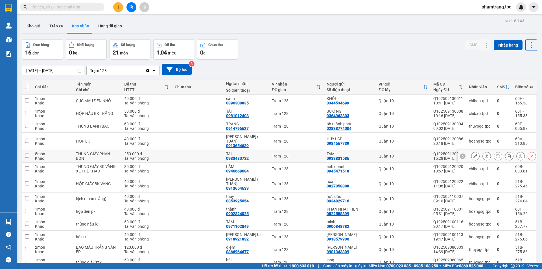
scroll to position [58, 0]
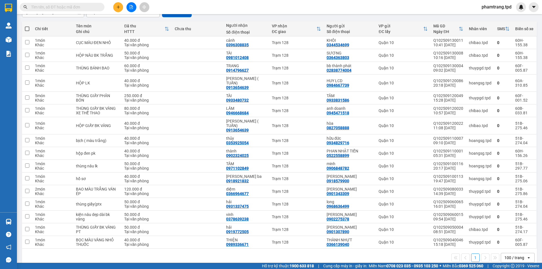
click at [83, 8] on input "text" at bounding box center [64, 7] width 67 height 6
type input "835"
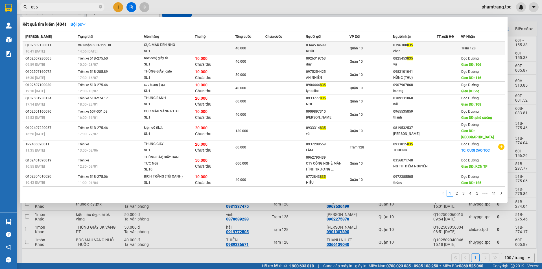
click at [434, 49] on div "cảnh" at bounding box center [414, 51] width 43 height 6
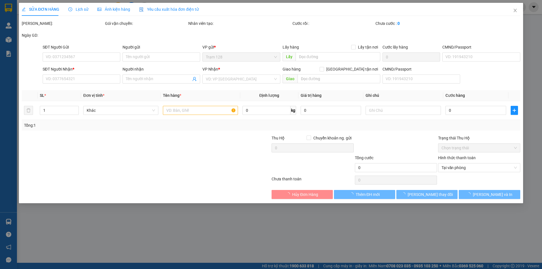
type input "0344534699"
type input "KHÔI"
type input "0396308835"
type input "cảnh"
type input "40.000"
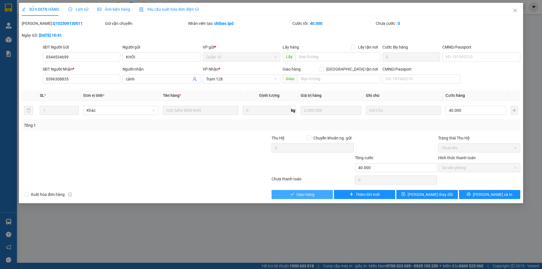
click at [302, 195] on span "Giao hàng" at bounding box center [305, 194] width 18 height 6
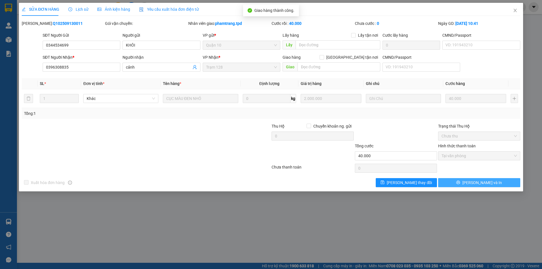
click at [485, 181] on span "Lưu và In" at bounding box center [481, 182] width 39 height 6
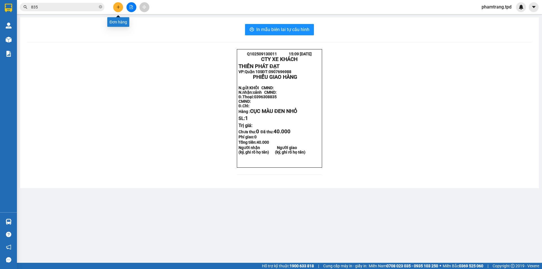
click at [121, 7] on button at bounding box center [118, 7] width 10 height 10
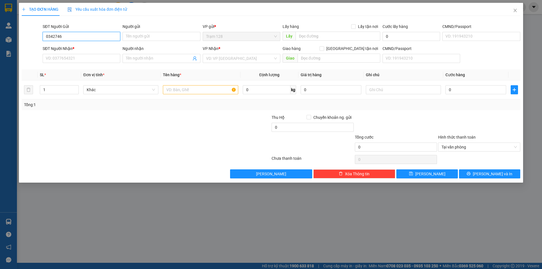
click at [88, 36] on input "0342746" at bounding box center [82, 36] width 78 height 9
type input "0"
click at [90, 39] on input "0000000000" at bounding box center [82, 36] width 78 height 9
click at [87, 46] on div "000000000007 - chị kiều trạm 128" at bounding box center [81, 48] width 71 height 6
type input "000000000007"
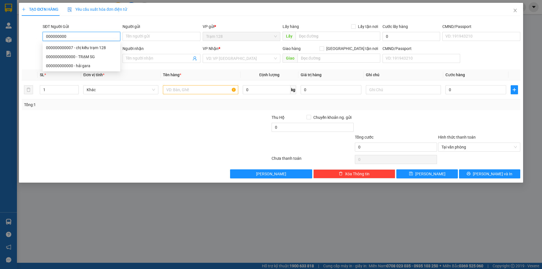
type input "chị kiều trạm 128"
type input "0906180639"
type input "THƯƠNG TRẠM SG"
type input "000000000007"
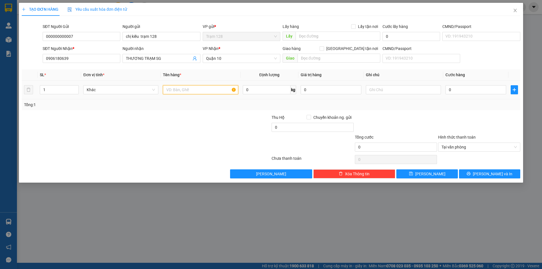
click at [195, 90] on input "text" at bounding box center [200, 89] width 75 height 9
type input "phong bì tiền xe ôm (3.940.000)"
click at [461, 147] on span "Tại văn phòng" at bounding box center [478, 147] width 75 height 8
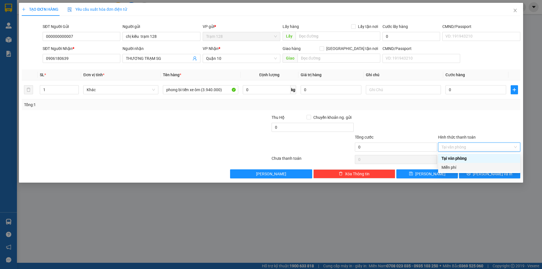
drag, startPoint x: 459, startPoint y: 168, endPoint x: 497, endPoint y: 197, distance: 48.0
click at [459, 167] on div "Miễn phí" at bounding box center [478, 167] width 75 height 6
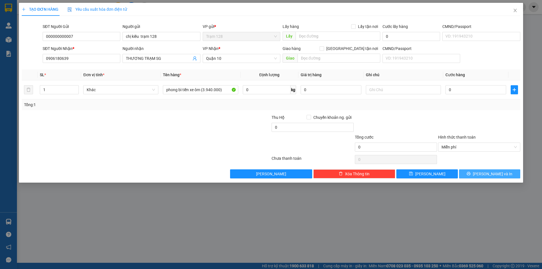
click at [470, 173] on icon "printer" at bounding box center [468, 173] width 4 height 4
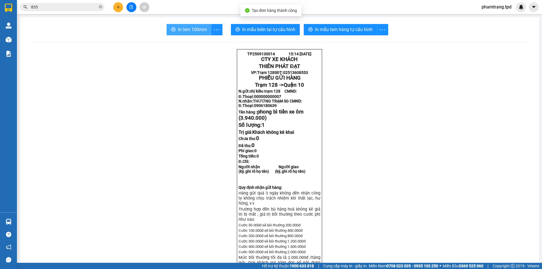
click at [175, 27] on button "In tem 100mm" at bounding box center [188, 29] width 45 height 11
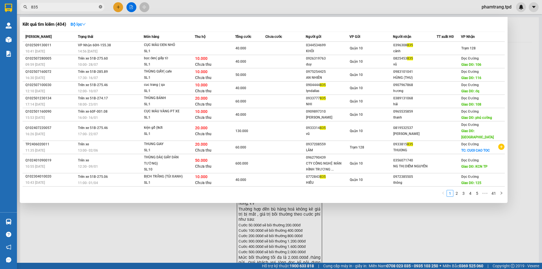
click at [101, 5] on span at bounding box center [100, 7] width 3 height 5
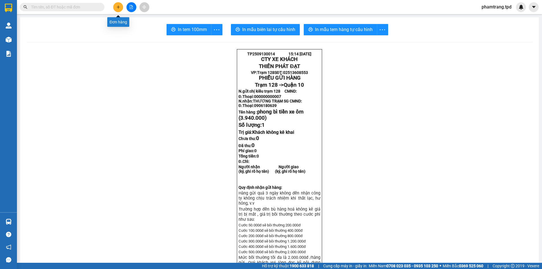
click at [118, 7] on icon "plus" at bounding box center [118, 7] width 4 height 4
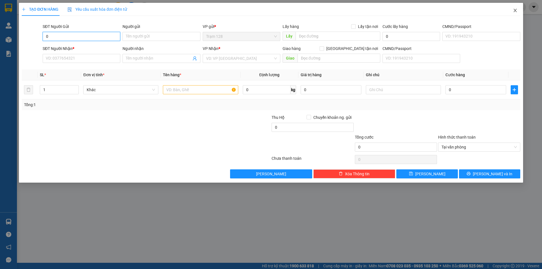
type input "0"
click at [512, 10] on icon "close" at bounding box center [514, 10] width 5 height 5
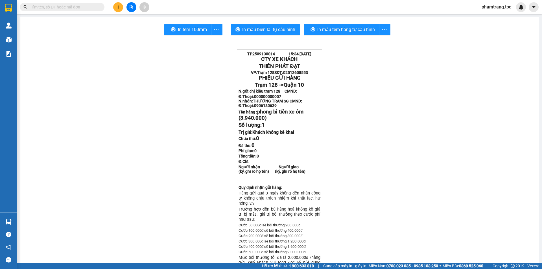
click at [59, 10] on input "text" at bounding box center [64, 7] width 67 height 6
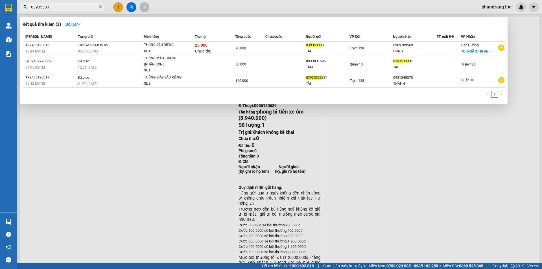
type input "03935333"
click at [138, 145] on div at bounding box center [271, 134] width 542 height 269
click at [96, 4] on input "03935333" at bounding box center [64, 7] width 67 height 6
click at [101, 6] on icon "close-circle" at bounding box center [100, 6] width 3 height 3
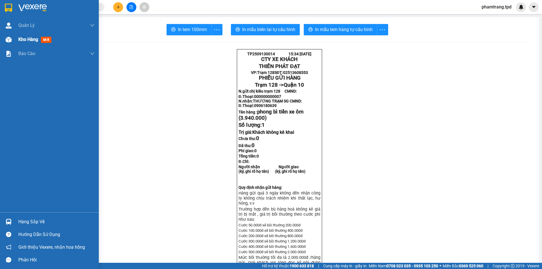
drag, startPoint x: 19, startPoint y: 38, endPoint x: 21, endPoint y: 40, distance: 3.0
click at [21, 40] on span "Kho hàng" at bounding box center [28, 39] width 20 height 5
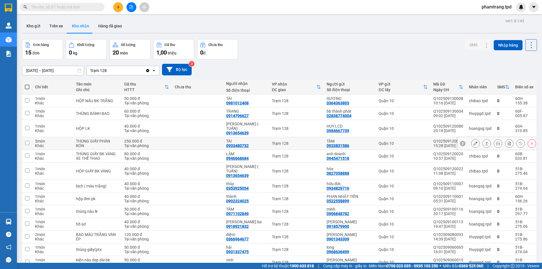
click at [473, 141] on icon at bounding box center [475, 143] width 4 height 4
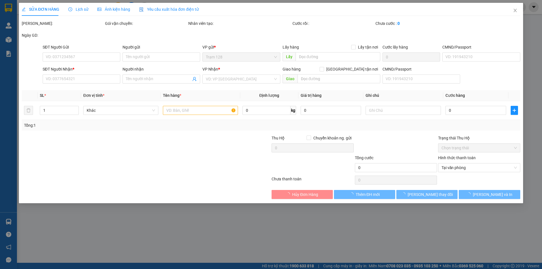
type input "0933831586"
type input "TÂM"
type input "075190000168"
type input "0933480732"
type input "TÀI"
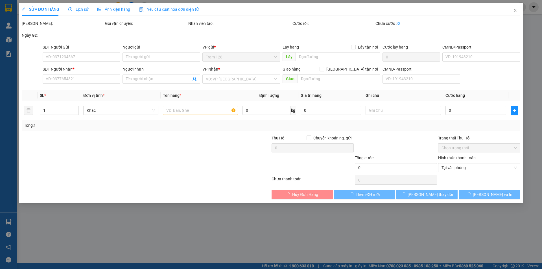
type input "250.000"
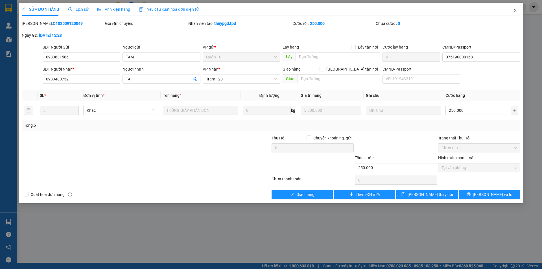
click at [514, 11] on icon "close" at bounding box center [514, 10] width 5 height 5
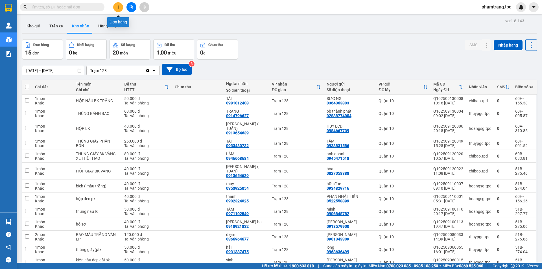
click at [118, 8] on icon "plus" at bounding box center [118, 7] width 4 height 4
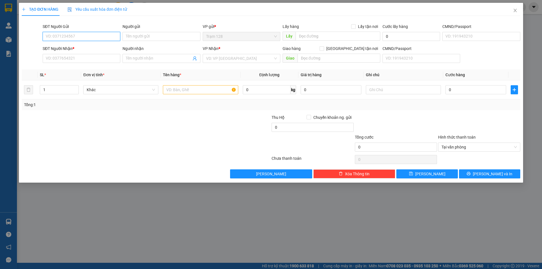
click at [82, 36] on input "SĐT Người Gửi" at bounding box center [82, 36] width 78 height 9
click at [108, 58] on input "SĐT Người Nhận *" at bounding box center [82, 58] width 78 height 9
click at [94, 38] on input "SĐT Người Gửi" at bounding box center [82, 36] width 78 height 9
type input "0"
drag, startPoint x: 157, startPoint y: 144, endPoint x: 177, endPoint y: 81, distance: 66.4
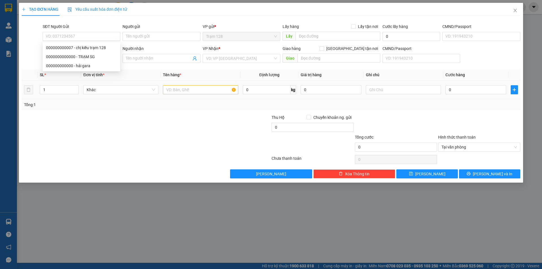
click at [157, 144] on div at bounding box center [104, 144] width 166 height 20
click at [84, 56] on input "SĐT Người Nhận *" at bounding box center [82, 58] width 78 height 9
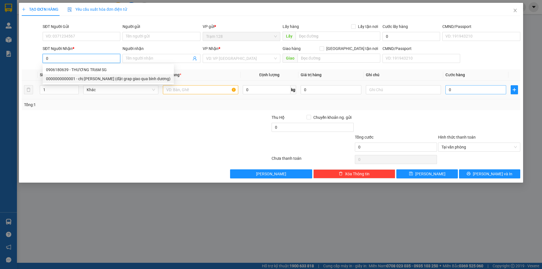
type input "0"
click at [451, 86] on input "0" at bounding box center [475, 89] width 61 height 9
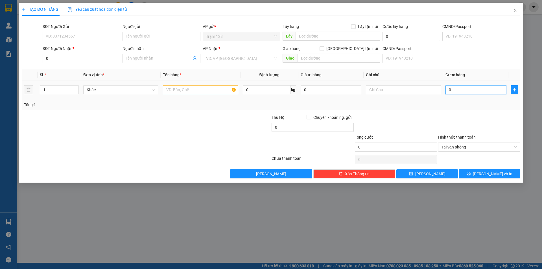
type input "4"
type input "40"
type input "40.000"
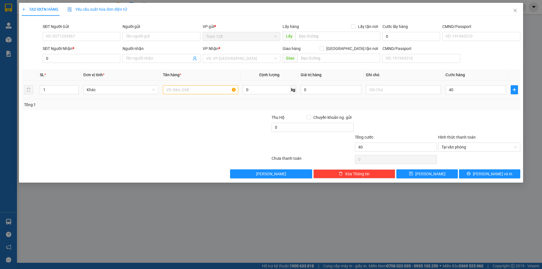
type input "40.000"
drag, startPoint x: 424, startPoint y: 116, endPoint x: 419, endPoint y: 116, distance: 4.8
click at [423, 116] on div at bounding box center [395, 124] width 83 height 20
click at [211, 92] on input "text" at bounding box center [200, 89] width 75 height 9
click at [148, 33] on input "Người gửi" at bounding box center [161, 36] width 78 height 9
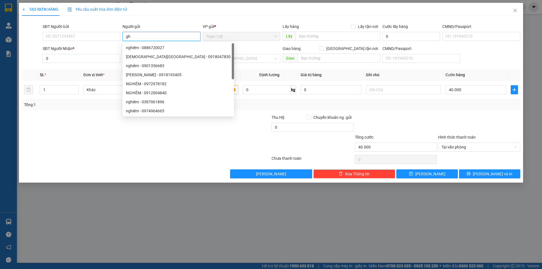
type input "g"
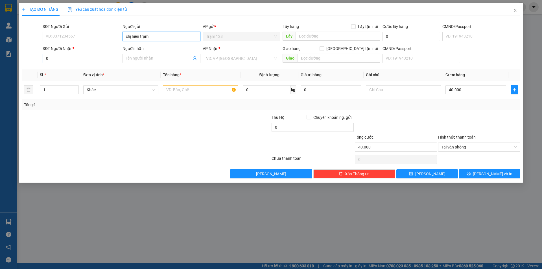
type input "chị hiền trạm"
click at [56, 61] on input "0" at bounding box center [82, 58] width 78 height 9
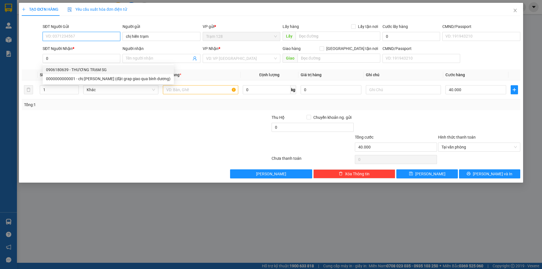
click at [89, 39] on input "SĐT Người Gửi" at bounding box center [82, 36] width 78 height 9
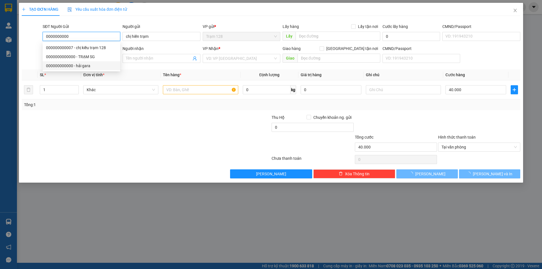
type input "0000000000"
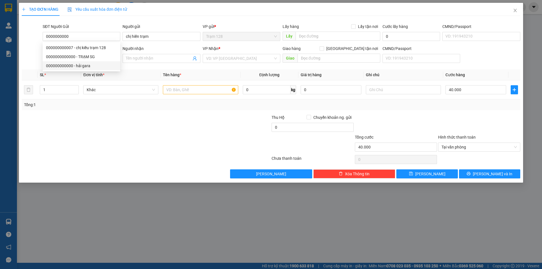
click at [197, 152] on div at bounding box center [229, 144] width 83 height 20
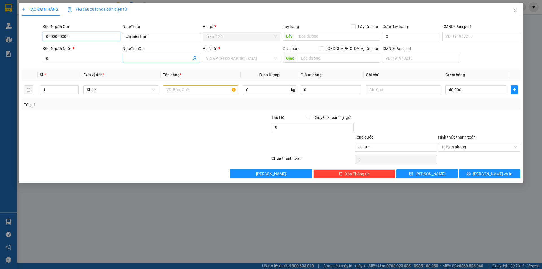
drag, startPoint x: 99, startPoint y: 35, endPoint x: 193, endPoint y: 55, distance: 96.3
click at [99, 36] on input "0000000000" at bounding box center [82, 36] width 78 height 9
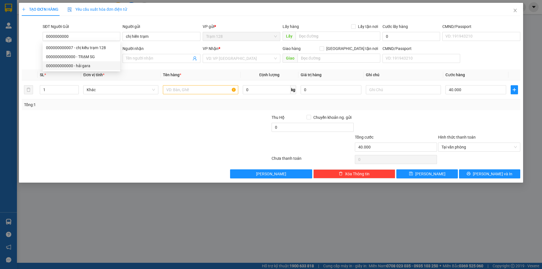
click at [136, 113] on div "Transit Pickup Surcharge Ids Transit Deliver Surcharge Ids Transit Deliver Surc…" at bounding box center [271, 99] width 498 height 158
drag, startPoint x: 97, startPoint y: 59, endPoint x: 101, endPoint y: 56, distance: 4.7
click at [97, 59] on input "0" at bounding box center [82, 58] width 78 height 9
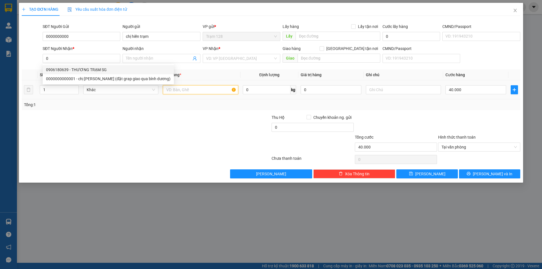
drag, startPoint x: 212, startPoint y: 92, endPoint x: 218, endPoint y: 81, distance: 12.2
click at [212, 92] on input "text" at bounding box center [200, 89] width 75 height 9
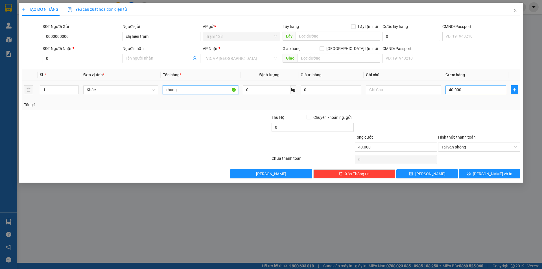
type input "thùng"
click at [456, 91] on input "40.000" at bounding box center [475, 89] width 61 height 9
type input "0"
click at [475, 147] on span "Tại văn phòng" at bounding box center [478, 147] width 75 height 8
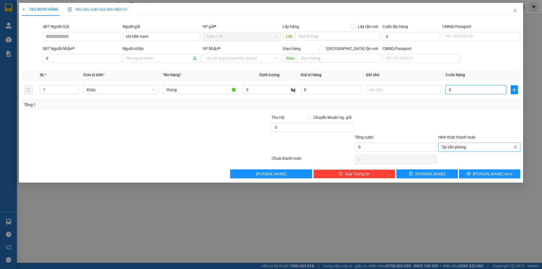
type input "0"
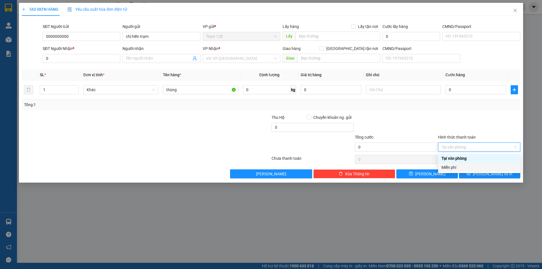
click at [460, 169] on div "Miễn phí" at bounding box center [478, 167] width 75 height 6
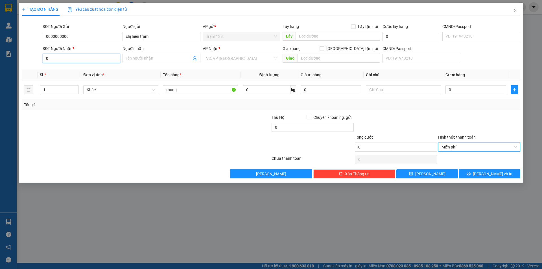
click at [66, 58] on input "0" at bounding box center [82, 58] width 78 height 9
type input "0332129906"
click at [145, 59] on input "Người nhận" at bounding box center [158, 58] width 65 height 6
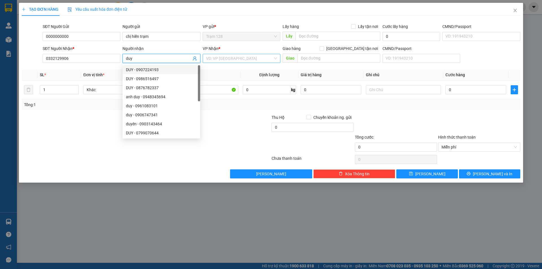
type input "duy"
click at [250, 59] on input "search" at bounding box center [239, 58] width 67 height 8
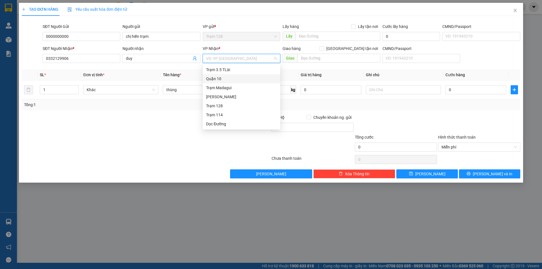
drag, startPoint x: 226, startPoint y: 76, endPoint x: 312, endPoint y: 113, distance: 93.1
click at [226, 77] on div "Quận 10" at bounding box center [241, 79] width 71 height 6
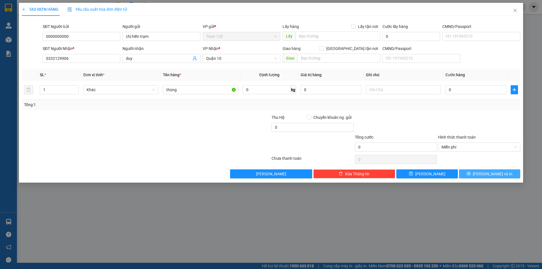
click at [477, 173] on button "Lưu và In" at bounding box center [489, 173] width 61 height 9
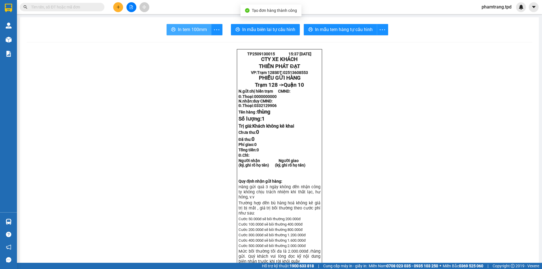
click at [182, 27] on span "In tem 100mm" at bounding box center [192, 29] width 29 height 7
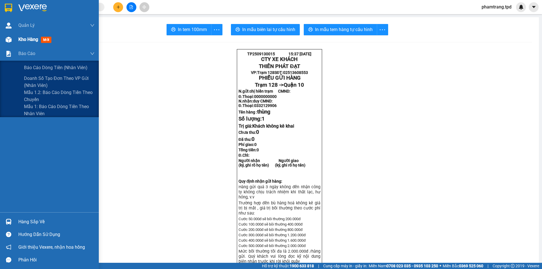
click at [27, 35] on div "Kho hàng mới" at bounding box center [56, 39] width 76 height 14
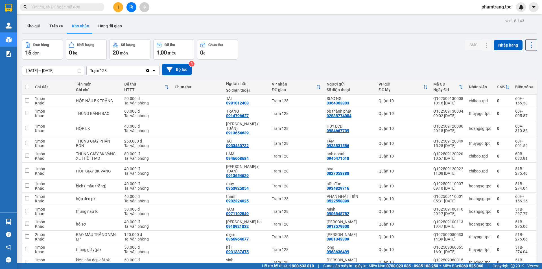
click at [56, 6] on input "text" at bounding box center [64, 7] width 67 height 6
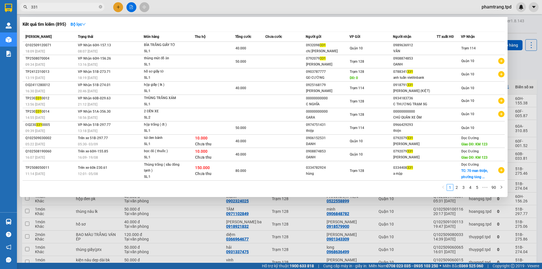
type input "331"
click at [432, 208] on div at bounding box center [271, 134] width 542 height 269
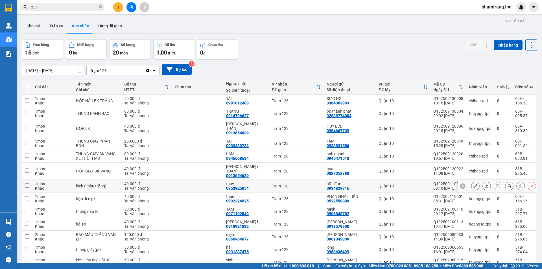
scroll to position [45, 0]
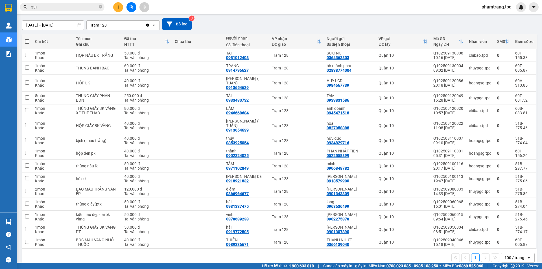
click at [55, 2] on div "Kết quả tìm kiếm ( 895 ) Bộ lọc Mã ĐH Trạng thái Món hàng Thu hộ Tổng cước Chưa…" at bounding box center [271, 7] width 542 height 14
click at [49, 12] on div "Kết quả tìm kiếm ( 895 ) Bộ lọc Mã ĐH Trạng thái Món hàng Thu hộ Tổng cước Chưa…" at bounding box center [271, 7] width 542 height 14
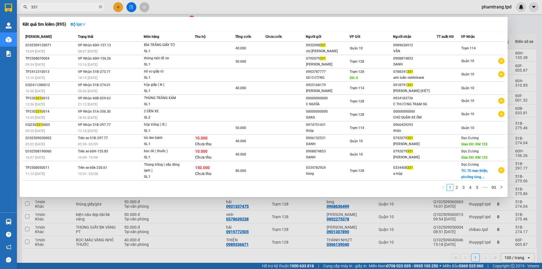
click at [50, 10] on input "331" at bounding box center [64, 7] width 67 height 6
click at [377, 230] on div at bounding box center [271, 134] width 542 height 269
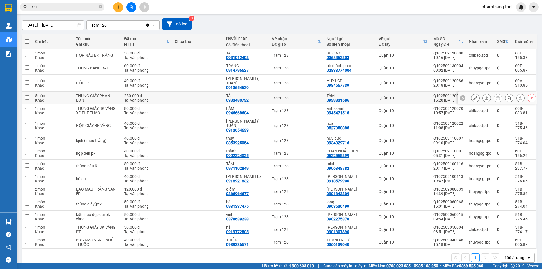
click at [353, 92] on td "TÂM 0933831586" at bounding box center [349, 98] width 52 height 13
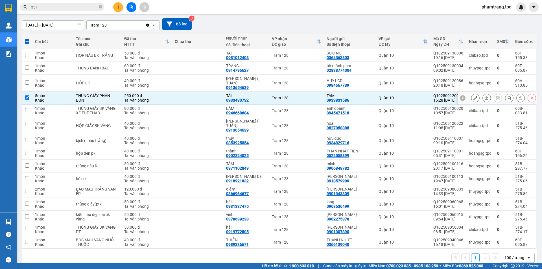
click at [208, 94] on td at bounding box center [197, 98] width 51 height 13
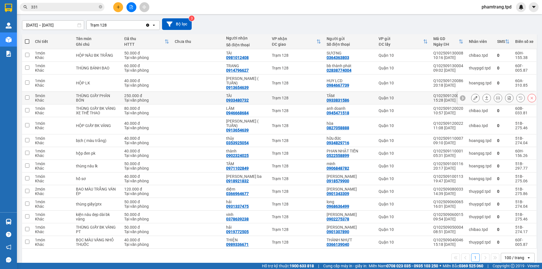
click at [208, 94] on td at bounding box center [197, 98] width 51 height 13
checkbox input "true"
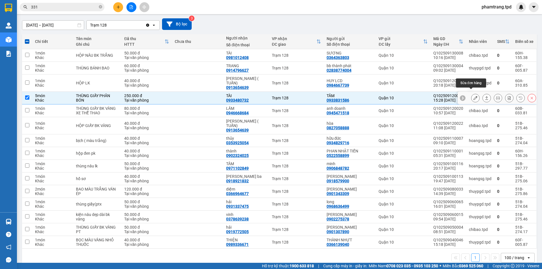
click at [473, 96] on icon at bounding box center [475, 98] width 4 height 4
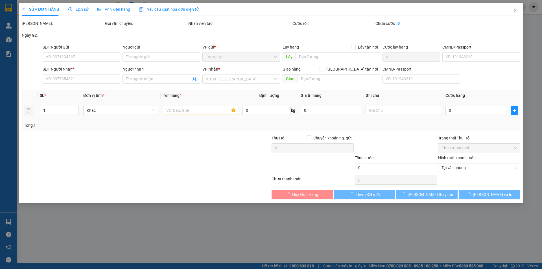
type input "0933831586"
type input "TÂM"
type input "075190000168"
type input "0933480732"
type input "TÀI"
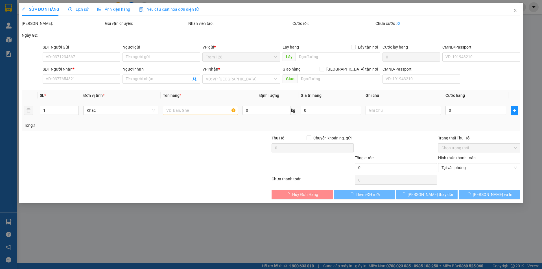
type input "250.000"
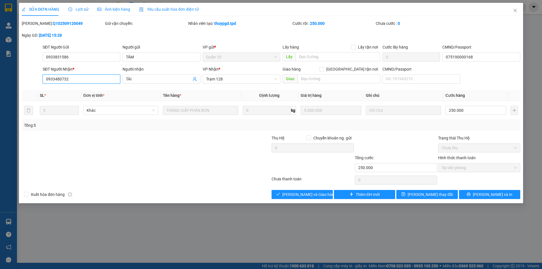
click at [85, 79] on input "0933480732" at bounding box center [82, 78] width 78 height 9
drag, startPoint x: 49, startPoint y: 78, endPoint x: 100, endPoint y: 79, distance: 51.3
click at [100, 79] on input "0933480732" at bounding box center [82, 78] width 78 height 9
type input "0933480732"
click at [316, 194] on button "Giao hàng" at bounding box center [301, 194] width 61 height 9
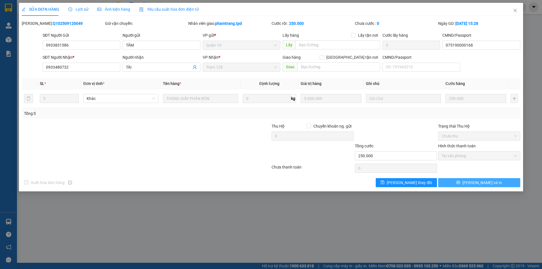
click at [466, 182] on button "Lưu và In" at bounding box center [479, 182] width 82 height 9
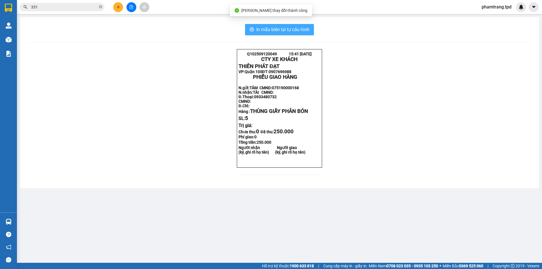
click at [286, 28] on span "In mẫu biên lai tự cấu hình" at bounding box center [282, 29] width 53 height 7
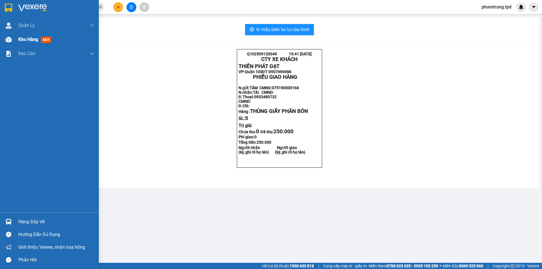
click at [23, 40] on span "Kho hàng" at bounding box center [28, 39] width 20 height 5
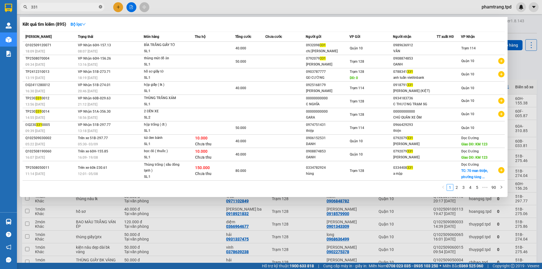
click at [101, 7] on icon "close-circle" at bounding box center [100, 6] width 3 height 3
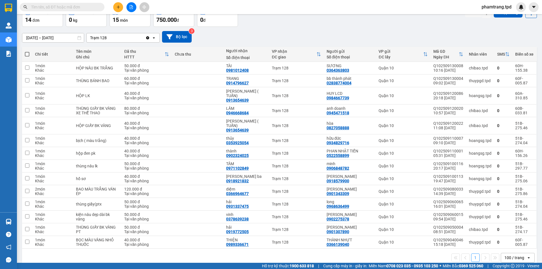
scroll to position [5, 0]
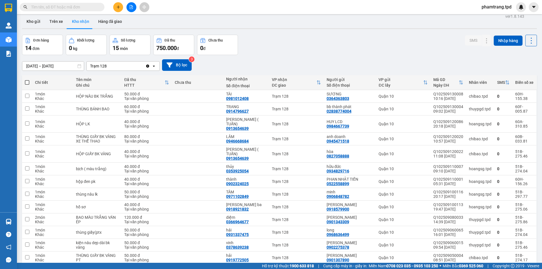
drag, startPoint x: 65, startPoint y: 9, endPoint x: 75, endPoint y: 23, distance: 17.1
click at [65, 9] on input "text" at bounding box center [64, 7] width 67 height 6
click at [26, 19] on button "Kho gửi" at bounding box center [33, 22] width 23 height 14
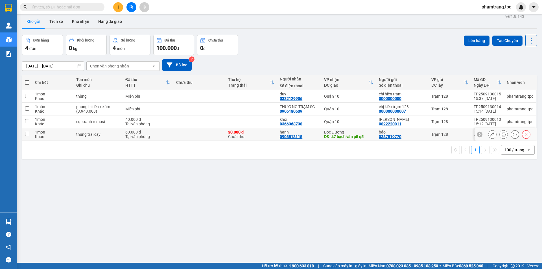
click at [128, 135] on div "Tại văn phòng" at bounding box center [147, 136] width 45 height 5
checkbox input "true"
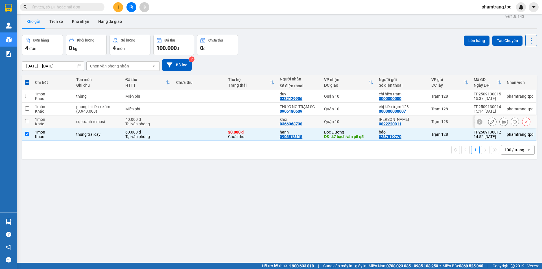
click at [131, 122] on div "Tại văn phòng" at bounding box center [147, 124] width 45 height 5
checkbox input "true"
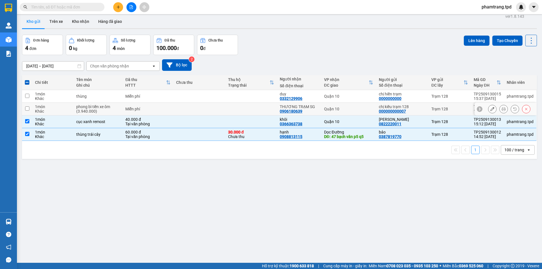
click at [127, 106] on td "Miễn phí" at bounding box center [147, 109] width 51 height 13
checkbox input "true"
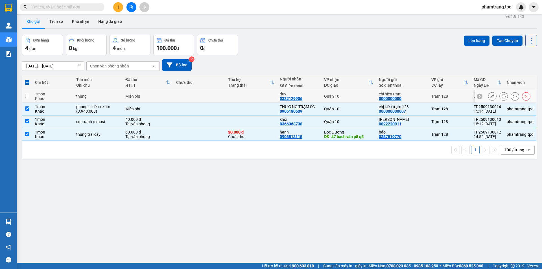
drag, startPoint x: 137, startPoint y: 98, endPoint x: 328, endPoint y: 91, distance: 191.3
click at [137, 97] on div "Miễn phí" at bounding box center [147, 96] width 45 height 5
checkbox input "true"
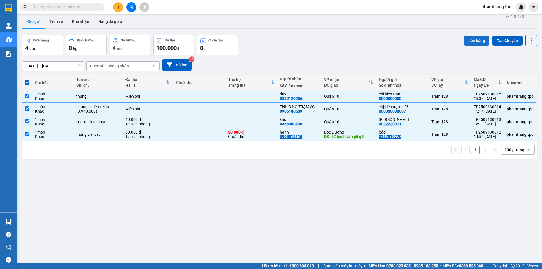
click at [479, 41] on button "Lên hàng" at bounding box center [476, 41] width 26 height 10
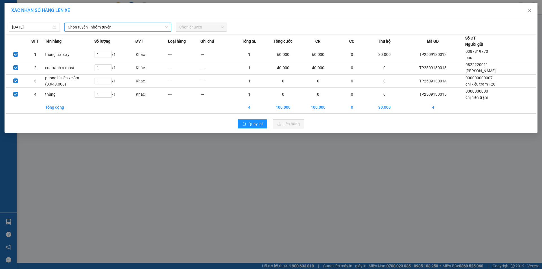
click at [104, 30] on span "Chọn tuyến - nhóm tuyến" at bounding box center [118, 27] width 100 height 8
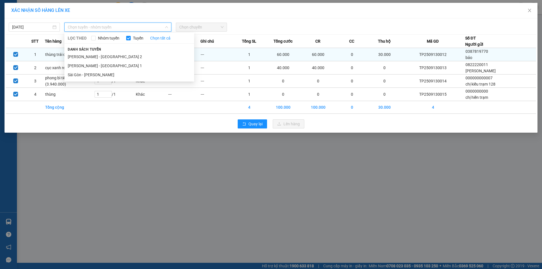
click at [82, 56] on li "Phương Lâm - Sài Gòn 2" at bounding box center [129, 56] width 130 height 9
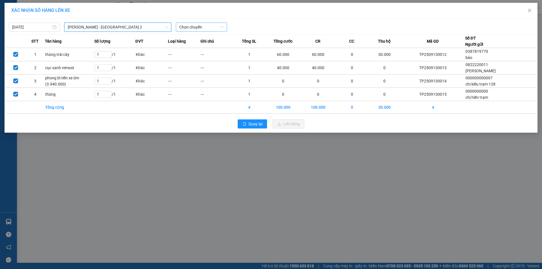
click at [190, 26] on span "Chọn chuyến" at bounding box center [201, 27] width 44 height 8
type input "16"
click at [208, 49] on div "Thêm chuyến " 16:00 "" at bounding box center [206, 48] width 60 height 10
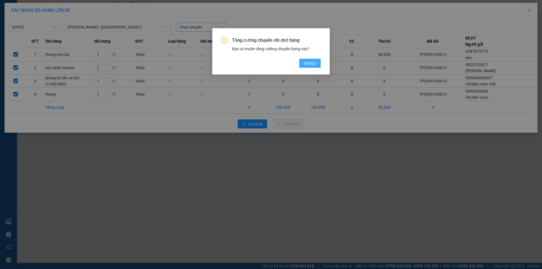
click at [316, 65] on button "Đồng ý" at bounding box center [309, 63] width 21 height 9
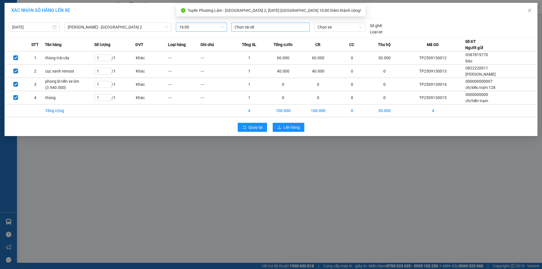
click at [259, 30] on div at bounding box center [270, 27] width 76 height 7
type input "khiêm"
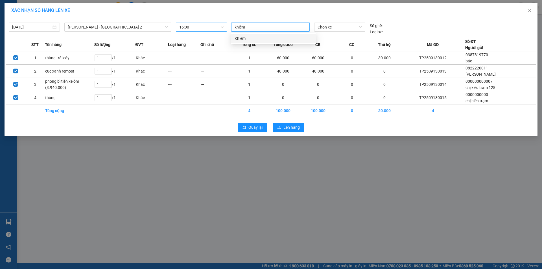
drag, startPoint x: 262, startPoint y: 40, endPoint x: 378, endPoint y: 33, distance: 116.7
click at [262, 39] on div "Khiêm" at bounding box center [273, 38] width 78 height 6
click at [340, 22] on div "13/09/2025 Phương Lâm - Sài Gòn 2 LỌC THEO Nhóm tuyến Tuyến Chọn tất cả Danh sá…" at bounding box center [271, 27] width 530 height 15
click at [337, 27] on span "Chọn xe" at bounding box center [339, 27] width 44 height 8
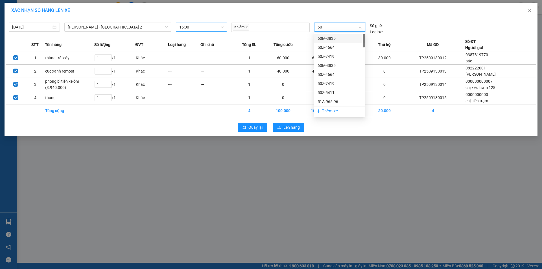
type input "506"
click at [336, 39] on div "51B-275.06" at bounding box center [339, 38] width 44 height 6
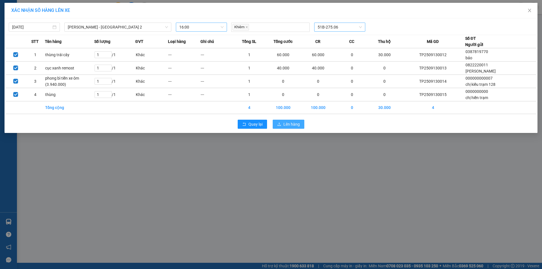
click at [297, 122] on span "Lên hàng" at bounding box center [291, 124] width 16 height 6
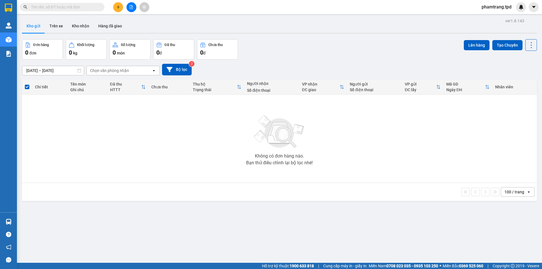
drag, startPoint x: 88, startPoint y: 7, endPoint x: 287, endPoint y: 67, distance: 207.3
click at [89, 8] on input "text" at bounding box center [64, 7] width 67 height 6
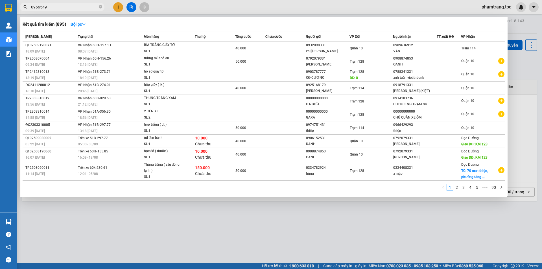
type input "0966549"
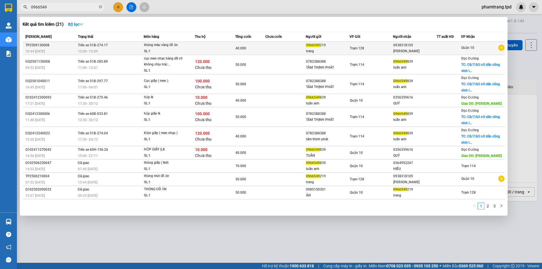
click at [210, 49] on td at bounding box center [215, 48] width 40 height 13
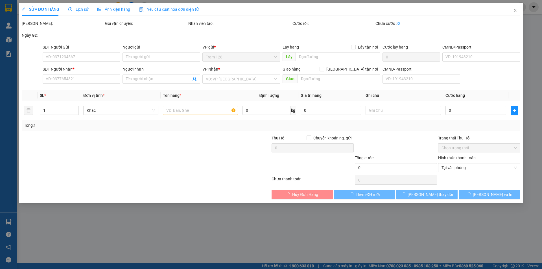
type input "0966549219"
type input "trang"
type input "0938318105"
type input "LÊ TRẦN THANH HUY"
type input "40.000"
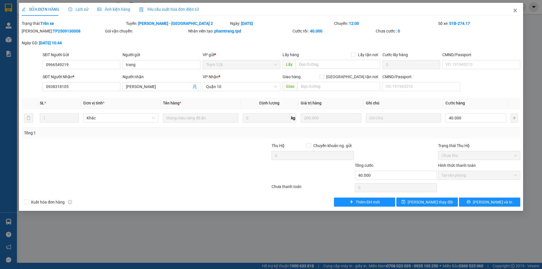
click at [513, 10] on icon "close" at bounding box center [514, 10] width 5 height 5
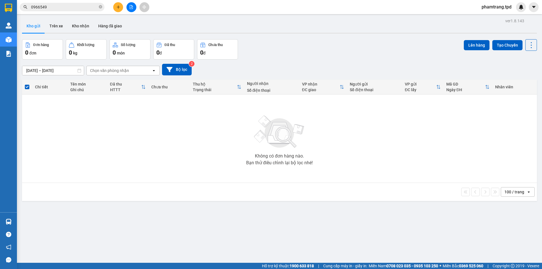
click at [135, 7] on button at bounding box center [131, 7] width 10 height 10
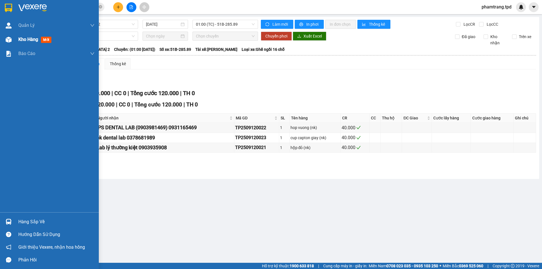
click at [11, 44] on div at bounding box center [9, 40] width 10 height 10
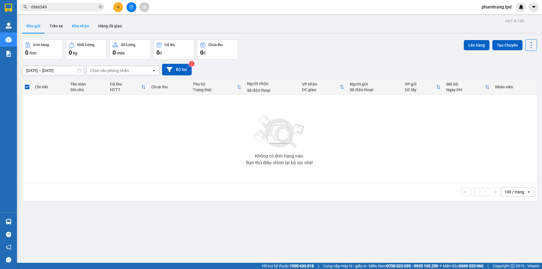
click at [76, 29] on button "Kho nhận" at bounding box center [80, 26] width 26 height 14
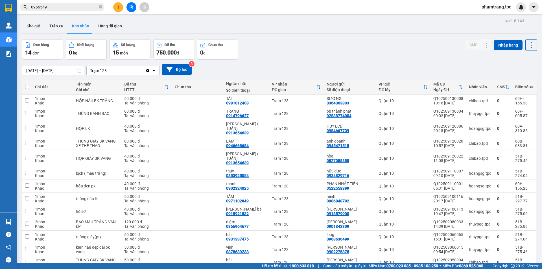
click at [324, 75] on div "01/09/2025 – 13/09/2025 Press the down arrow key to interact with the calendar …" at bounding box center [279, 70] width 514 height 20
click at [42, 23] on button "Kho gửi" at bounding box center [33, 26] width 23 height 14
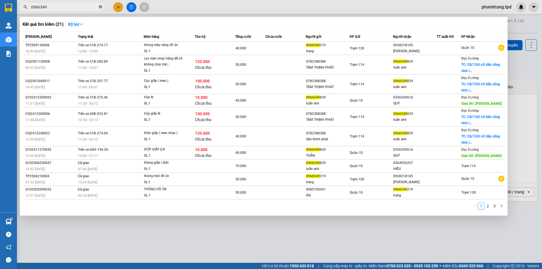
click at [99, 8] on icon "close-circle" at bounding box center [100, 6] width 3 height 3
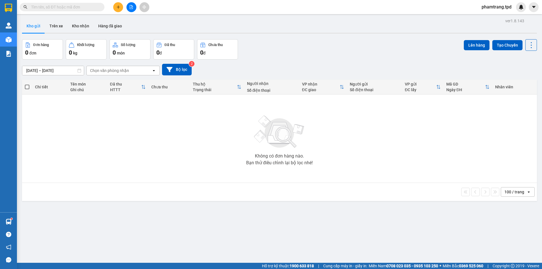
click at [129, 8] on button at bounding box center [131, 7] width 10 height 10
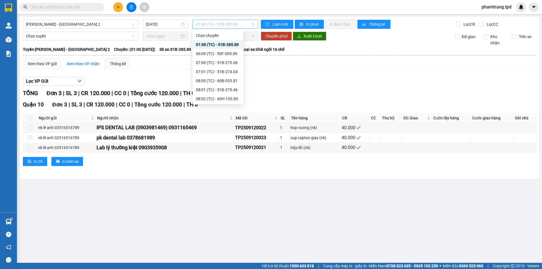
click at [227, 23] on span "01:00 (TC) - 51B-285.89" at bounding box center [225, 24] width 59 height 8
click at [225, 96] on div "16:00 (TC) - 51B-275.06" at bounding box center [218, 99] width 44 height 6
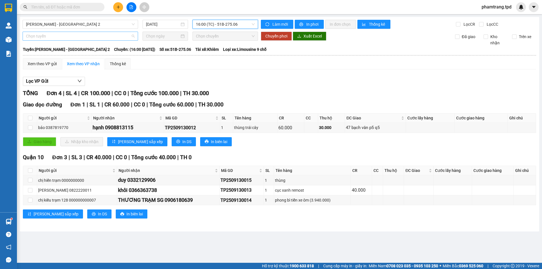
click at [25, 39] on div "Chọn tuyến" at bounding box center [80, 36] width 115 height 9
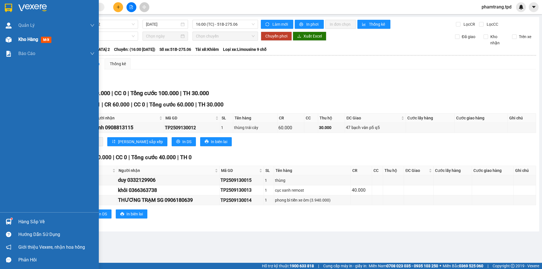
click at [29, 39] on span "Kho hàng" at bounding box center [28, 39] width 20 height 5
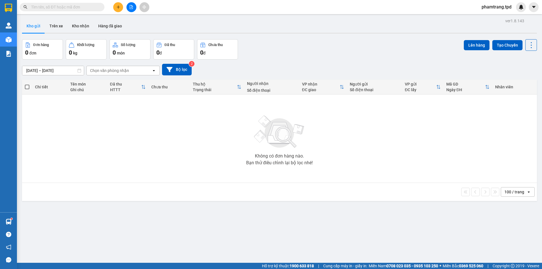
click at [119, 6] on icon "plus" at bounding box center [118, 7] width 4 height 4
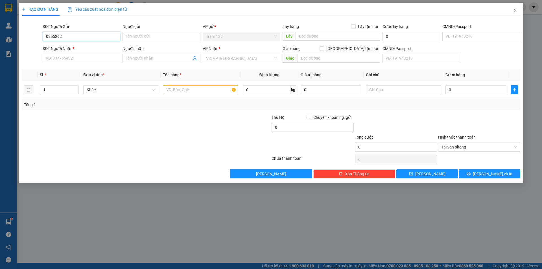
click at [85, 38] on input "0355262" at bounding box center [82, 36] width 78 height 9
click at [67, 38] on input "0355262" at bounding box center [82, 36] width 78 height 9
click at [76, 34] on input "0355262854" at bounding box center [82, 36] width 78 height 9
type input "0355262854"
click at [135, 38] on input "Người gửi" at bounding box center [161, 36] width 78 height 9
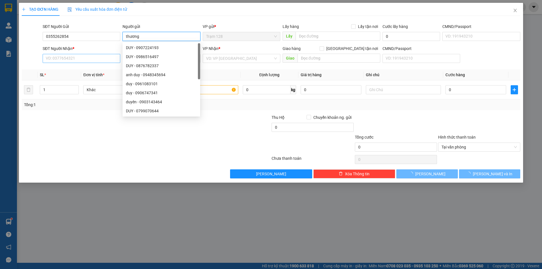
type input "thương"
click at [79, 56] on input "SĐT Người Nhận *" at bounding box center [82, 58] width 78 height 9
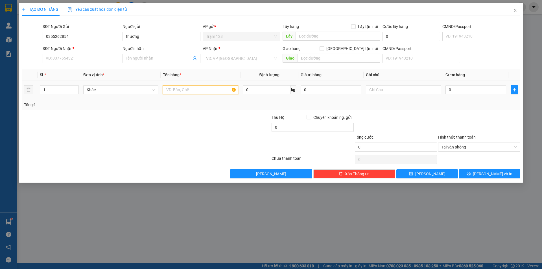
click at [221, 91] on input "text" at bounding box center [200, 89] width 75 height 9
type input "thùng mút"
click at [82, 59] on input "SĐT Người Nhận *" at bounding box center [82, 58] width 78 height 9
type input "0938690992"
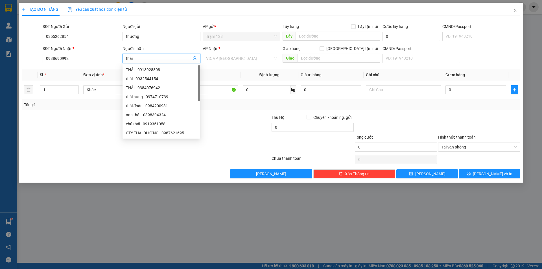
type input "thái"
click at [240, 57] on input "search" at bounding box center [239, 58] width 67 height 8
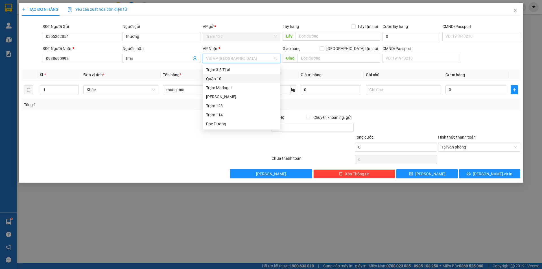
click at [230, 76] on div "Quận 10" at bounding box center [241, 79] width 71 height 6
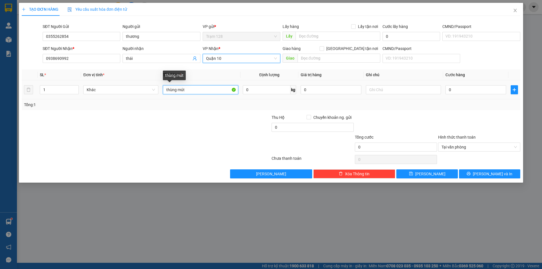
click at [198, 92] on input "thùng mút" at bounding box center [200, 89] width 75 height 9
click at [185, 89] on input "thùng mút trái cây" at bounding box center [200, 89] width 75 height 9
type input "thùng mút bk vàng trái cây"
click at [453, 88] on input "0" at bounding box center [475, 89] width 61 height 9
type input "6"
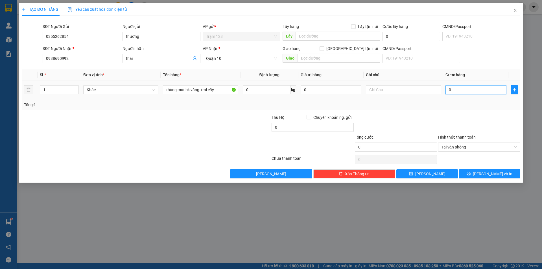
type input "6"
type input "60"
type input "600"
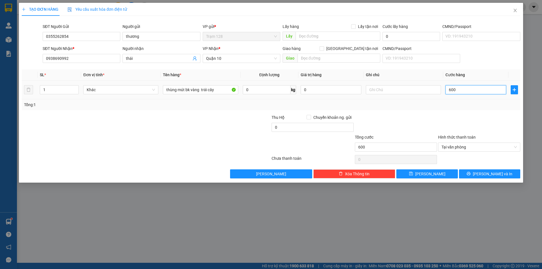
type input "60"
type input "60.000"
click at [322, 90] on input "0" at bounding box center [330, 89] width 61 height 9
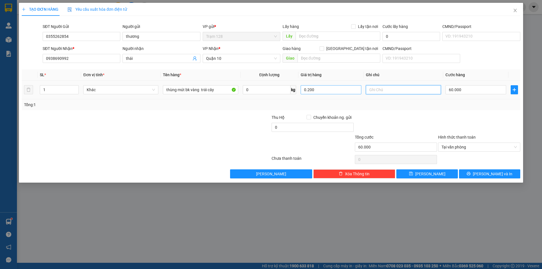
type input "200.000"
click at [505, 173] on button "Lưu và In" at bounding box center [489, 173] width 61 height 9
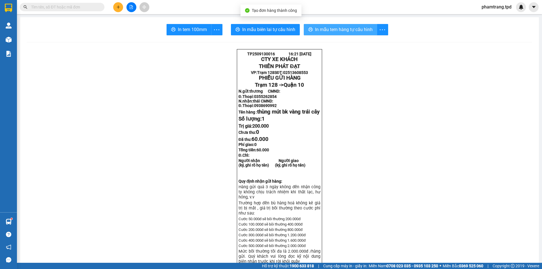
click at [334, 34] on button "In mẫu tem hàng tự cấu hình" at bounding box center [339, 29] width 73 height 11
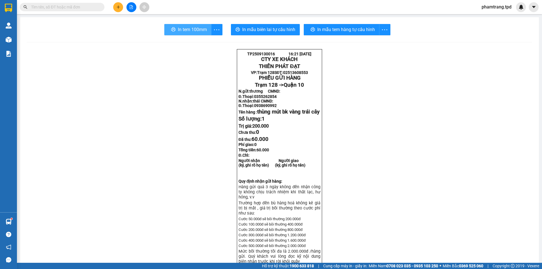
click at [189, 26] on span "In tem 100mm" at bounding box center [192, 29] width 29 height 7
click at [117, 6] on icon "plus" at bounding box center [118, 7] width 4 height 4
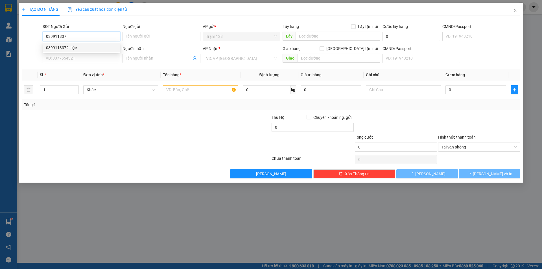
click at [87, 48] on div "0399113372 - lộc" at bounding box center [81, 48] width 71 height 6
type input "0399113372"
type input "lộc"
type input "0903601055"
type input "MỸ LINH"
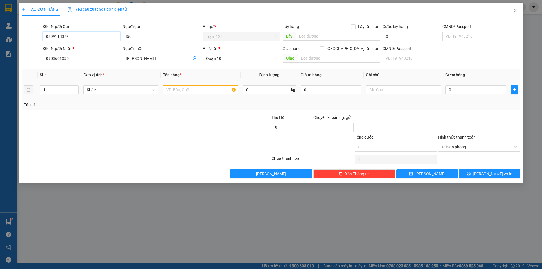
type input "0399113372"
click at [183, 87] on input "text" at bounding box center [200, 89] width 75 height 9
type input "cục màu vàng lạp"
drag, startPoint x: 50, startPoint y: 57, endPoint x: 102, endPoint y: 60, distance: 52.0
click at [102, 60] on input "0903601055" at bounding box center [82, 58] width 78 height 9
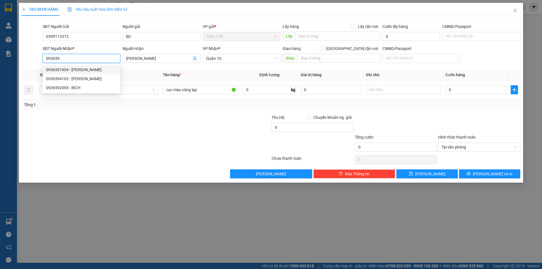
click at [82, 71] on div "0936597404 - trinh" at bounding box center [81, 70] width 71 height 6
type input "0936597404"
type input "trinh"
click at [100, 57] on input "0936597404" at bounding box center [82, 58] width 78 height 9
type input "0936597404"
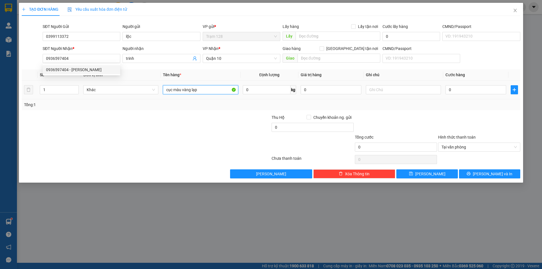
click at [209, 91] on input "cục màu vàng lạp" at bounding box center [200, 89] width 75 height 9
type input "cục màu vàng lạp xưởng"
type input "4"
type input "40"
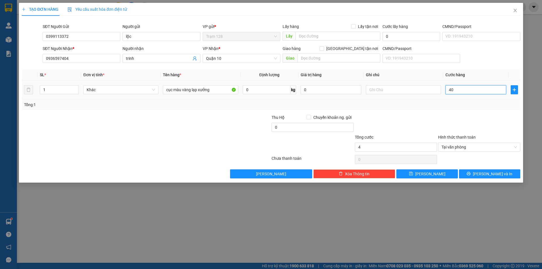
type input "40"
type input "40.000"
click at [337, 89] on input "0" at bounding box center [330, 89] width 61 height 9
type input "1.000.000"
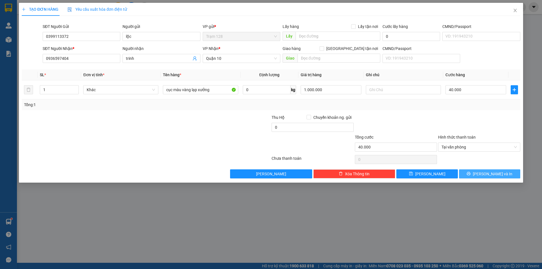
click at [502, 175] on button "Lưu và In" at bounding box center [489, 173] width 61 height 9
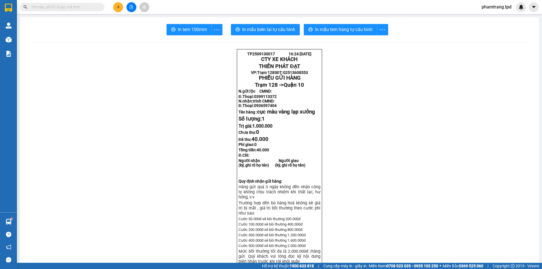
click at [87, 8] on input "text" at bounding box center [64, 7] width 67 height 6
type input "0"
click at [99, 6] on icon "close-circle" at bounding box center [100, 6] width 3 height 3
click at [361, 25] on button "In mẫu tem hàng tự cấu hình" at bounding box center [339, 29] width 73 height 11
click at [191, 32] on span "In tem 100mm" at bounding box center [192, 29] width 29 height 7
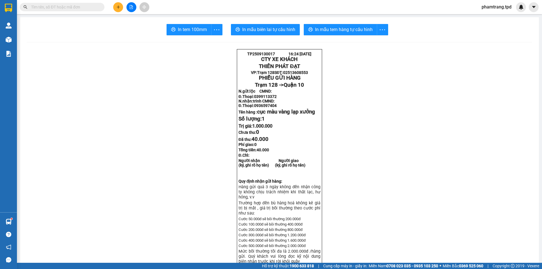
click at [87, 7] on input "text" at bounding box center [64, 7] width 67 height 6
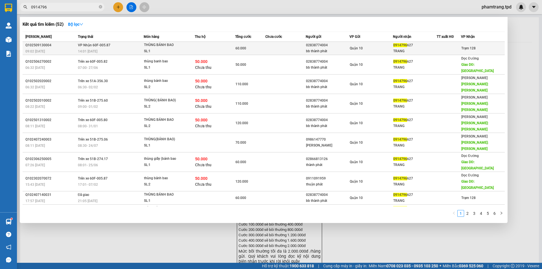
type input "0914796"
click at [416, 50] on div "TRANG" at bounding box center [414, 51] width 43 height 6
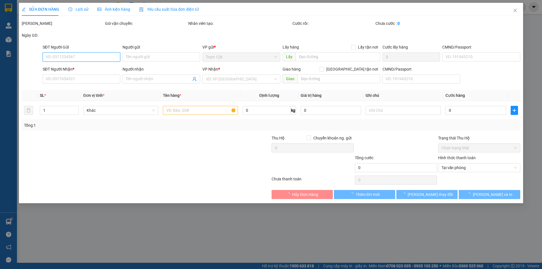
type input "02838774004"
type input "bb thành phát"
type input "082196014195"
type input "0914796627"
type input "TRANG"
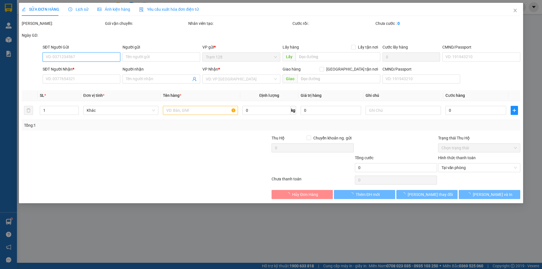
type input "60.000"
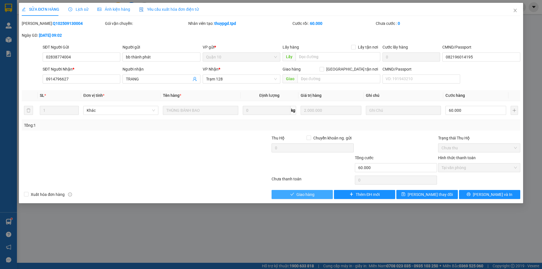
click at [299, 196] on span "Giao hàng" at bounding box center [305, 194] width 18 height 6
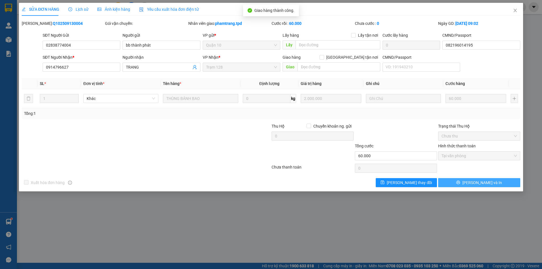
click at [483, 182] on span "Lưu và In" at bounding box center [481, 182] width 39 height 6
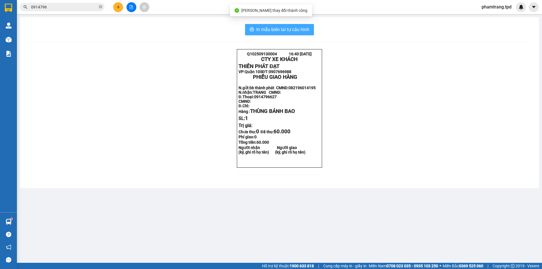
click at [309, 30] on span "In mẫu biên lai tự cấu hình" at bounding box center [282, 29] width 53 height 7
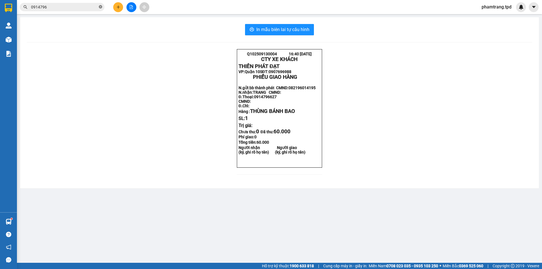
click at [102, 6] on icon "close-circle" at bounding box center [100, 6] width 3 height 3
click at [83, 6] on input "text" at bounding box center [64, 7] width 67 height 6
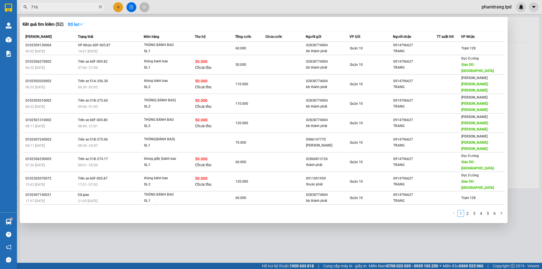
type input "716"
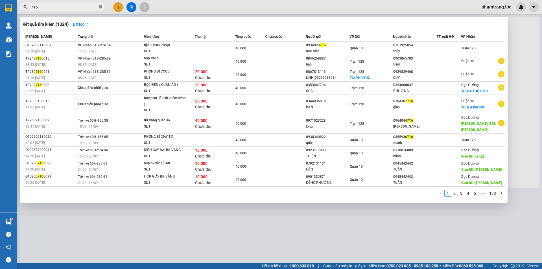
click at [100, 7] on icon "close-circle" at bounding box center [100, 6] width 3 height 3
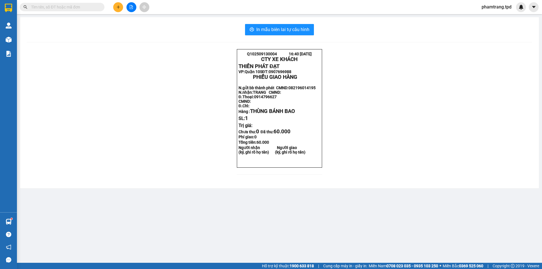
click at [82, 9] on input "text" at bounding box center [64, 7] width 67 height 6
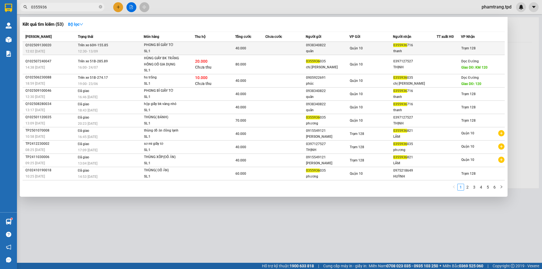
type input "0355936"
click at [382, 51] on td "Quận 10" at bounding box center [371, 48] width 44 height 13
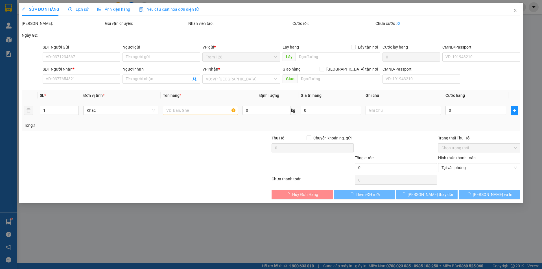
type input "0938340822"
type input "quân"
type input "079092000703"
type input "0355936716"
type input "thanh"
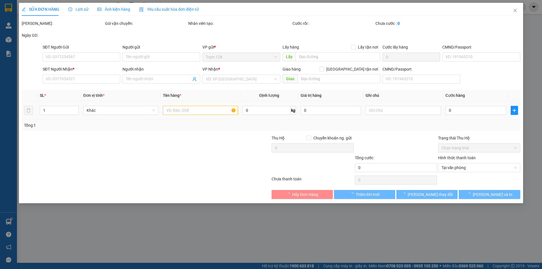
type input "40.000"
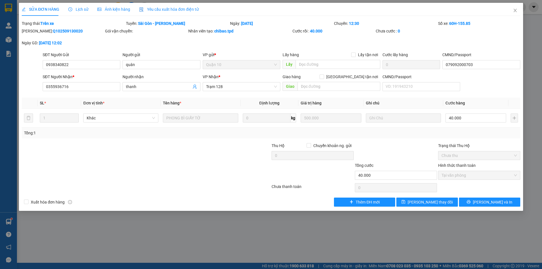
click at [83, 6] on div "Lịch sử" at bounding box center [78, 9] width 20 height 6
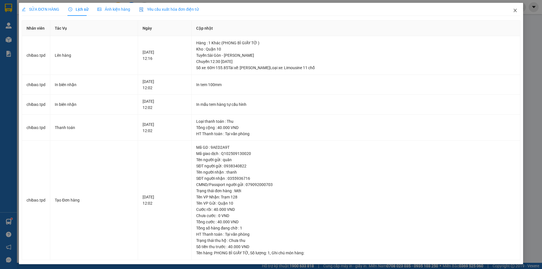
click at [507, 10] on span "Close" at bounding box center [515, 11] width 16 height 16
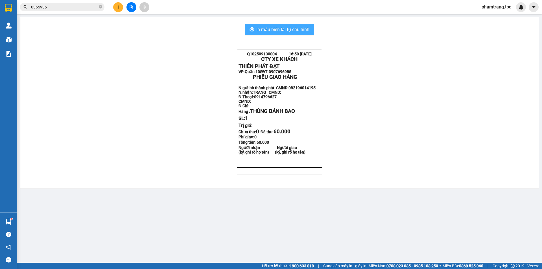
click at [268, 25] on button "In mẫu biên lai tự cấu hình" at bounding box center [279, 29] width 69 height 11
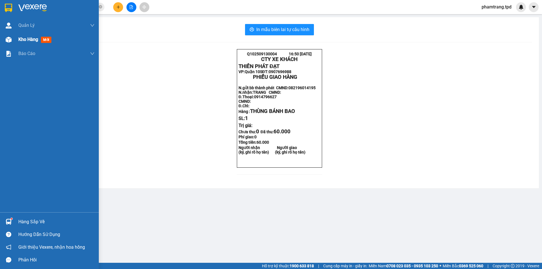
drag, startPoint x: 32, startPoint y: 34, endPoint x: 43, endPoint y: 161, distance: 127.4
click at [33, 34] on div "Kho hàng mới" at bounding box center [56, 39] width 76 height 14
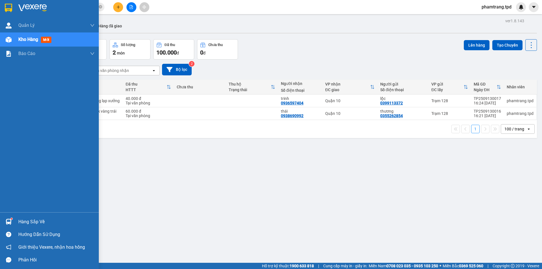
click at [35, 219] on div "Hàng sắp về" at bounding box center [56, 221] width 76 height 8
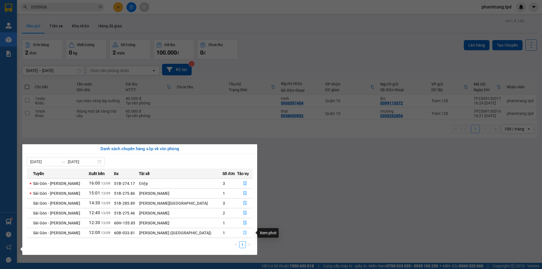
click at [243, 230] on icon "file-done" at bounding box center [245, 232] width 4 height 4
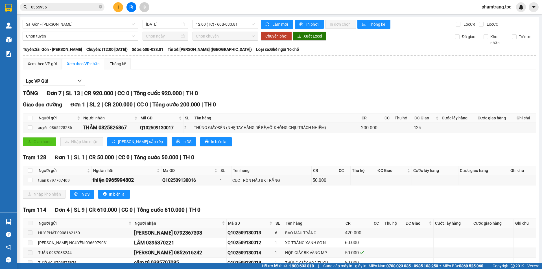
scroll to position [87, 0]
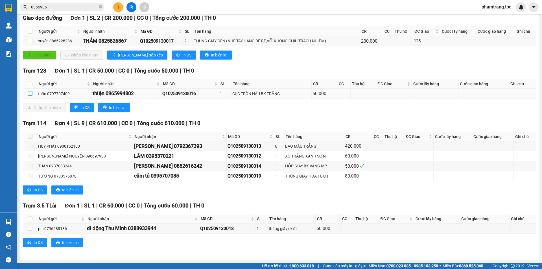
click at [30, 93] on input "checkbox" at bounding box center [30, 93] width 5 height 5
checkbox input "true"
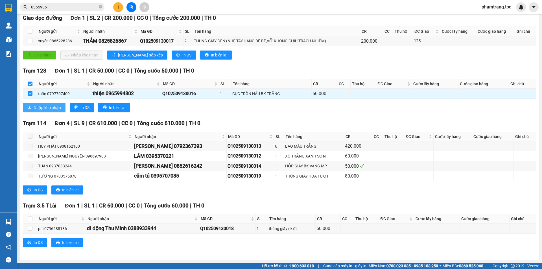
click at [31, 105] on icon "download" at bounding box center [29, 107] width 4 height 4
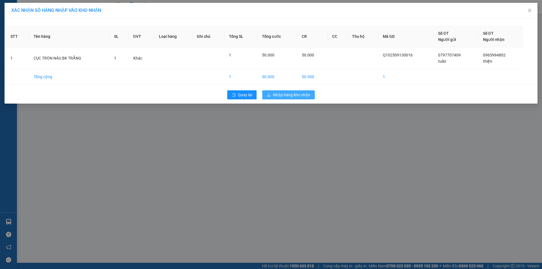
click at [301, 91] on button "Nhập hàng kho nhận" at bounding box center [288, 94] width 52 height 9
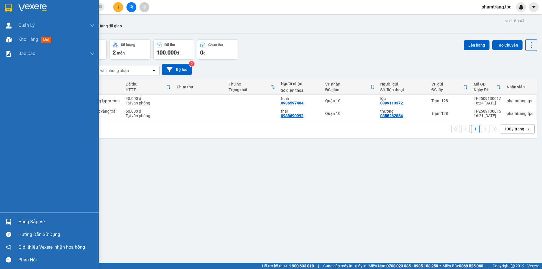
click at [34, 223] on div "Hàng sắp về" at bounding box center [56, 221] width 76 height 8
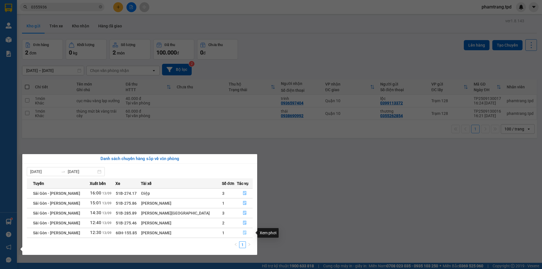
click at [239, 232] on button "button" at bounding box center [244, 232] width 15 height 9
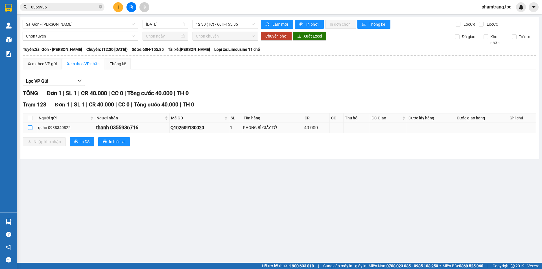
click at [31, 128] on input "checkbox" at bounding box center [30, 127] width 5 height 5
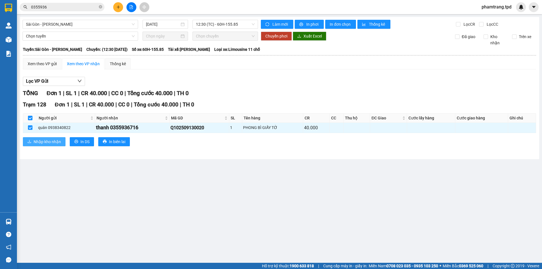
click at [39, 140] on span "Nhập kho nhận" at bounding box center [47, 141] width 27 height 6
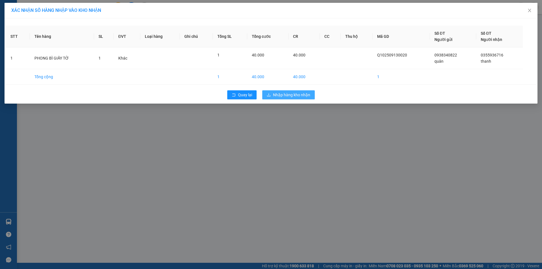
click at [286, 97] on span "Nhập hàng kho nhận" at bounding box center [291, 95] width 37 height 6
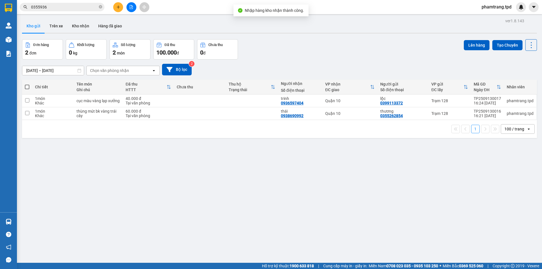
drag, startPoint x: 83, startPoint y: 19, endPoint x: 83, endPoint y: 25, distance: 6.2
click at [83, 19] on div "ver 1.8.143 Kho gửi Trên xe Kho nhận Hàng đã giao Đơn hàng 2 đơn Khối lượng 0 k…" at bounding box center [279, 151] width 519 height 269
click at [83, 25] on button "Kho nhận" at bounding box center [80, 26] width 26 height 14
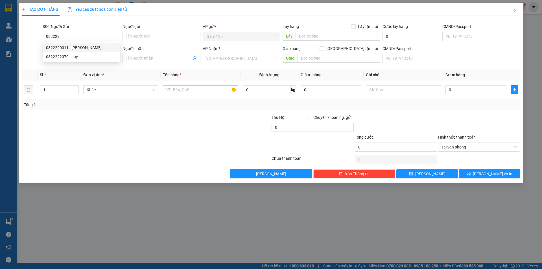
click at [86, 48] on div "0822220011 - [PERSON_NAME]" at bounding box center [81, 48] width 71 height 6
type input "0822220011"
type input "[PERSON_NAME]"
type input "075089014369"
type input "0366363738"
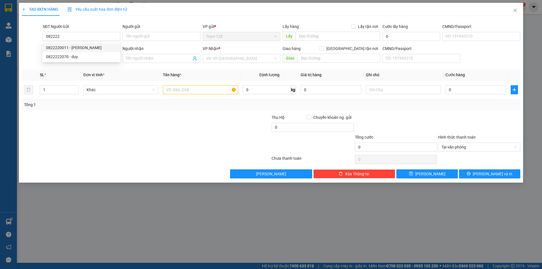
type input "khôi"
type input "0822220011"
click at [183, 92] on input "text" at bounding box center [200, 89] width 75 height 9
type input "cục xanh remost"
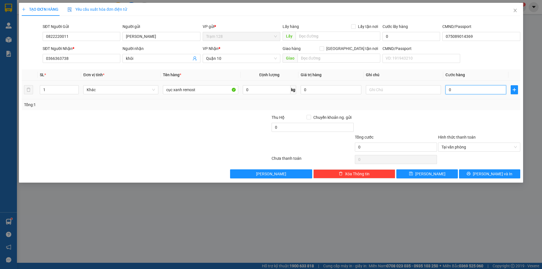
click at [453, 93] on input "0" at bounding box center [475, 89] width 61 height 9
type input "4"
type input "40"
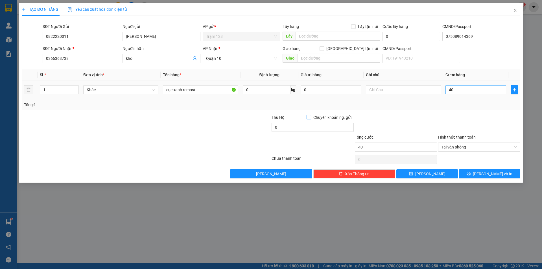
type input "40.000"
drag, startPoint x: 499, startPoint y: 174, endPoint x: 473, endPoint y: 157, distance: 31.1
click at [498, 174] on span "Lưu và In" at bounding box center [491, 174] width 39 height 6
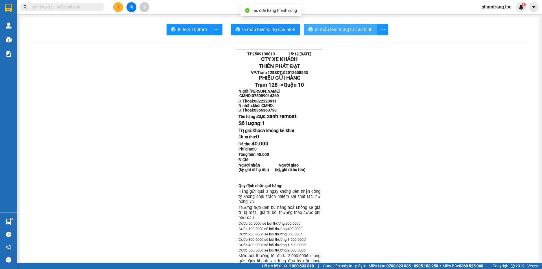
click at [326, 28] on span "In mẫu tem hàng tự cấu hình" at bounding box center [344, 29] width 58 height 7
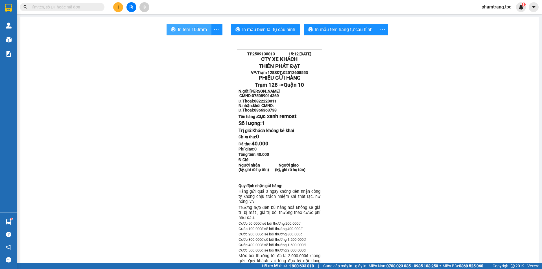
click at [173, 28] on icon "printer" at bounding box center [173, 29] width 5 height 5
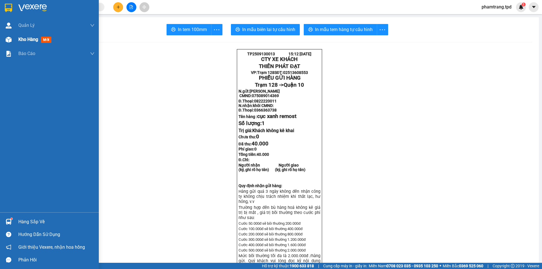
click at [32, 43] on div "Kho hàng mới" at bounding box center [35, 39] width 35 height 7
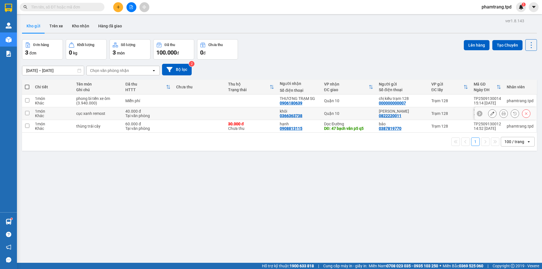
click at [62, 109] on div "1 món" at bounding box center [53, 111] width 36 height 5
checkbox input "true"
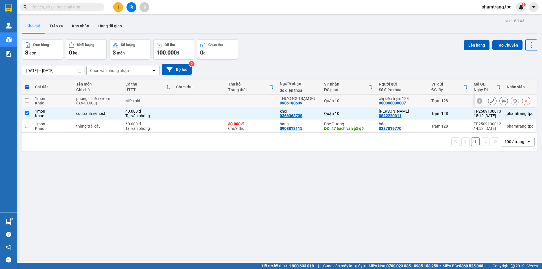
click at [65, 104] on div "Khác" at bounding box center [53, 103] width 36 height 5
checkbox input "true"
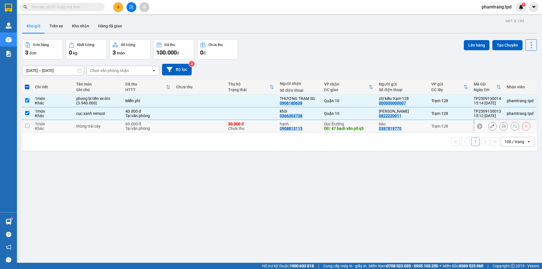
click at [90, 127] on div "thùng trái cây" at bounding box center [97, 126] width 43 height 5
checkbox input "true"
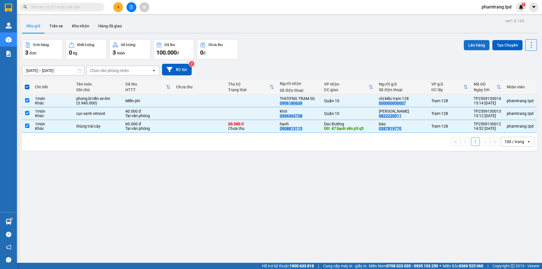
click at [476, 49] on button "Lên hàng" at bounding box center [476, 45] width 26 height 10
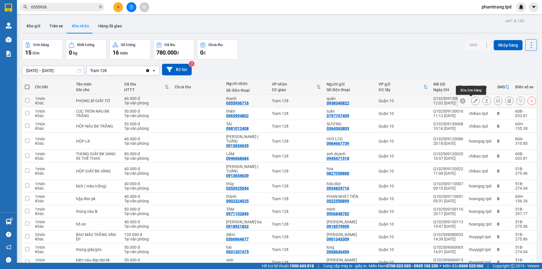
click at [473, 100] on icon at bounding box center [475, 101] width 4 height 4
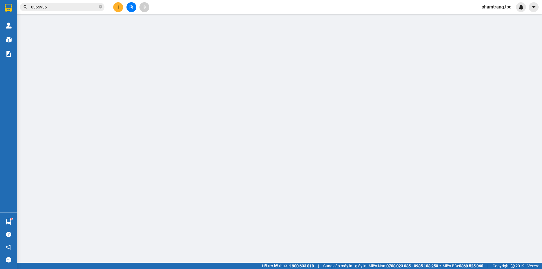
type input "0938340822"
type input "quân"
type input "079092000703"
type input "0355936716"
type input "thanh"
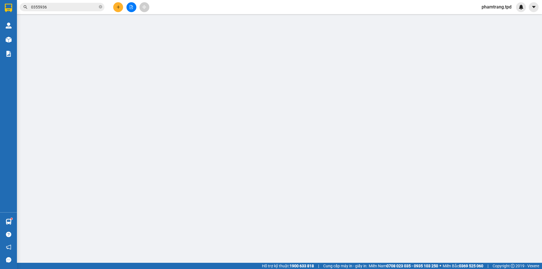
type input "40.000"
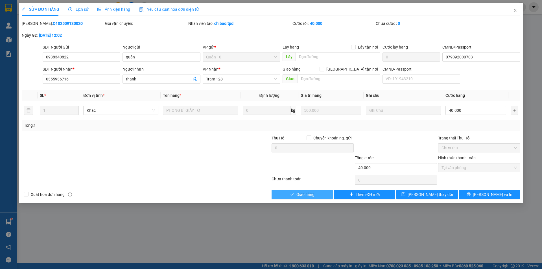
click at [316, 197] on button "Giao hàng" at bounding box center [301, 194] width 61 height 9
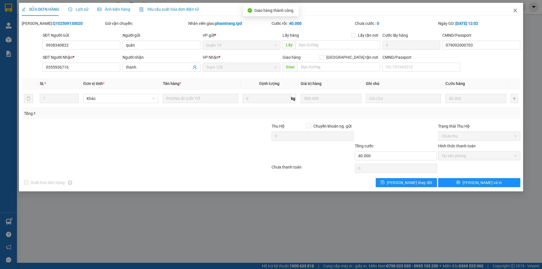
click at [514, 12] on icon "close" at bounding box center [514, 10] width 3 height 3
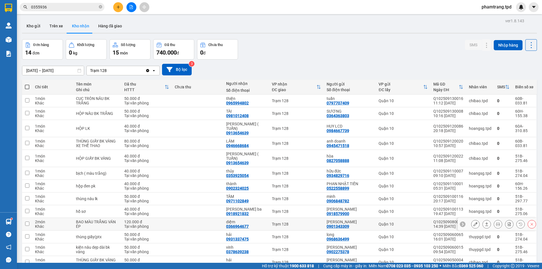
scroll to position [33, 0]
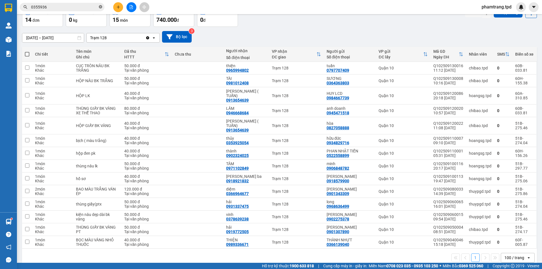
click at [101, 6] on icon "close-circle" at bounding box center [100, 6] width 3 height 3
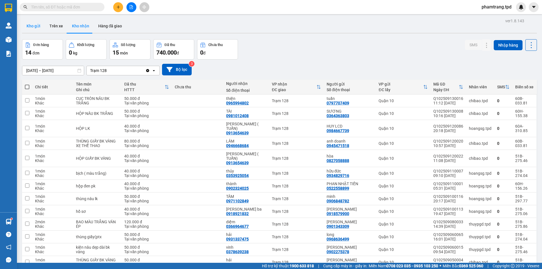
click at [35, 26] on button "Kho gửi" at bounding box center [33, 26] width 23 height 14
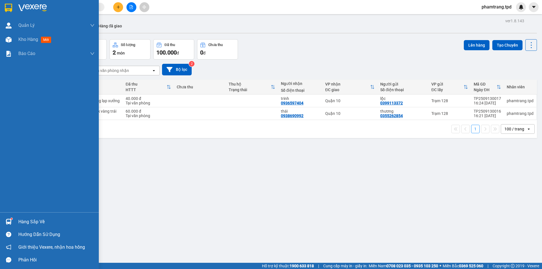
click at [21, 217] on div "Hàng sắp về" at bounding box center [56, 221] width 76 height 8
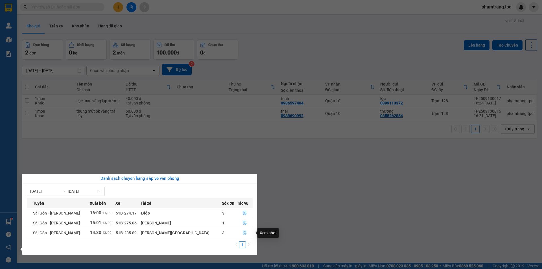
click at [243, 231] on icon "file-done" at bounding box center [245, 232] width 4 height 4
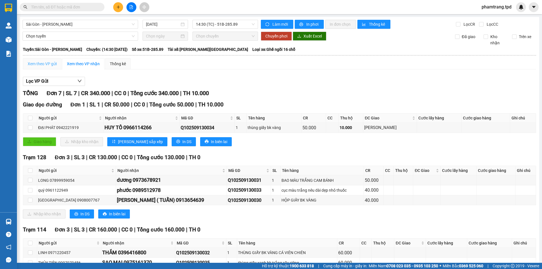
click at [48, 60] on div "Xem theo VP gửi" at bounding box center [42, 63] width 39 height 11
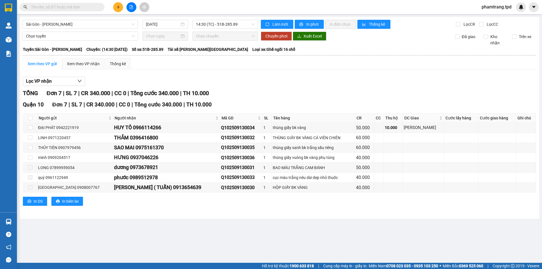
drag, startPoint x: 88, startPoint y: 5, endPoint x: 162, endPoint y: 97, distance: 117.6
click at [89, 6] on input "text" at bounding box center [64, 7] width 67 height 6
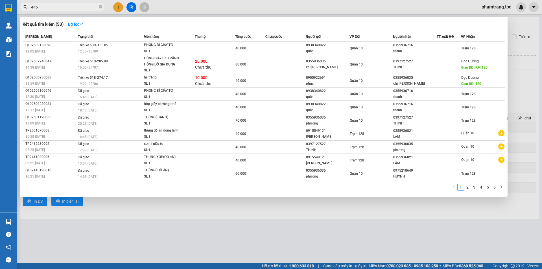
type input "446"
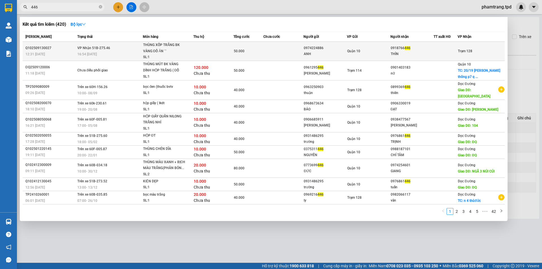
click at [431, 56] on div "THÌN" at bounding box center [411, 54] width 43 height 6
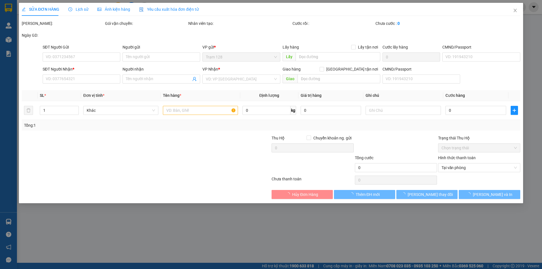
type input "0974224886"
type input "ANH"
type input "0918766446"
type input "THÌN"
type input "50.000"
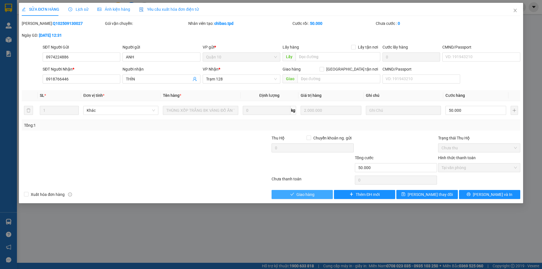
click at [308, 192] on span "Giao hàng" at bounding box center [305, 194] width 18 height 6
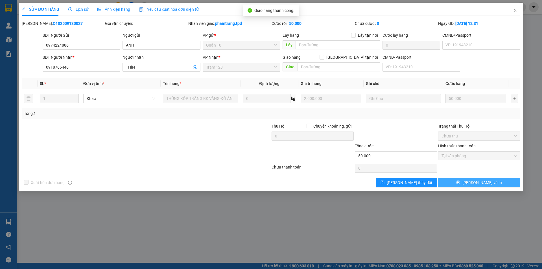
click at [477, 181] on span "Lưu và In" at bounding box center [481, 182] width 39 height 6
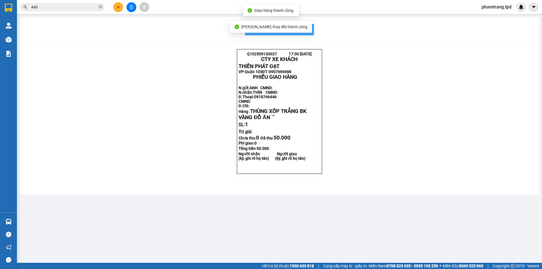
click at [307, 30] on span "In mẫu biên lai tự cấu hình" at bounding box center [282, 29] width 53 height 7
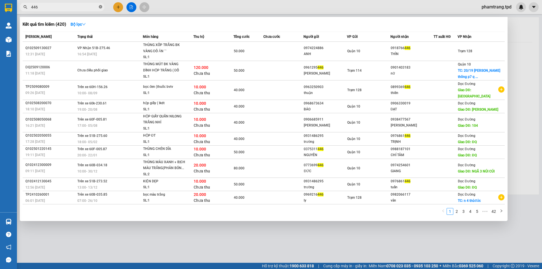
click at [99, 6] on icon "close-circle" at bounding box center [100, 6] width 3 height 3
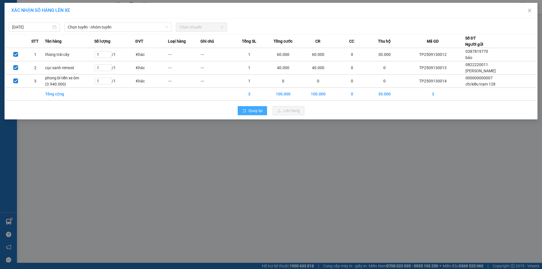
click at [208, 157] on div "XÁC NHẬN SỐ HÀNG LÊN XE [DATE] Chọn tuyến - nhóm tuyến Chọn chuyến STT Tên hàng…" at bounding box center [271, 134] width 542 height 269
click at [260, 111] on span "Quay lại" at bounding box center [255, 110] width 14 height 6
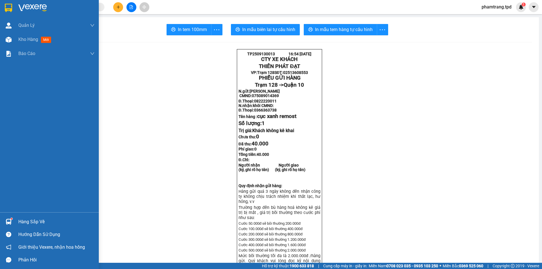
click at [30, 219] on div "Hàng sắp về" at bounding box center [56, 221] width 76 height 8
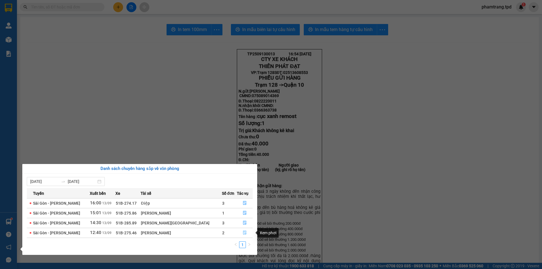
click at [243, 230] on button "button" at bounding box center [244, 232] width 15 height 9
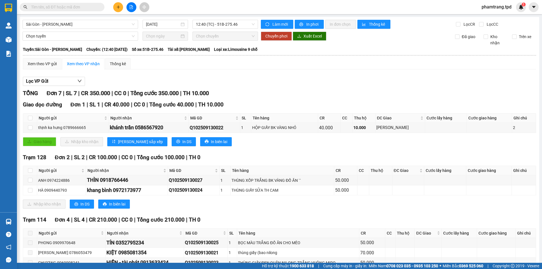
scroll to position [44, 0]
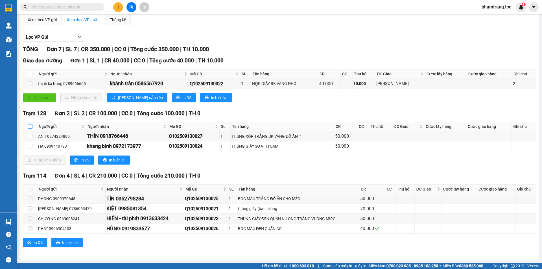
click at [29, 127] on input "checkbox" at bounding box center [30, 126] width 5 height 5
checkbox input "true"
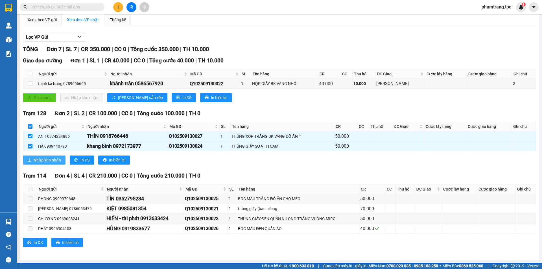
click at [44, 162] on span "Nhập kho nhận" at bounding box center [47, 160] width 27 height 6
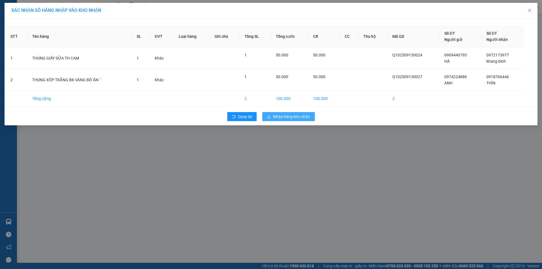
click at [302, 117] on span "Nhập hàng kho nhận" at bounding box center [291, 116] width 37 height 6
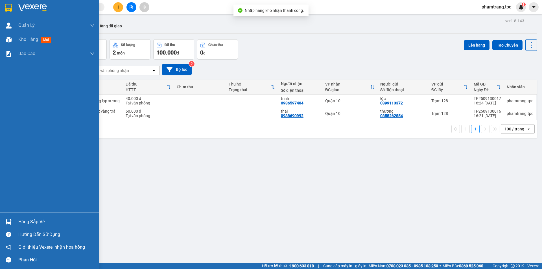
click at [18, 222] on div "Hàng sắp về" at bounding box center [56, 221] width 76 height 8
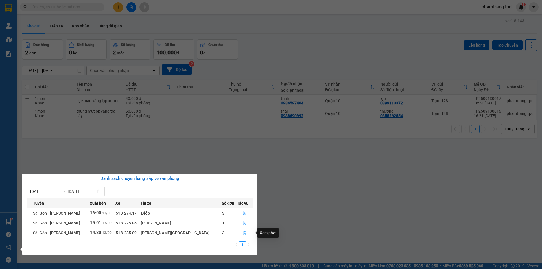
click at [243, 232] on icon "file-done" at bounding box center [245, 232] width 4 height 4
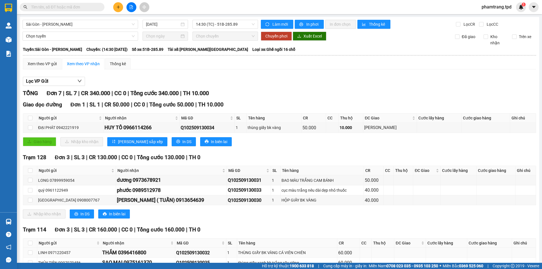
scroll to position [44, 0]
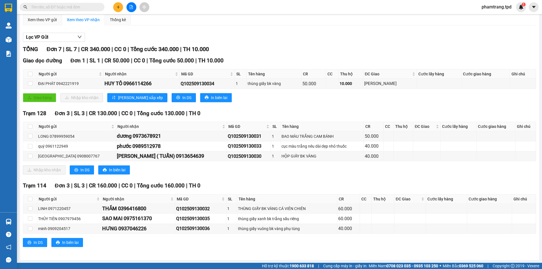
drag, startPoint x: 63, startPoint y: 7, endPoint x: 81, endPoint y: 6, distance: 17.8
click at [64, 7] on input "text" at bounding box center [64, 7] width 67 height 6
type input "77"
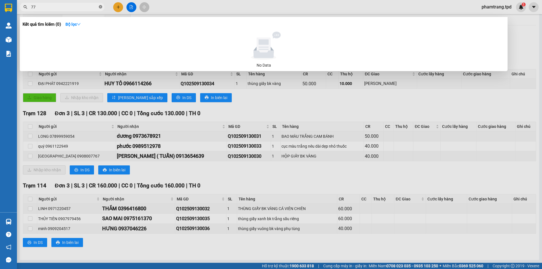
click at [102, 6] on icon "close-circle" at bounding box center [100, 6] width 3 height 3
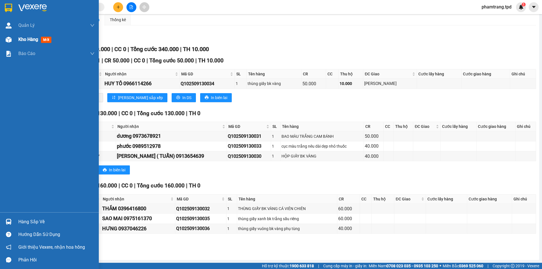
click at [20, 39] on span "Kho hàng" at bounding box center [28, 39] width 20 height 5
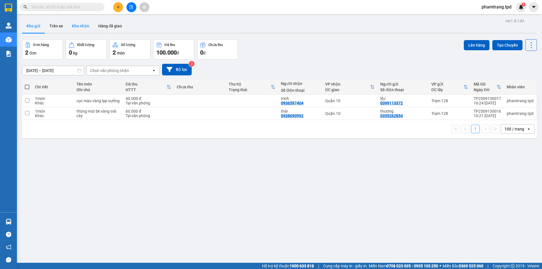
click at [81, 24] on button "Kho nhận" at bounding box center [80, 26] width 26 height 14
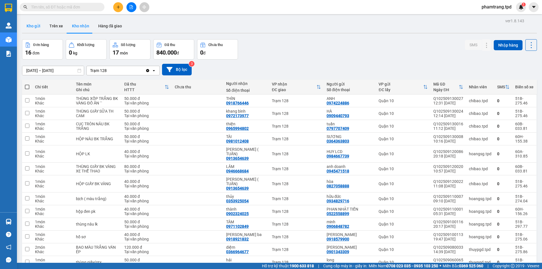
click at [36, 27] on button "Kho gửi" at bounding box center [33, 26] width 23 height 14
